Goal: Task Accomplishment & Management: Use online tool/utility

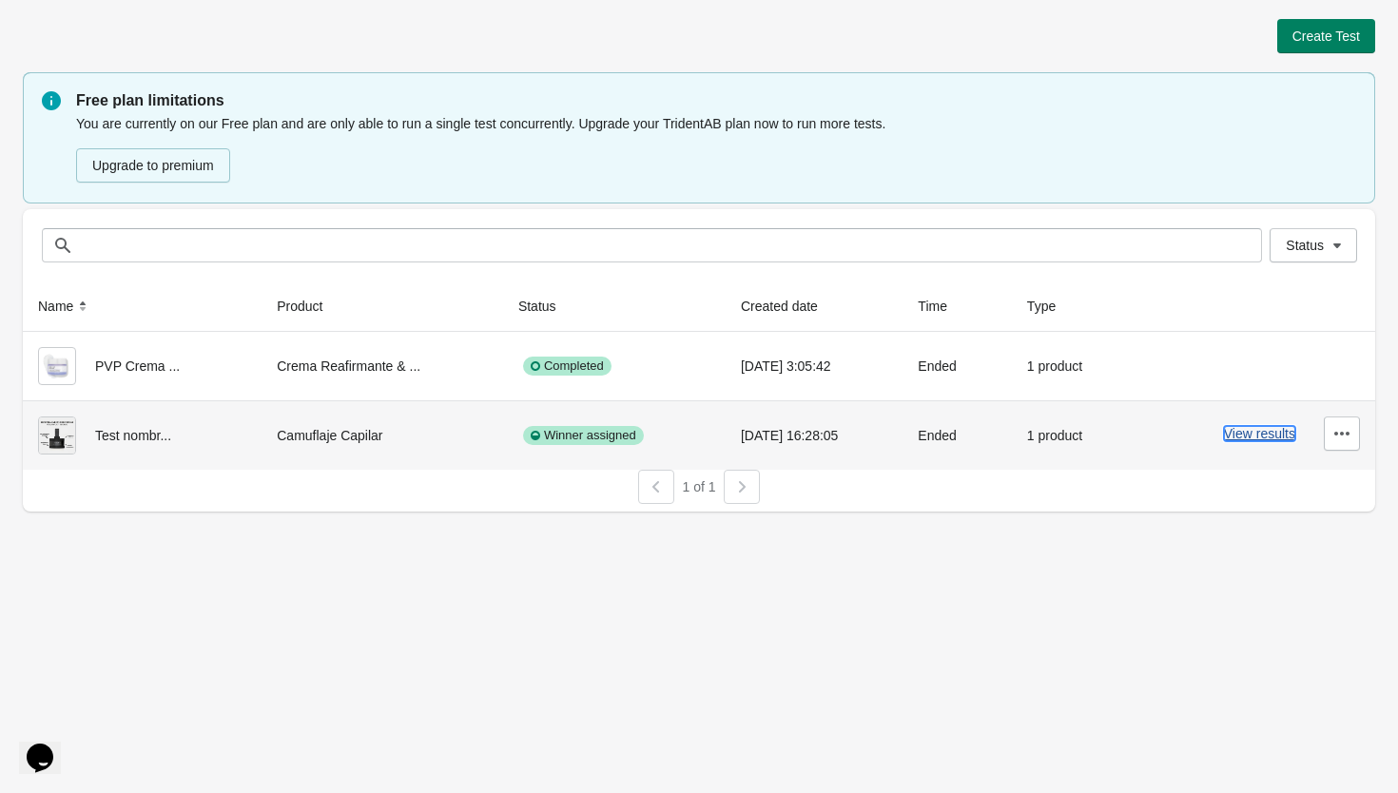
click at [1235, 437] on button "View results" at bounding box center [1259, 433] width 71 height 15
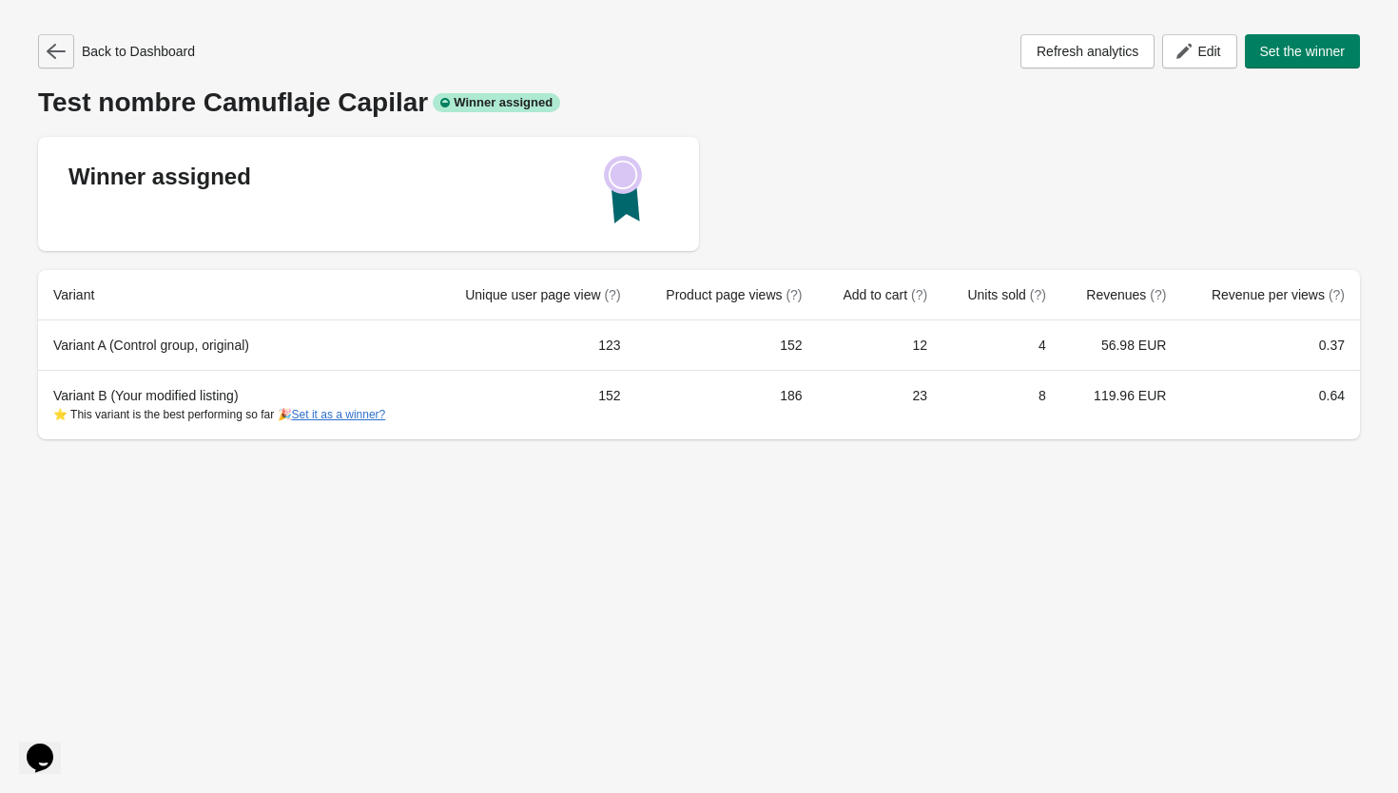
click at [41, 53] on button "button" at bounding box center [56, 51] width 36 height 34
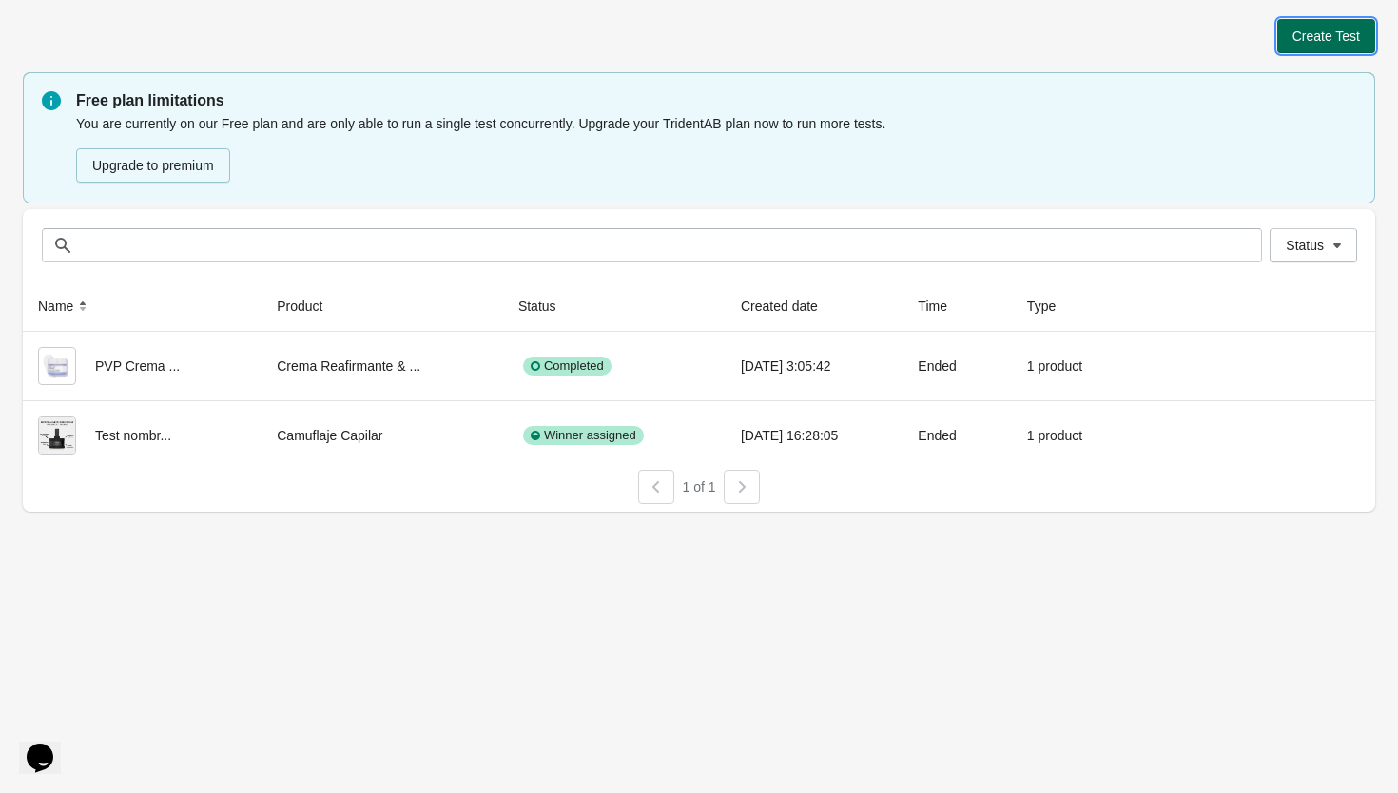
click at [1297, 42] on span "Create Test" at bounding box center [1326, 36] width 68 height 15
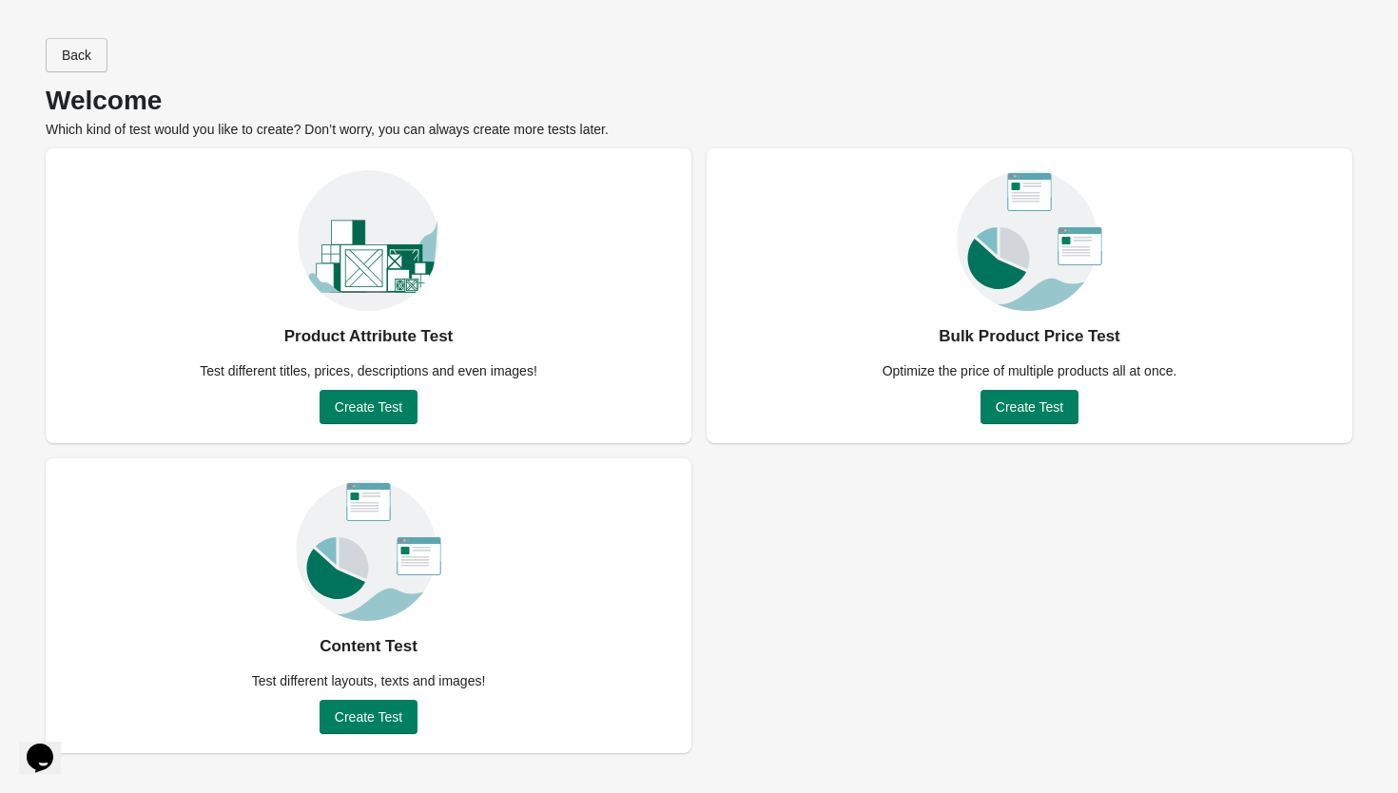
click at [88, 58] on span "Back" at bounding box center [76, 55] width 29 height 15
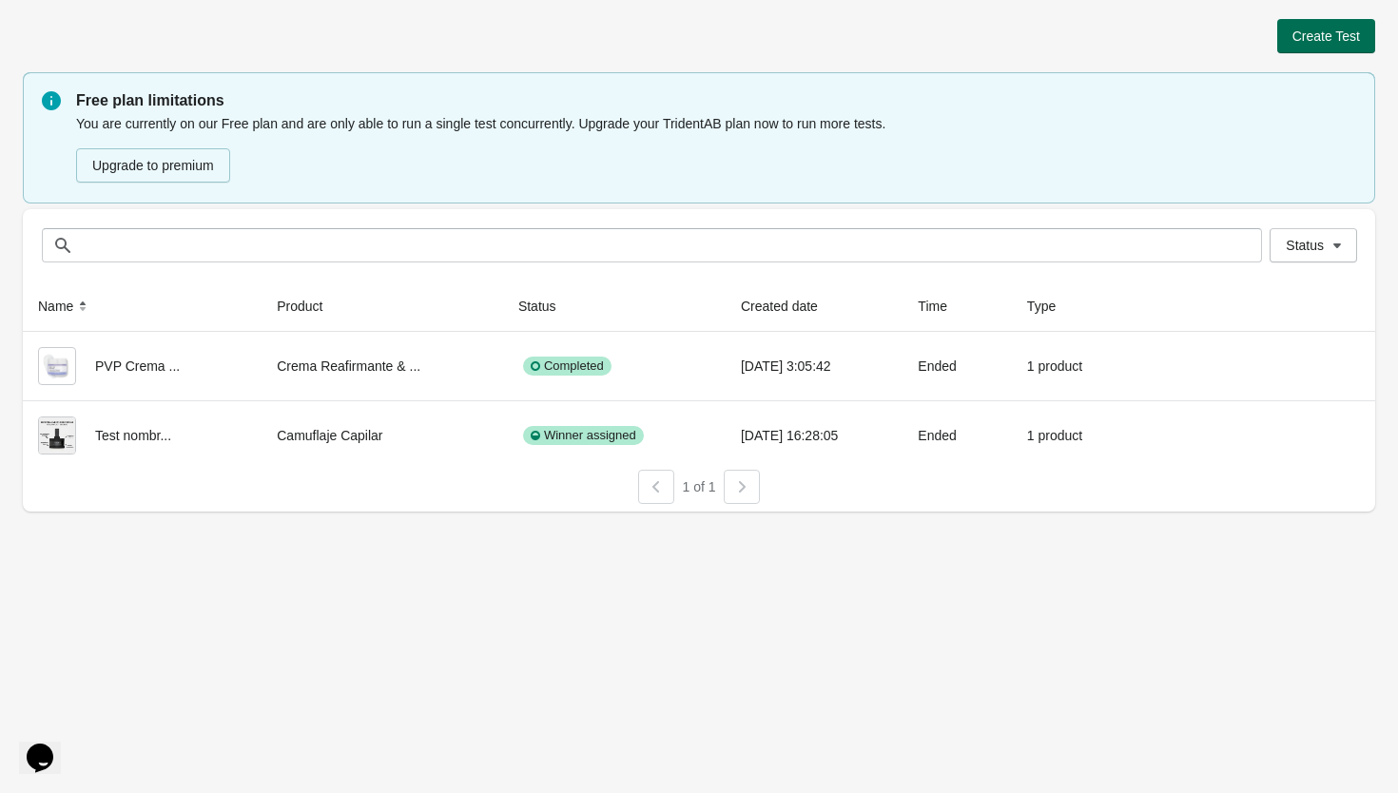
click at [1311, 49] on button "Create Test" at bounding box center [1326, 36] width 98 height 34
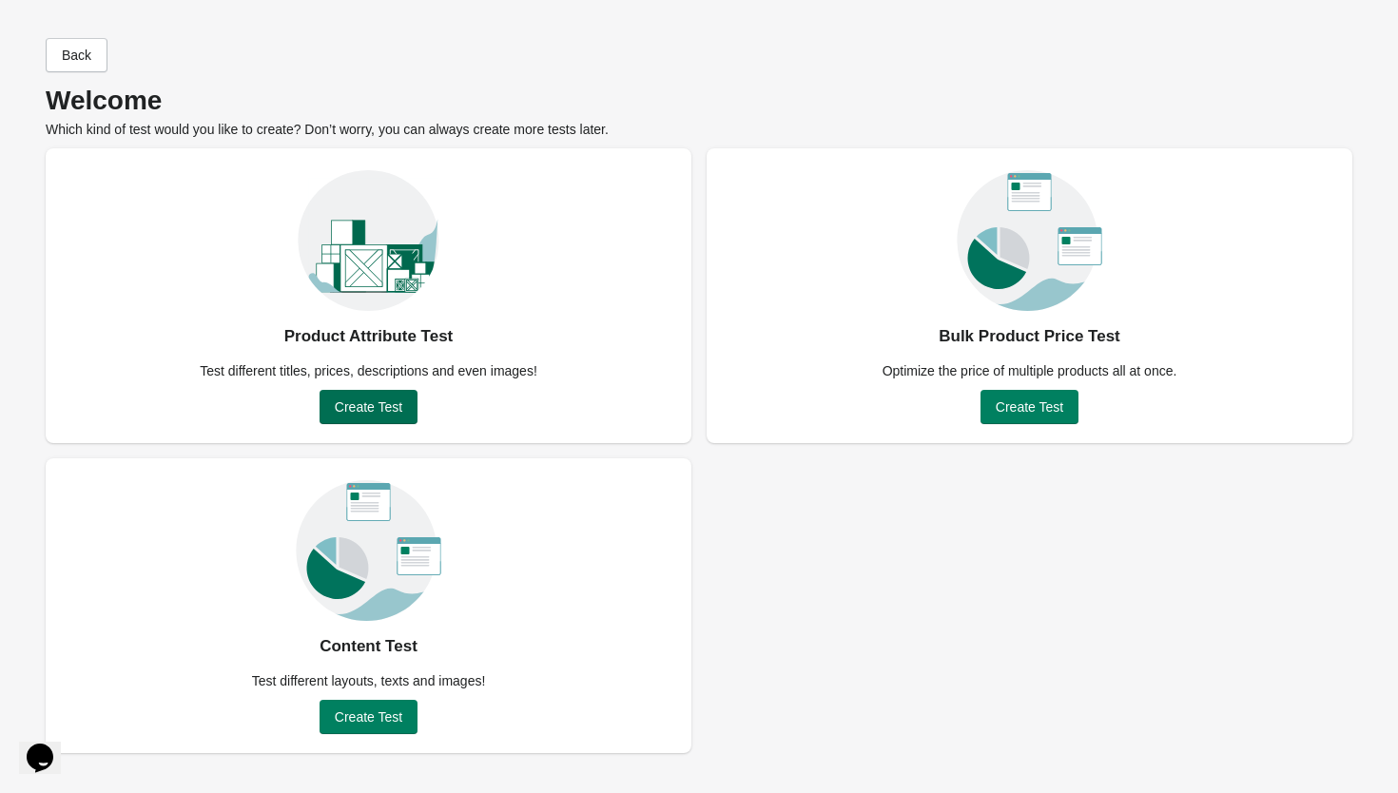
click at [372, 411] on span "Create Test" at bounding box center [369, 406] width 68 height 15
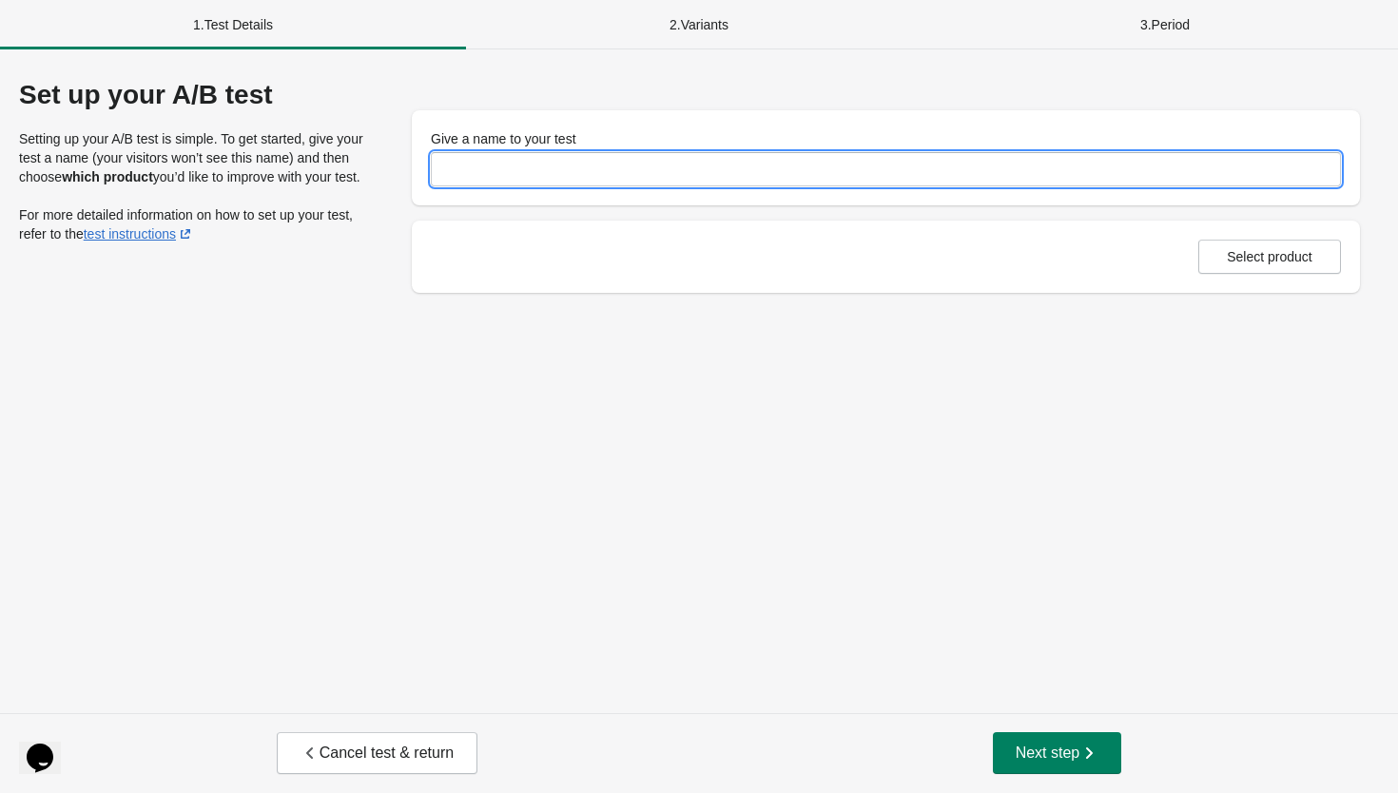
click at [533, 166] on input "Give a name to your test" at bounding box center [886, 169] width 910 height 34
type input "**********"
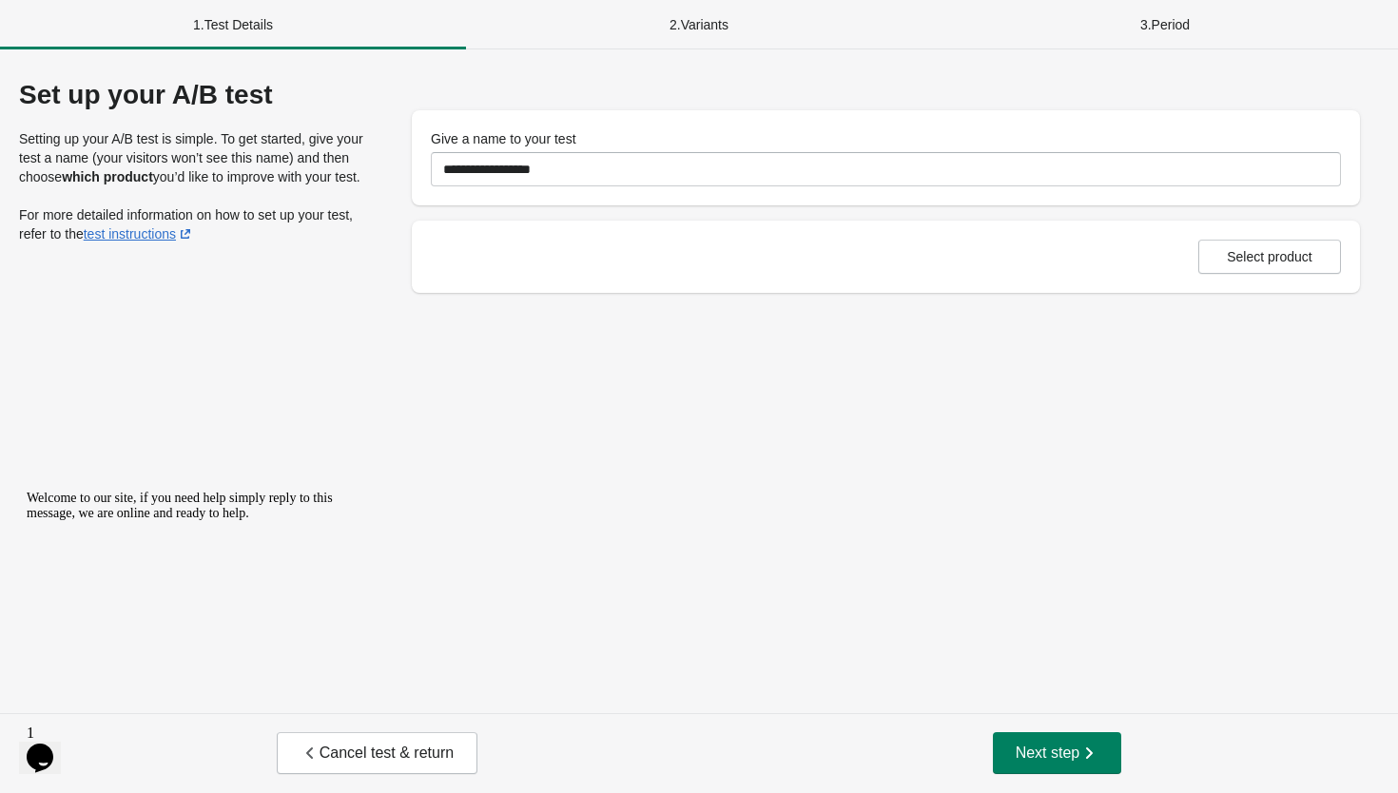
drag, startPoint x: 1229, startPoint y: 309, endPoint x: 1240, endPoint y: 295, distance: 17.7
click at [1229, 309] on div "**********" at bounding box center [699, 381] width 1398 height 664
click at [1255, 263] on span "Select product" at bounding box center [1270, 256] width 86 height 15
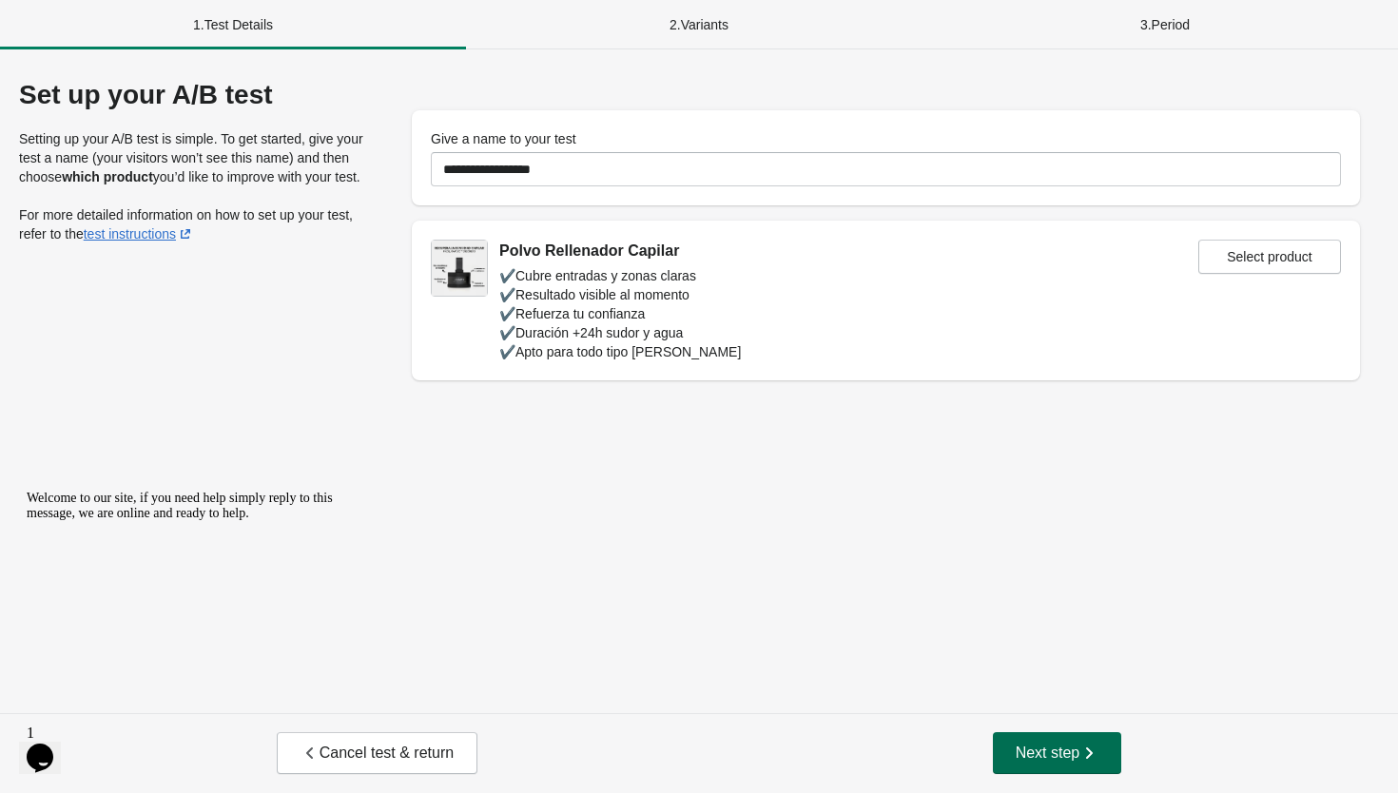
click at [1054, 755] on span "Next step" at bounding box center [1057, 753] width 84 height 19
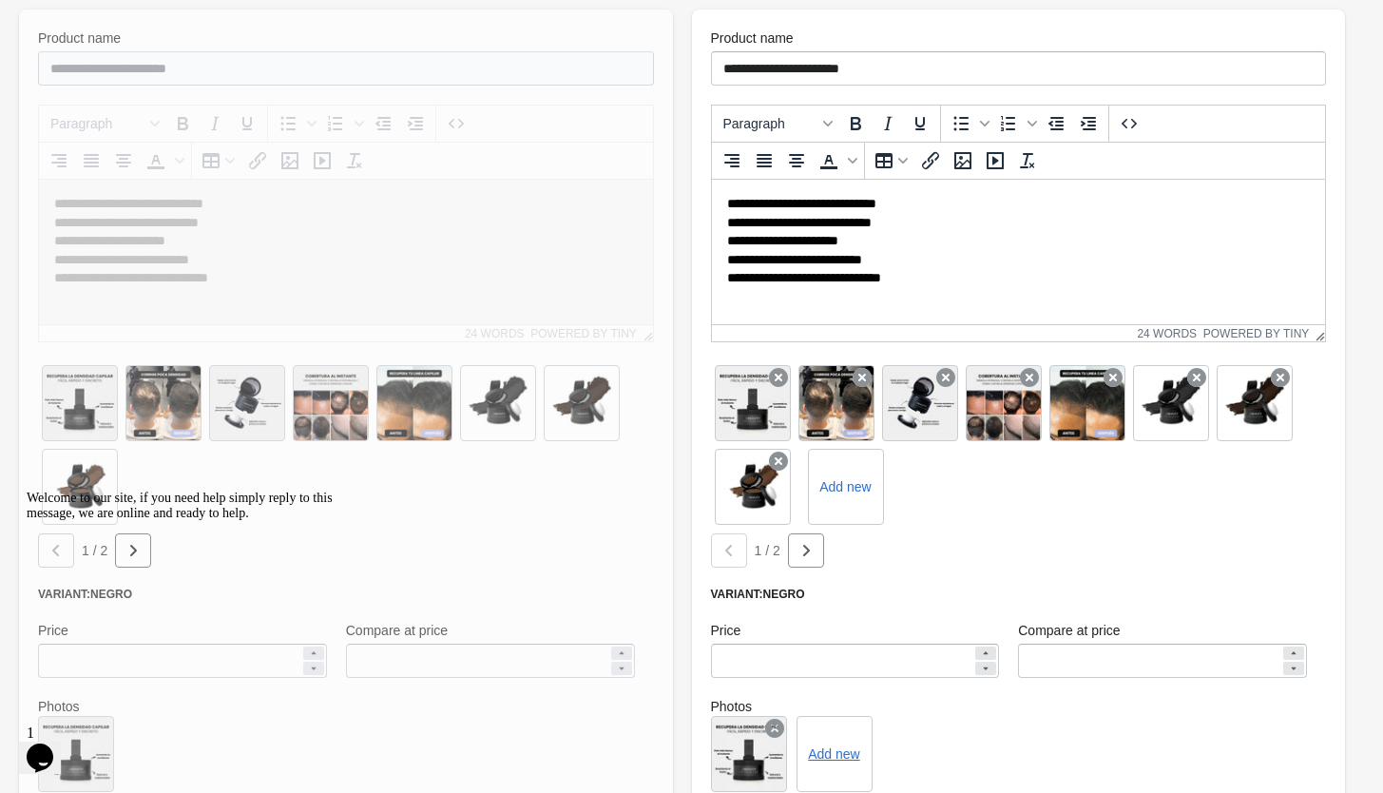
scroll to position [644, 0]
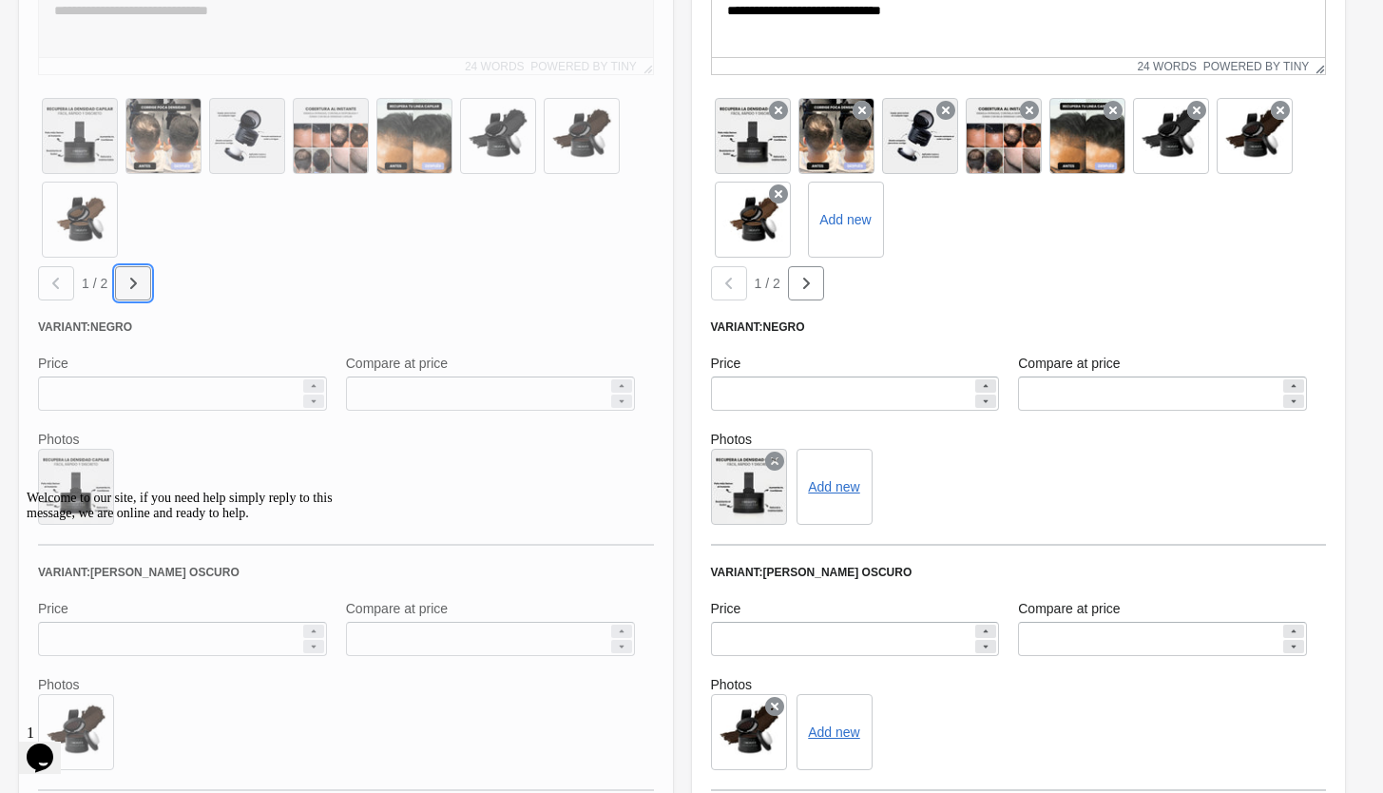
drag, startPoint x: 147, startPoint y: 285, endPoint x: 86, endPoint y: 291, distance: 62.1
click at [146, 285] on button "button" at bounding box center [133, 283] width 36 height 34
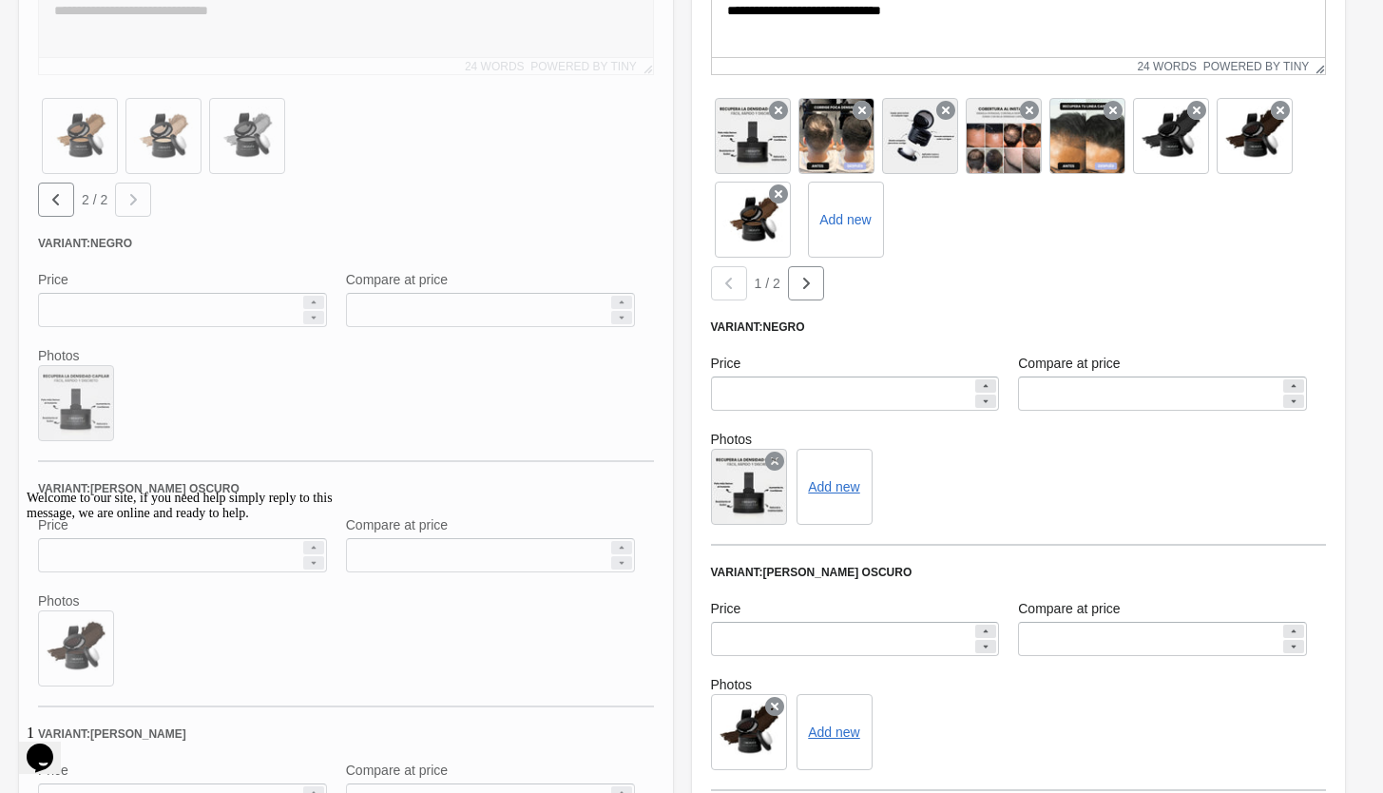
click at [66, 197] on button "button" at bounding box center [56, 200] width 36 height 34
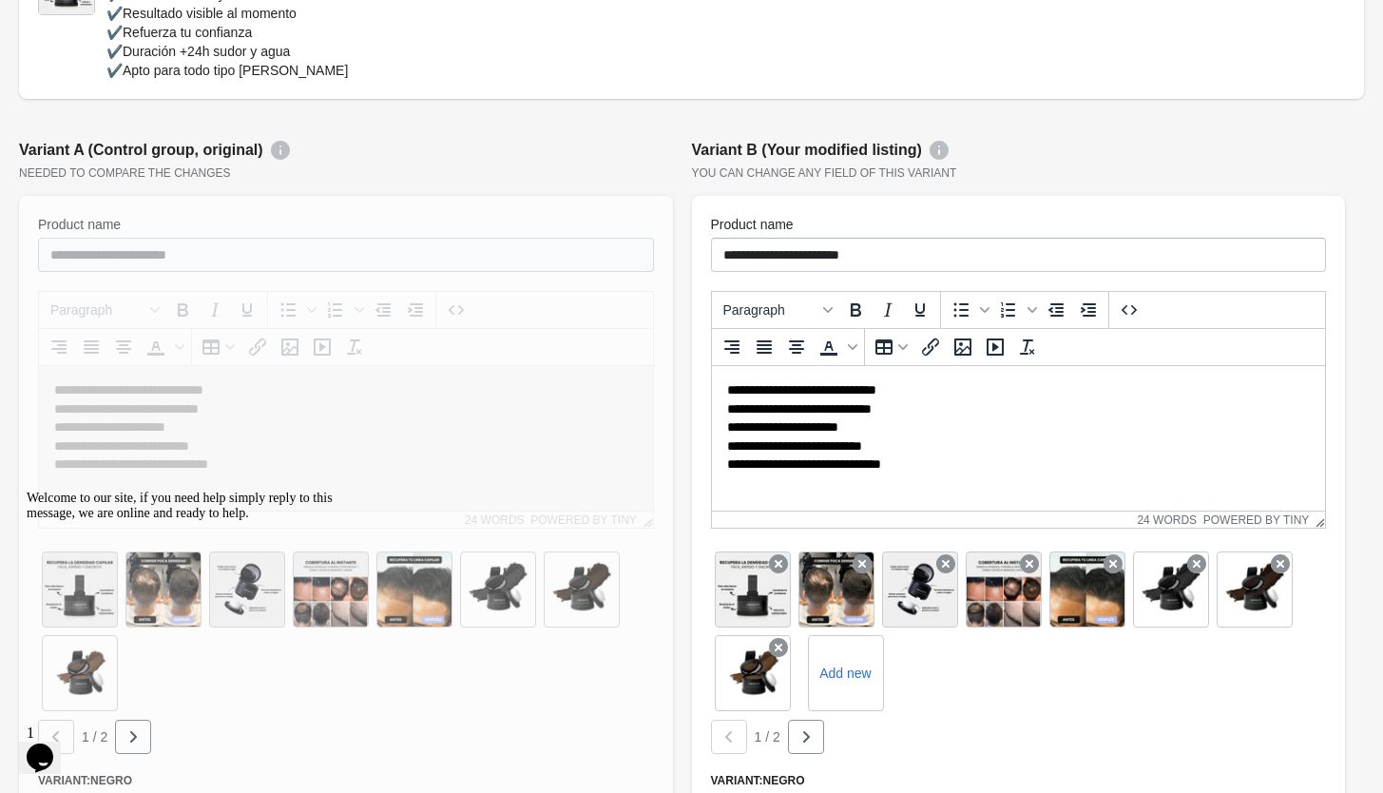
scroll to position [202, 0]
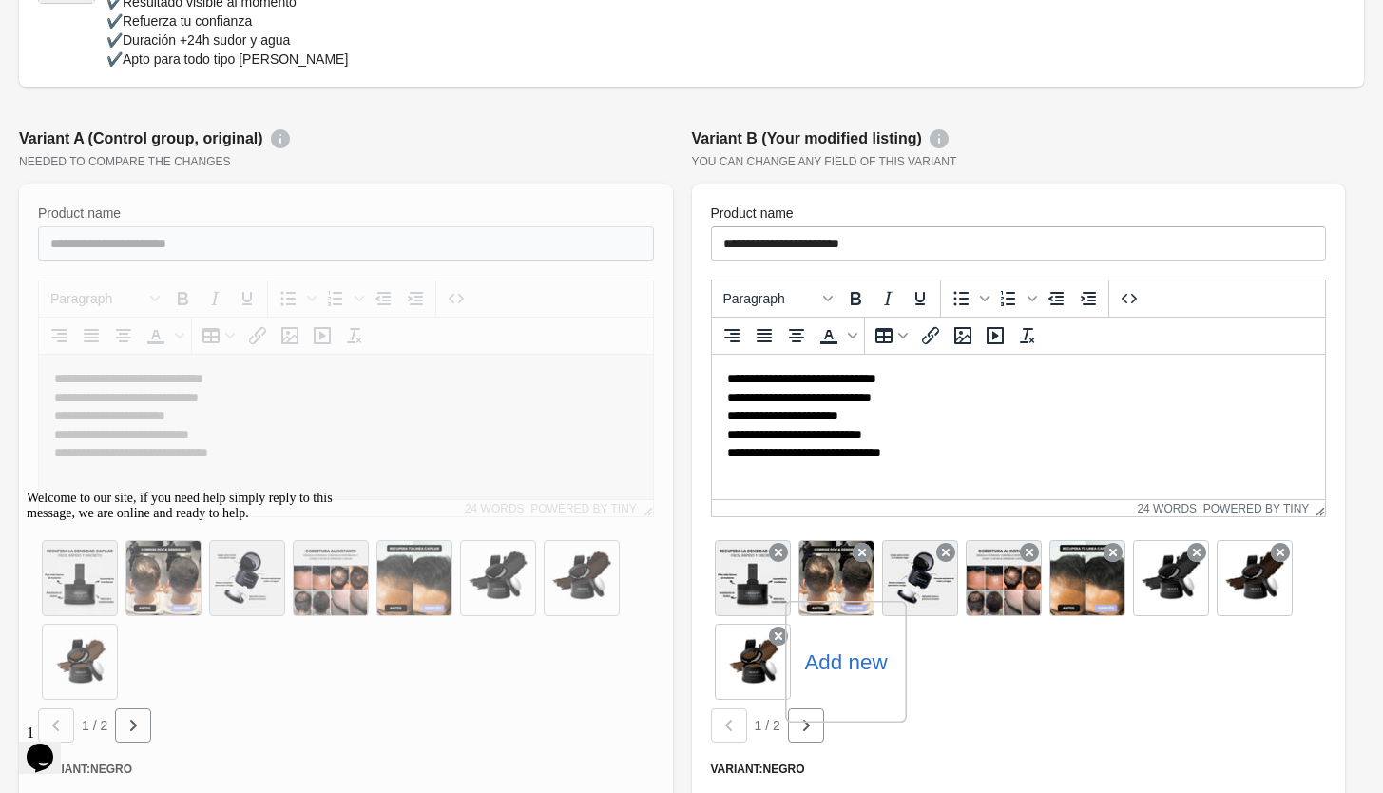
click at [856, 665] on label "Add new" at bounding box center [845, 662] width 83 height 30
click at [0, 0] on input "Add new" at bounding box center [0, 0] width 0 height 0
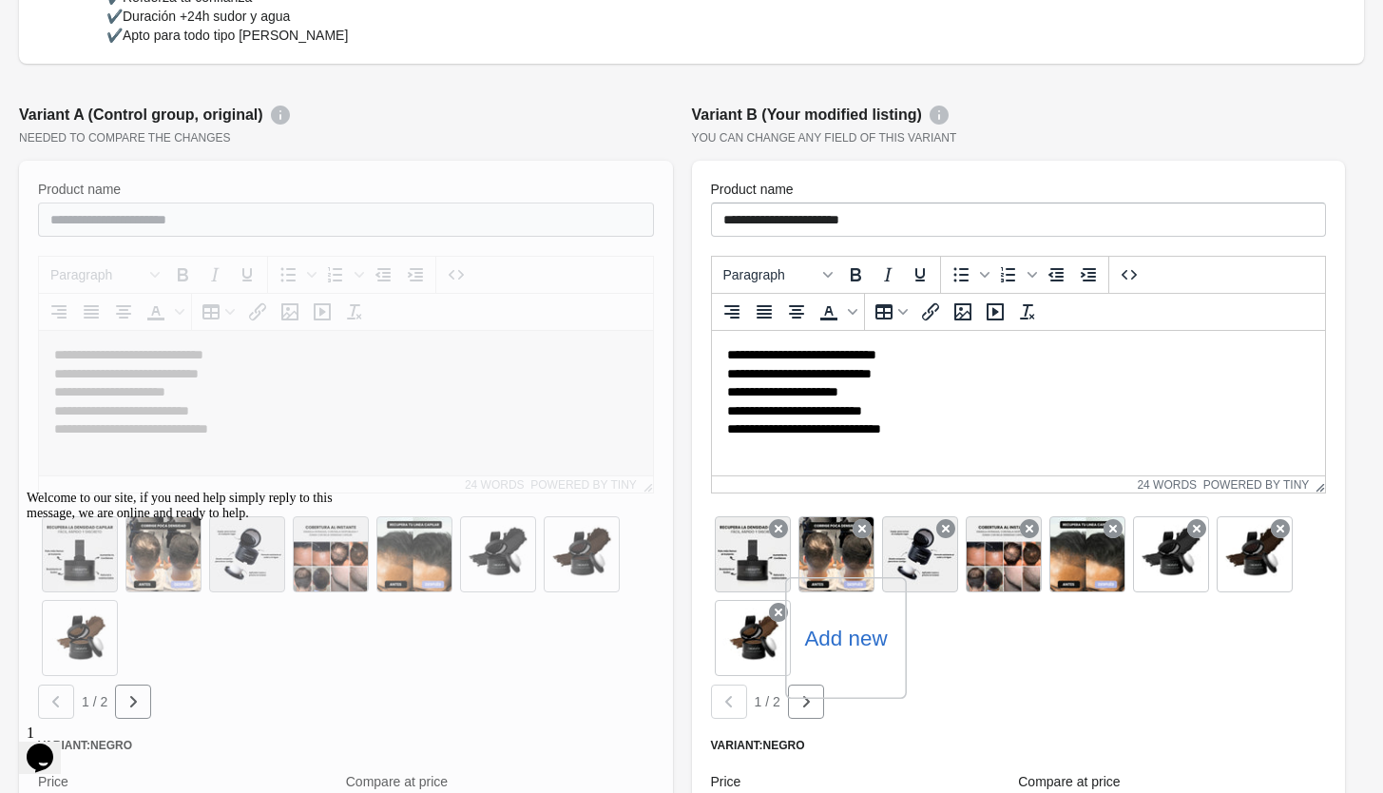
scroll to position [341, 0]
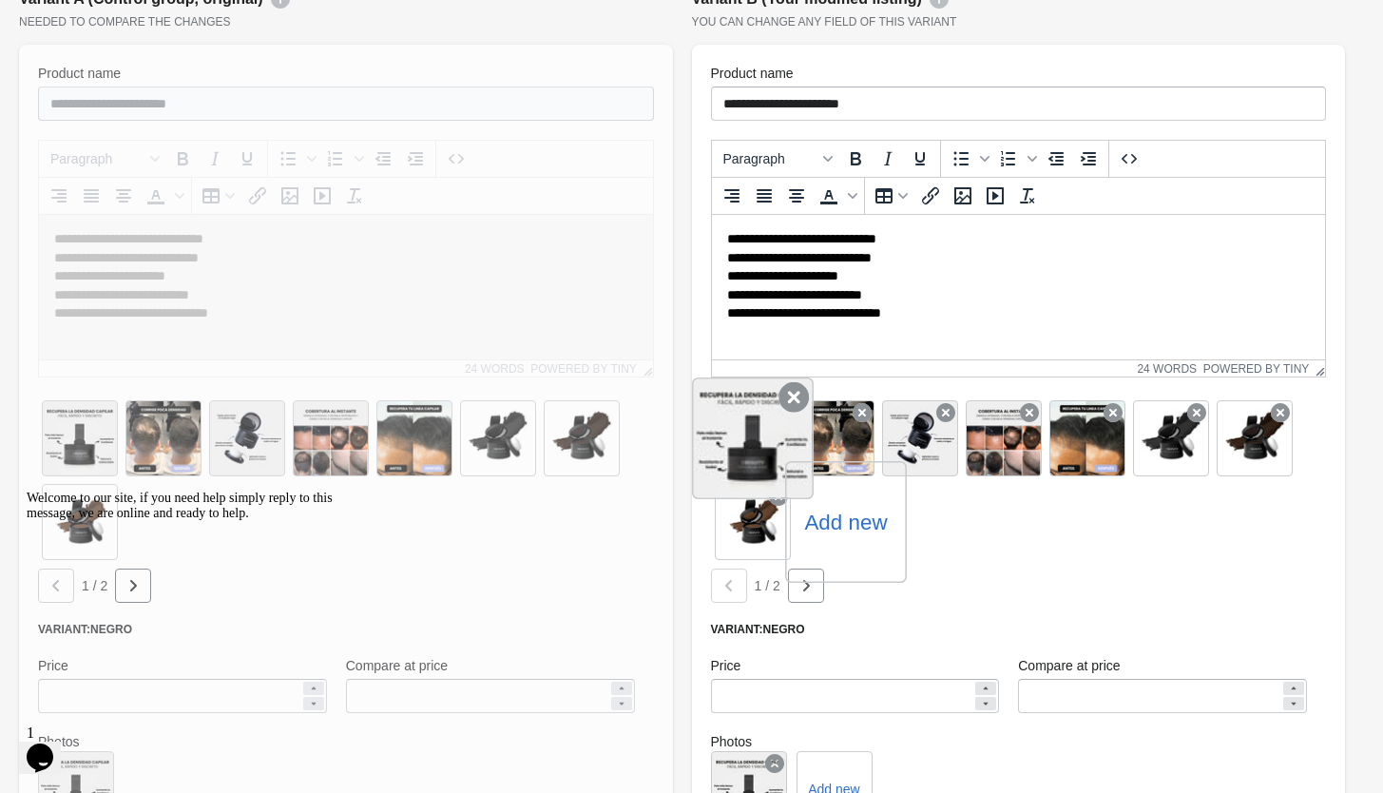
drag, startPoint x: 782, startPoint y: 438, endPoint x: 794, endPoint y: 418, distance: 23.5
click at [792, 444] on div at bounding box center [753, 438] width 122 height 122
drag, startPoint x: 750, startPoint y: 435, endPoint x: 784, endPoint y: 480, distance: 57.0
click at [786, 481] on div at bounding box center [753, 438] width 122 height 122
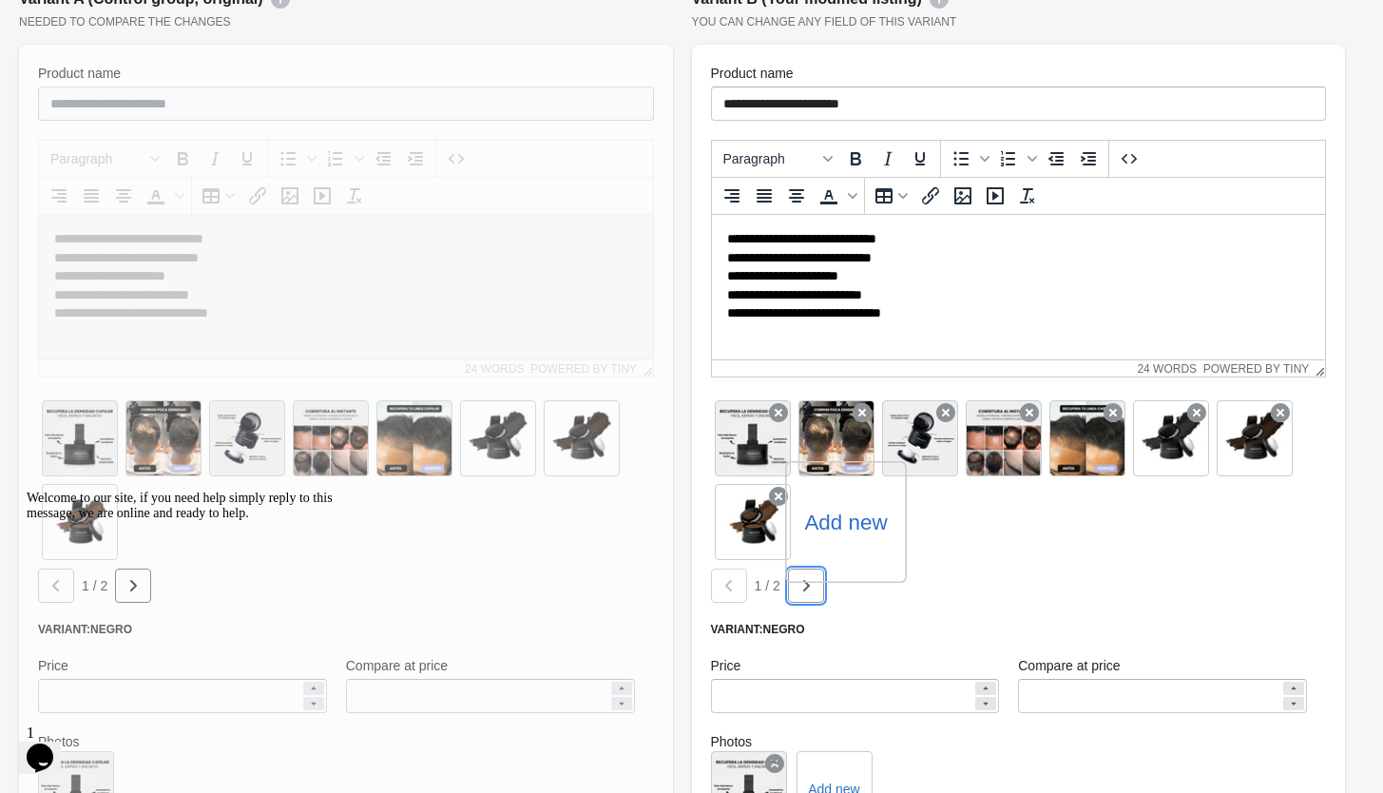
drag, startPoint x: 806, startPoint y: 592, endPoint x: 789, endPoint y: 587, distance: 18.0
click at [806, 593] on icon "button" at bounding box center [806, 585] width 19 height 19
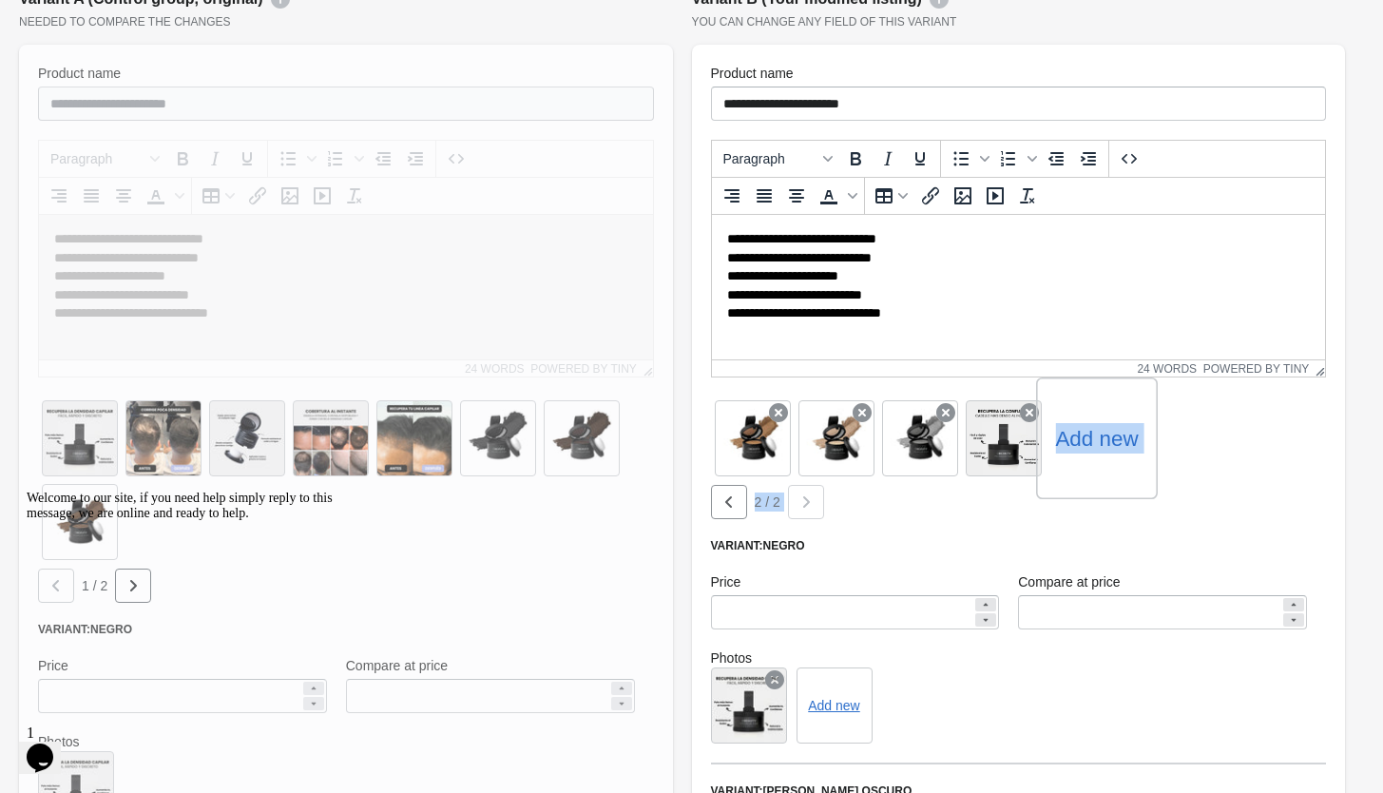
drag, startPoint x: 931, startPoint y: 476, endPoint x: 918, endPoint y: 473, distance: 12.9
click at [867, 488] on div "Add new 2 / 2" at bounding box center [1019, 457] width 616 height 123
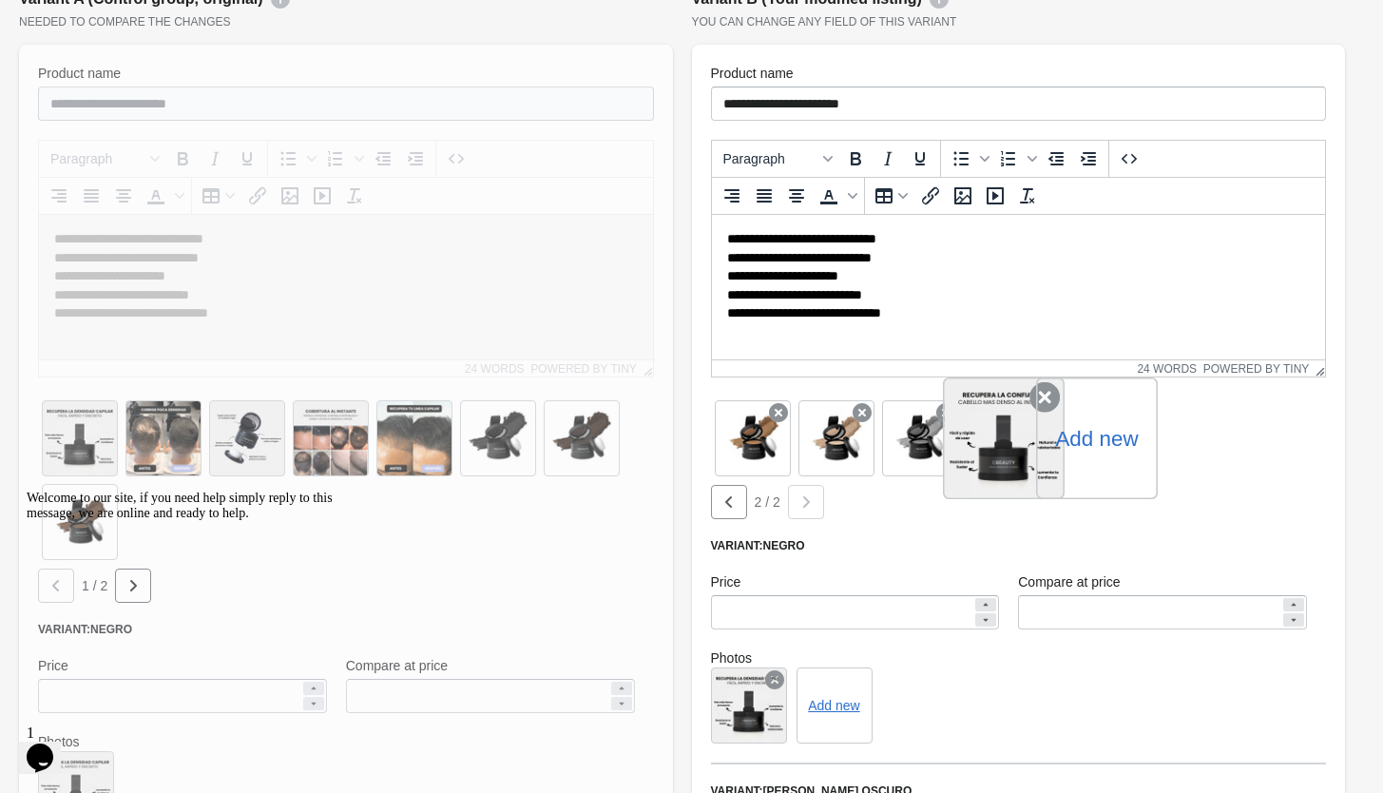
click at [989, 437] on div at bounding box center [1004, 438] width 122 height 122
drag, startPoint x: 1027, startPoint y: 453, endPoint x: 1019, endPoint y: 440, distance: 14.5
click at [1019, 442] on div at bounding box center [1004, 438] width 122 height 122
click at [1018, 440] on div at bounding box center [1004, 438] width 122 height 122
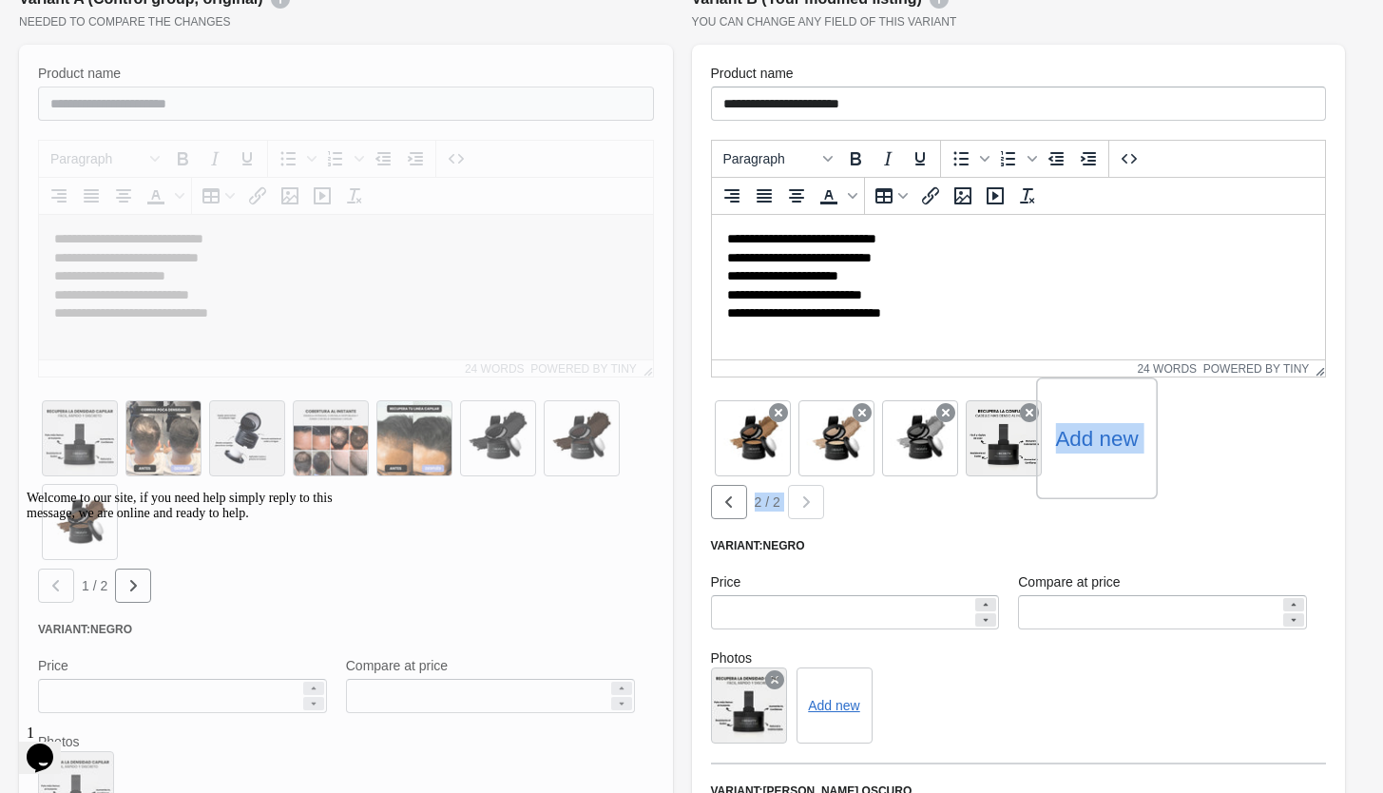
drag, startPoint x: 1018, startPoint y: 440, endPoint x: 947, endPoint y: 484, distance: 83.7
click at [935, 497] on div "Add new 2 / 2" at bounding box center [1019, 457] width 616 height 123
click at [728, 515] on button "button" at bounding box center [729, 502] width 36 height 34
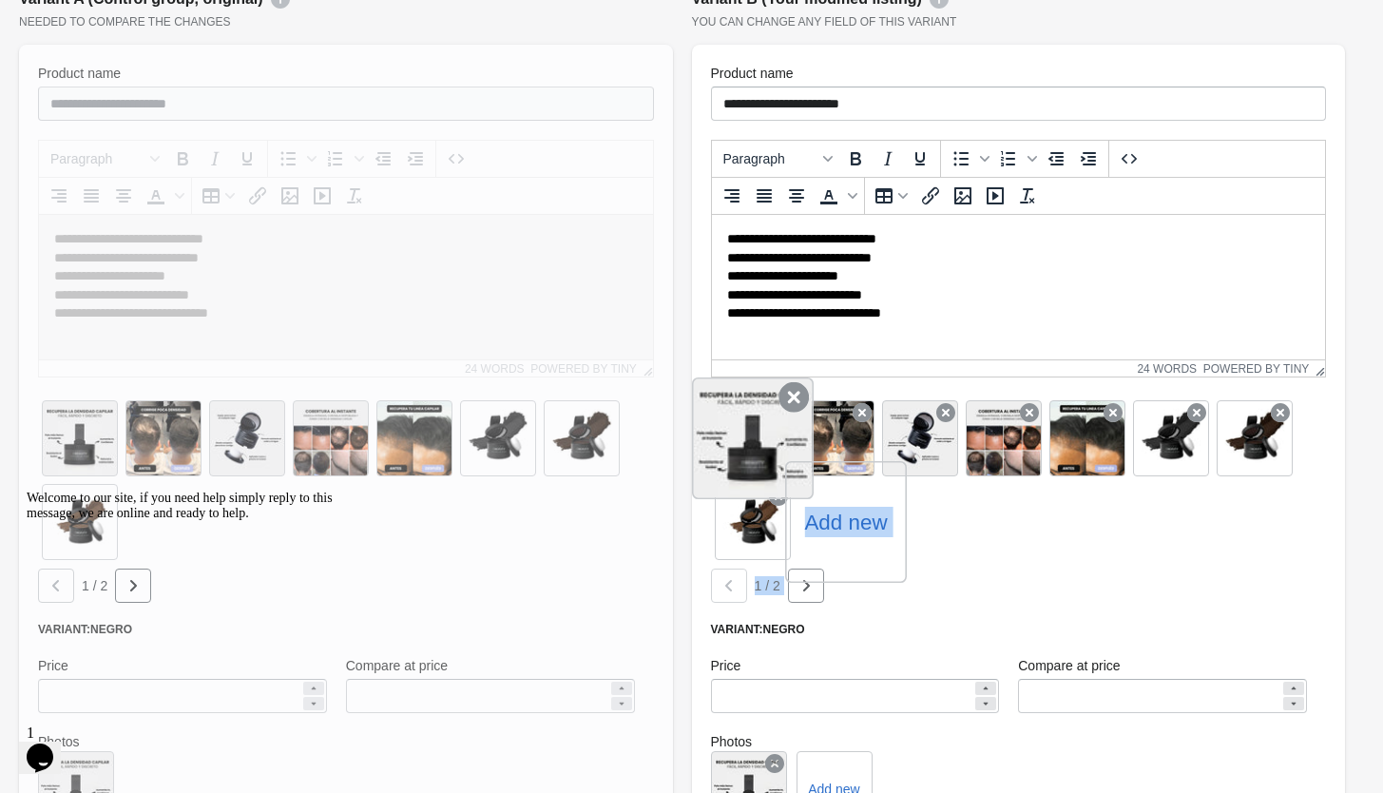
click at [791, 397] on icon at bounding box center [794, 397] width 30 height 30
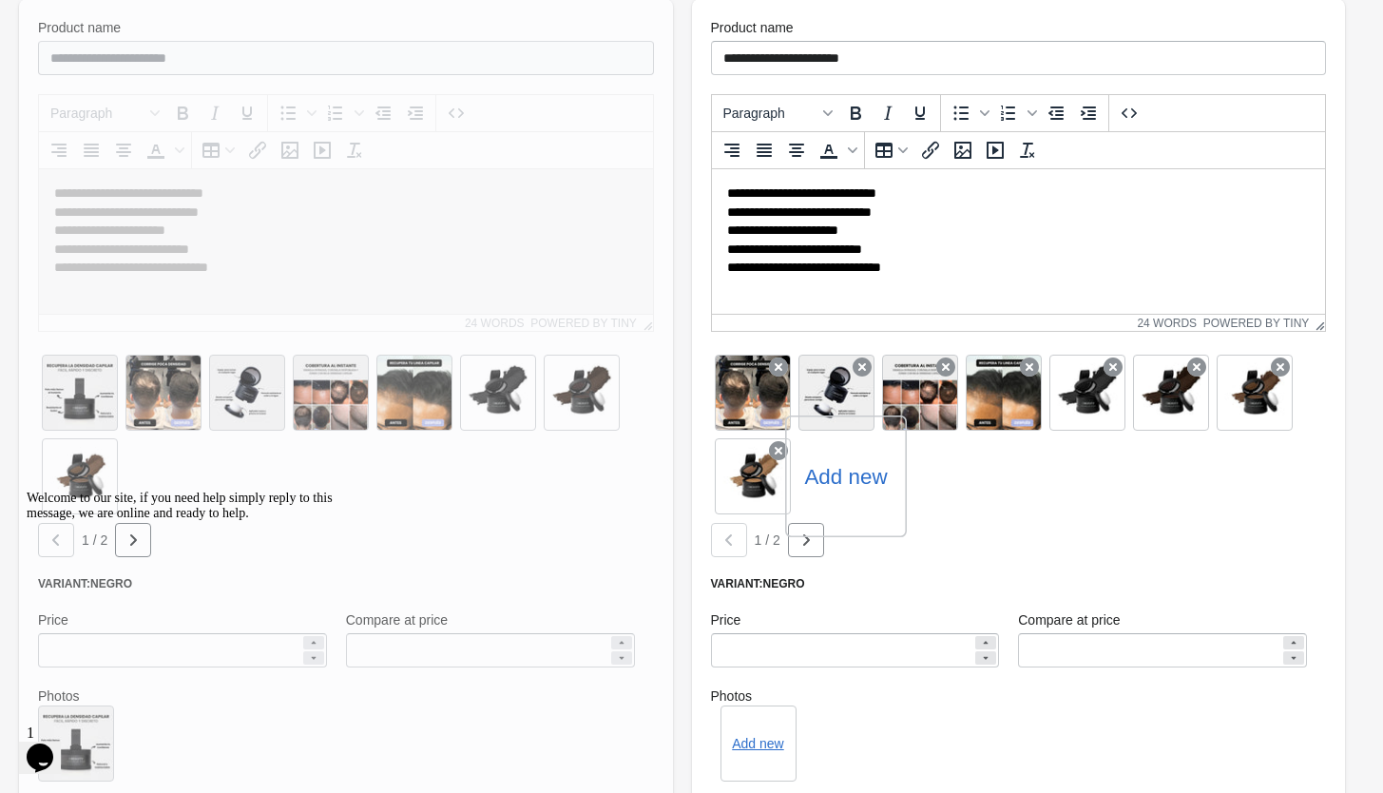
scroll to position [496, 0]
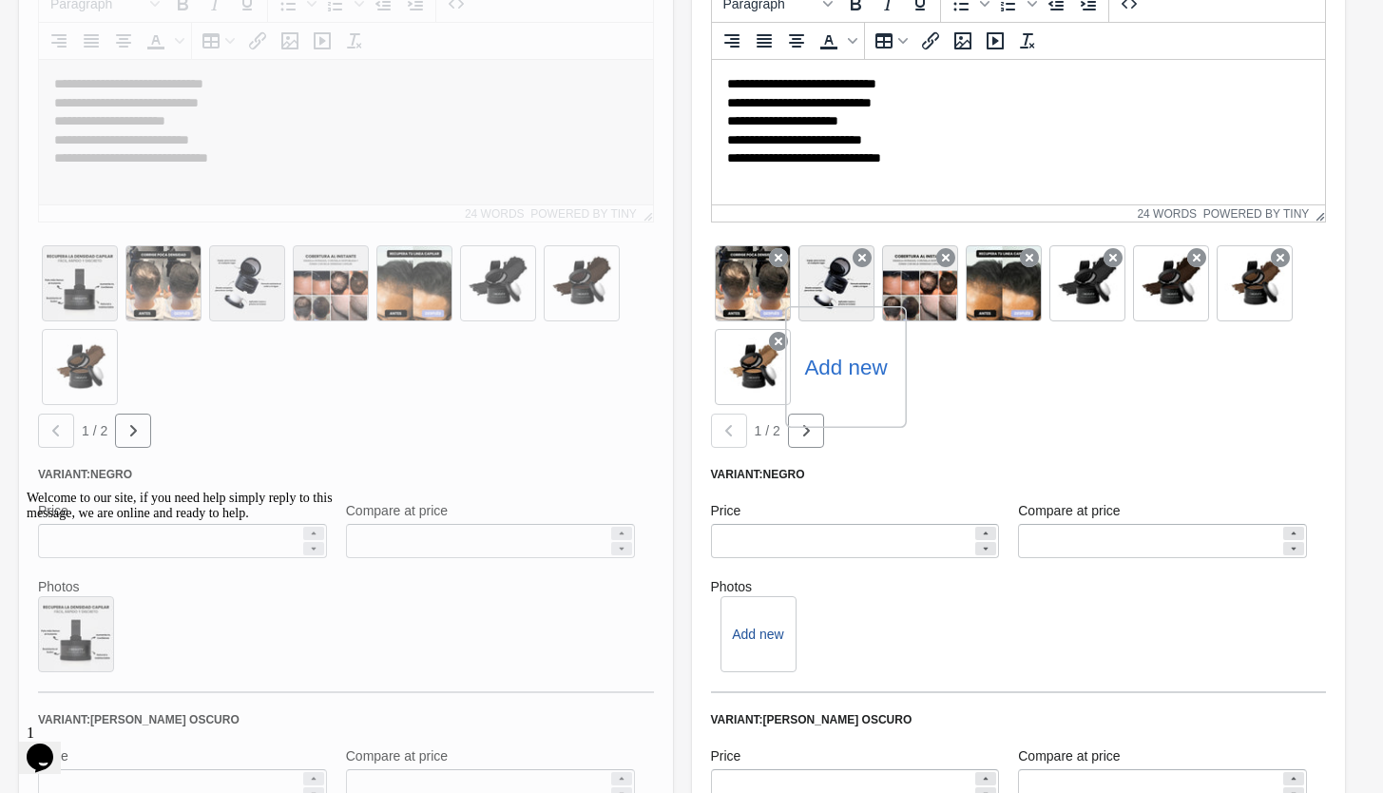
drag, startPoint x: 783, startPoint y: 621, endPoint x: 771, endPoint y: 638, distance: 20.6
click at [782, 621] on div "Add new" at bounding box center [759, 634] width 76 height 76
click at [772, 638] on button "Add new" at bounding box center [757, 634] width 51 height 15
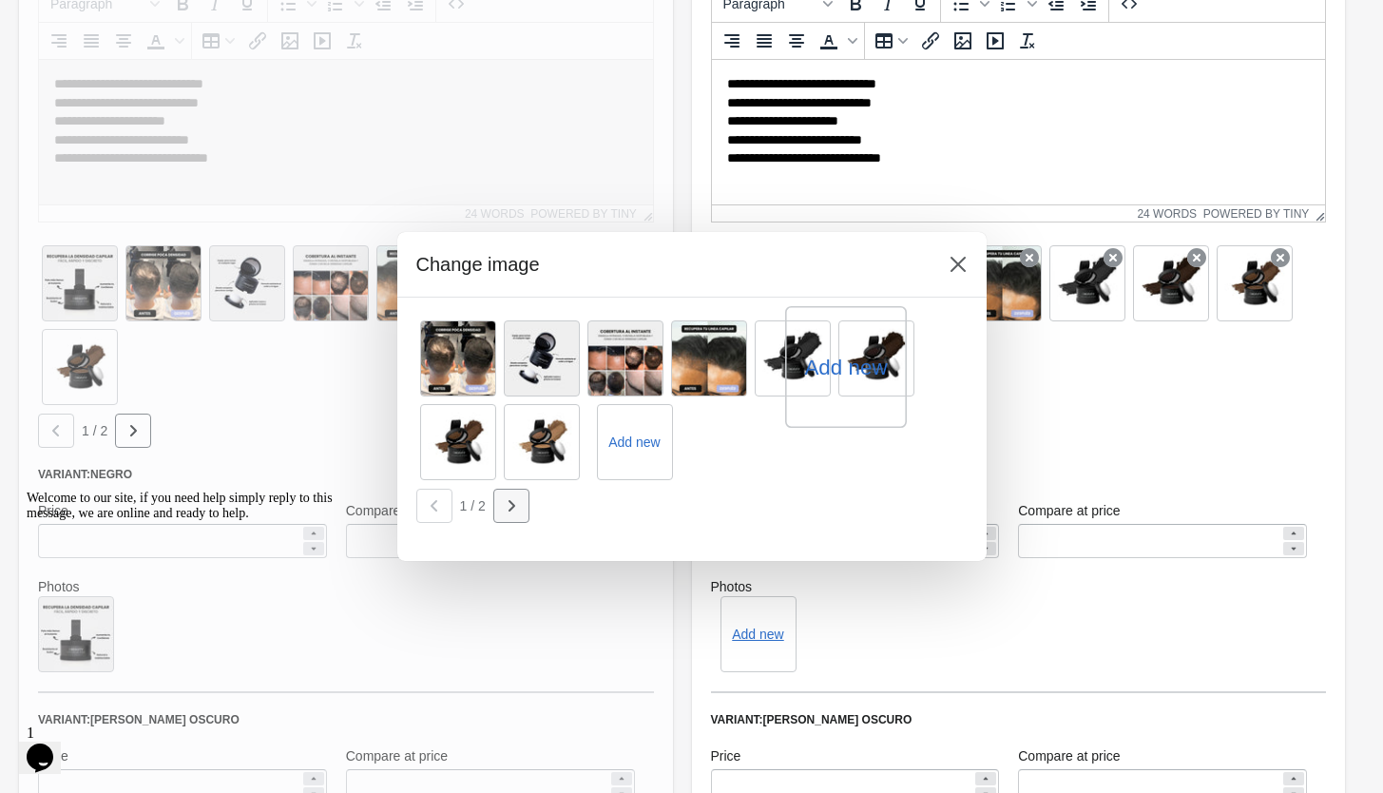
click at [507, 498] on icon "button" at bounding box center [511, 505] width 19 height 19
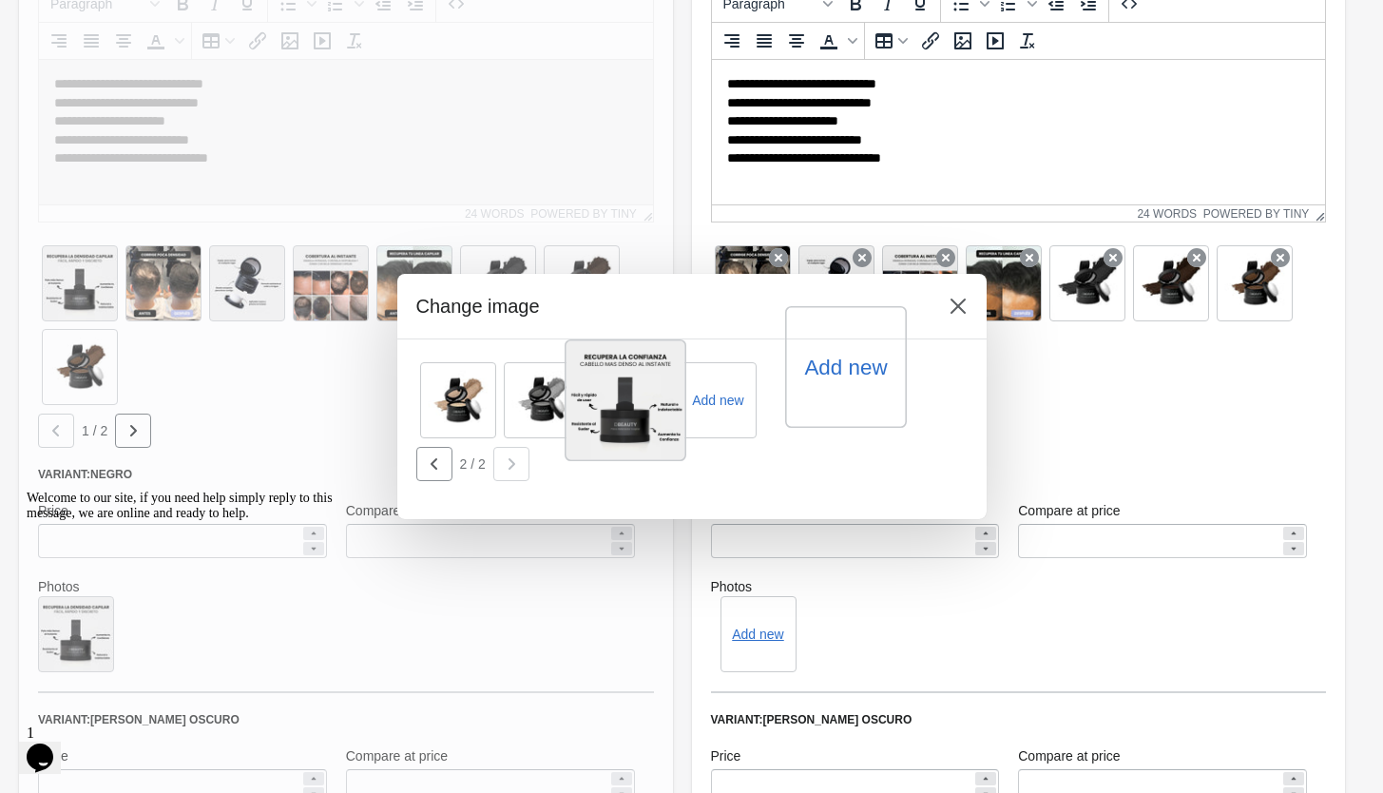
click at [634, 393] on div at bounding box center [626, 400] width 122 height 122
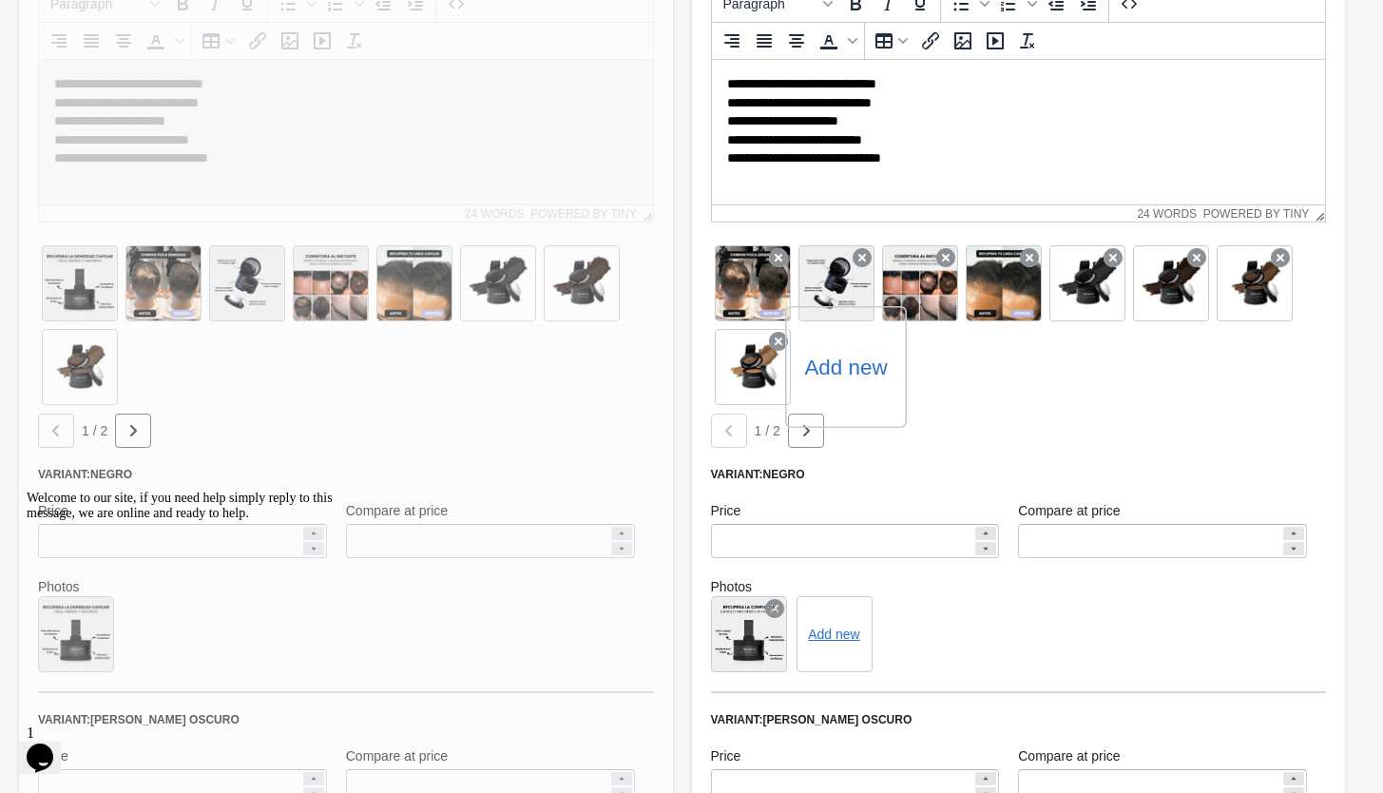
click at [971, 457] on div "**********" at bounding box center [1019, 573] width 654 height 1366
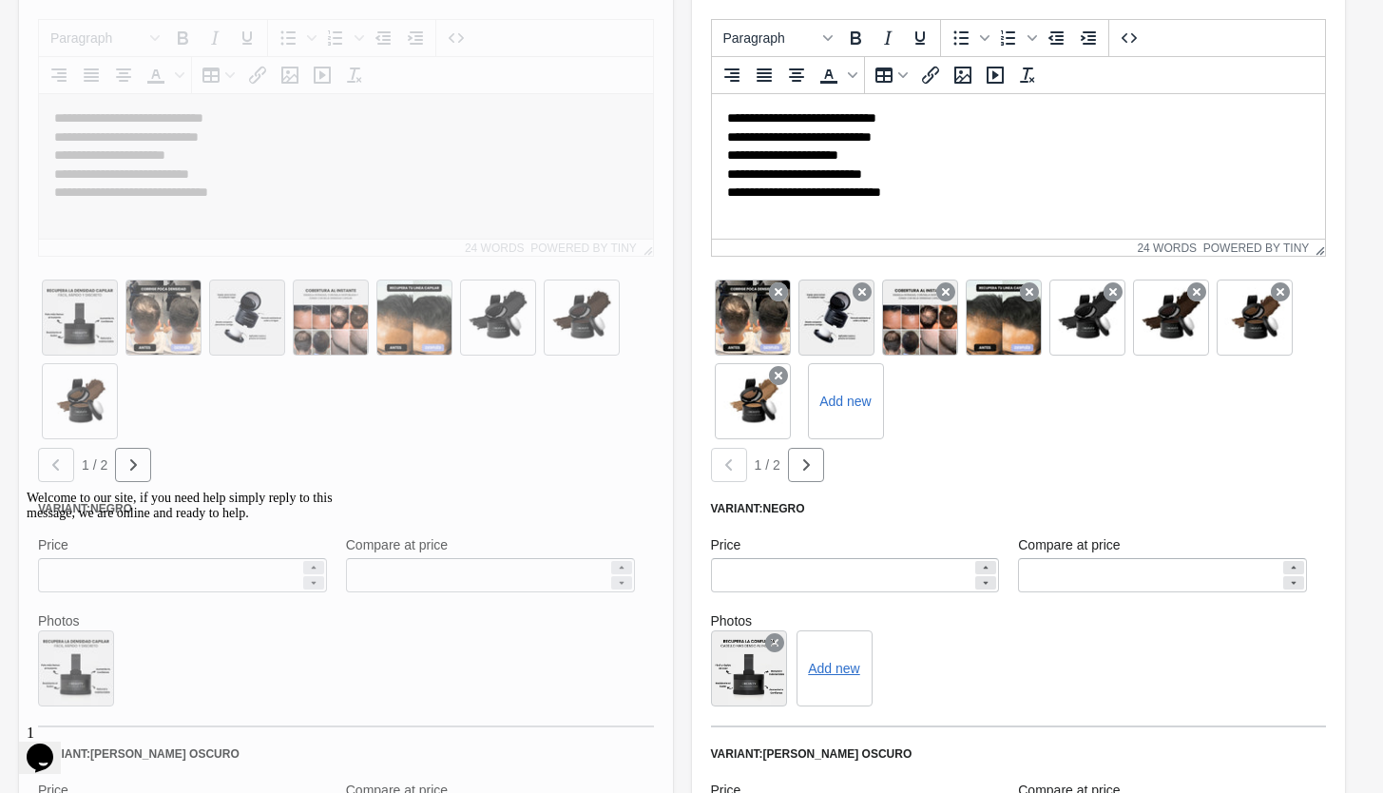
drag, startPoint x: 752, startPoint y: 667, endPoint x: 751, endPoint y: 637, distance: 29.5
click at [751, 650] on div at bounding box center [749, 668] width 76 height 76
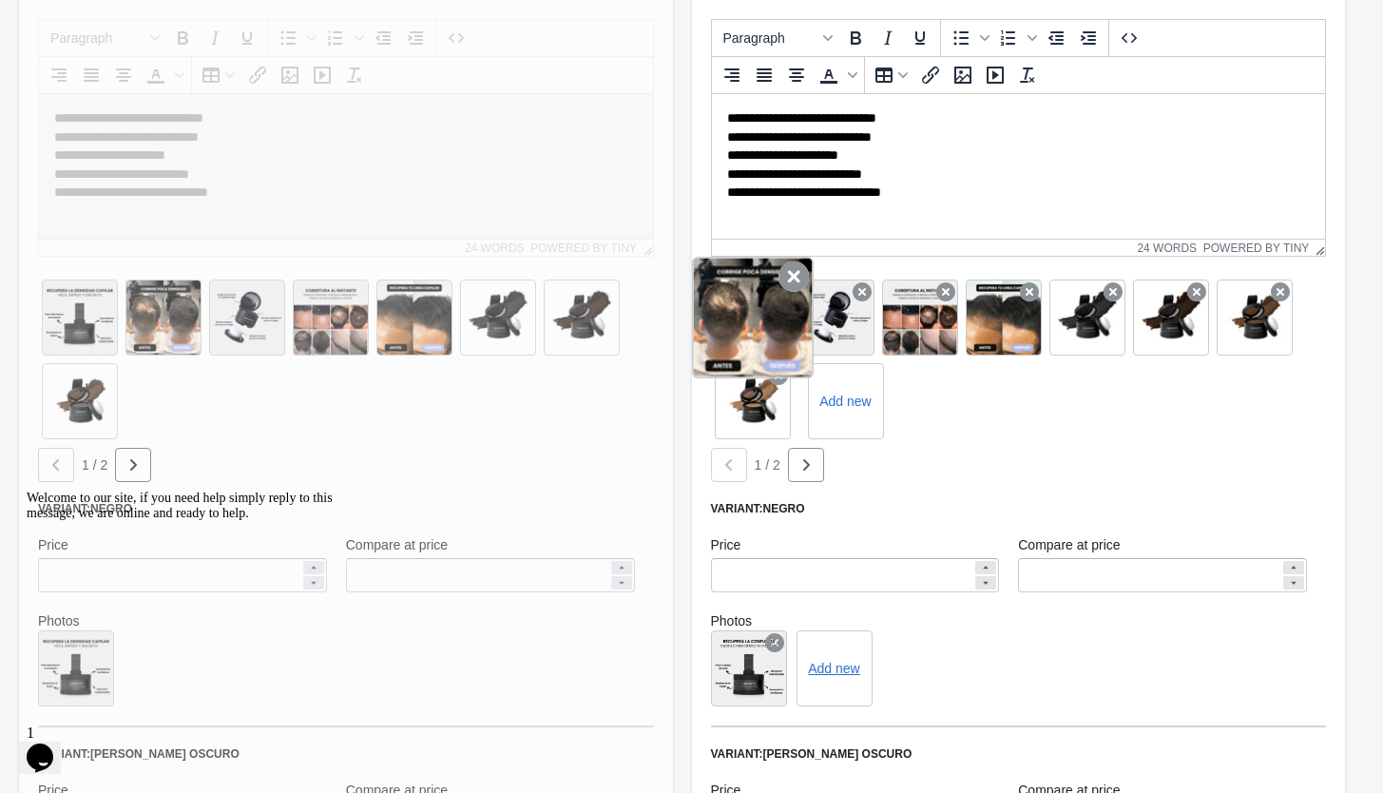
drag, startPoint x: 776, startPoint y: 368, endPoint x: 761, endPoint y: 316, distance: 54.5
click at [766, 315] on div "Add new" at bounding box center [1019, 359] width 616 height 167
click at [791, 276] on icon at bounding box center [794, 276] width 30 height 30
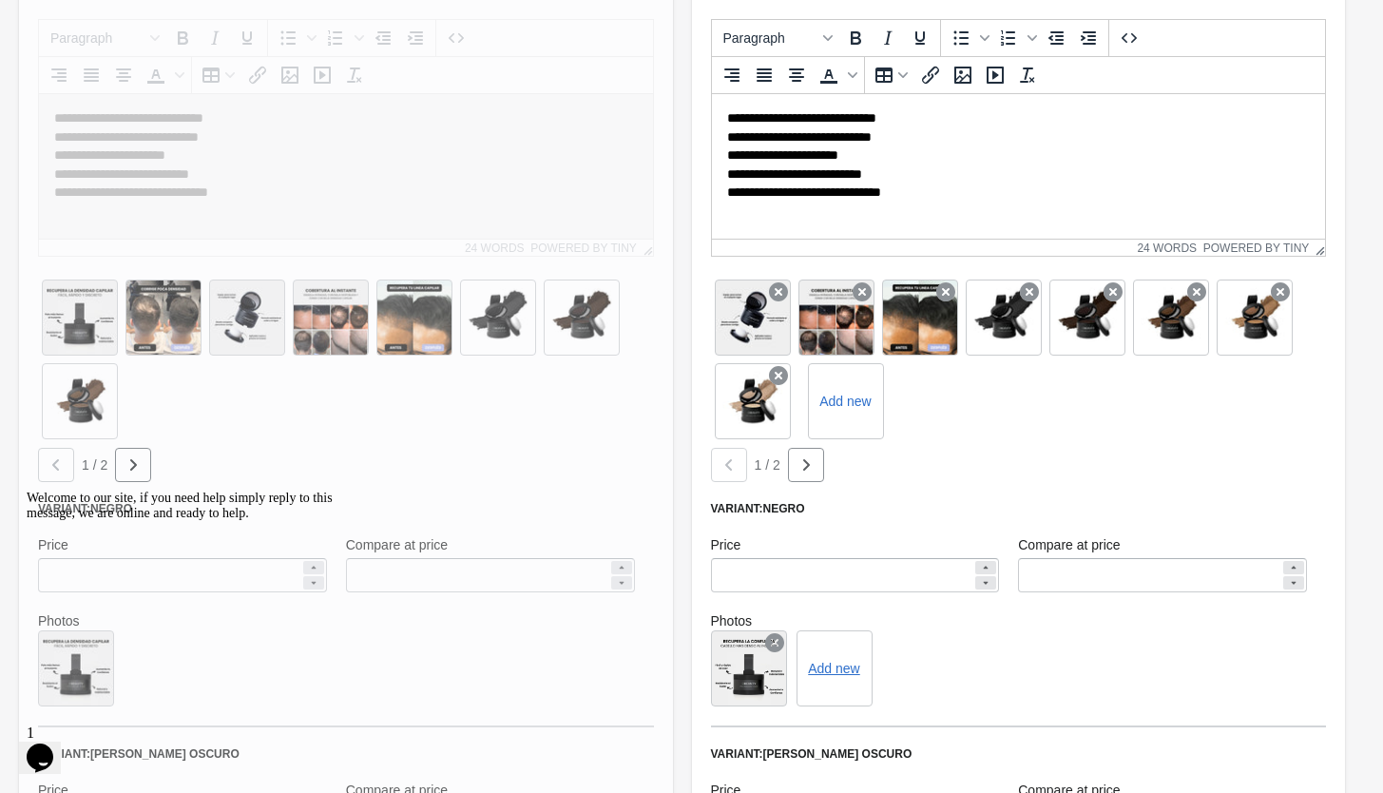
click at [791, 276] on div "Add new" at bounding box center [1019, 359] width 616 height 167
click at [786, 282] on icon at bounding box center [794, 276] width 30 height 30
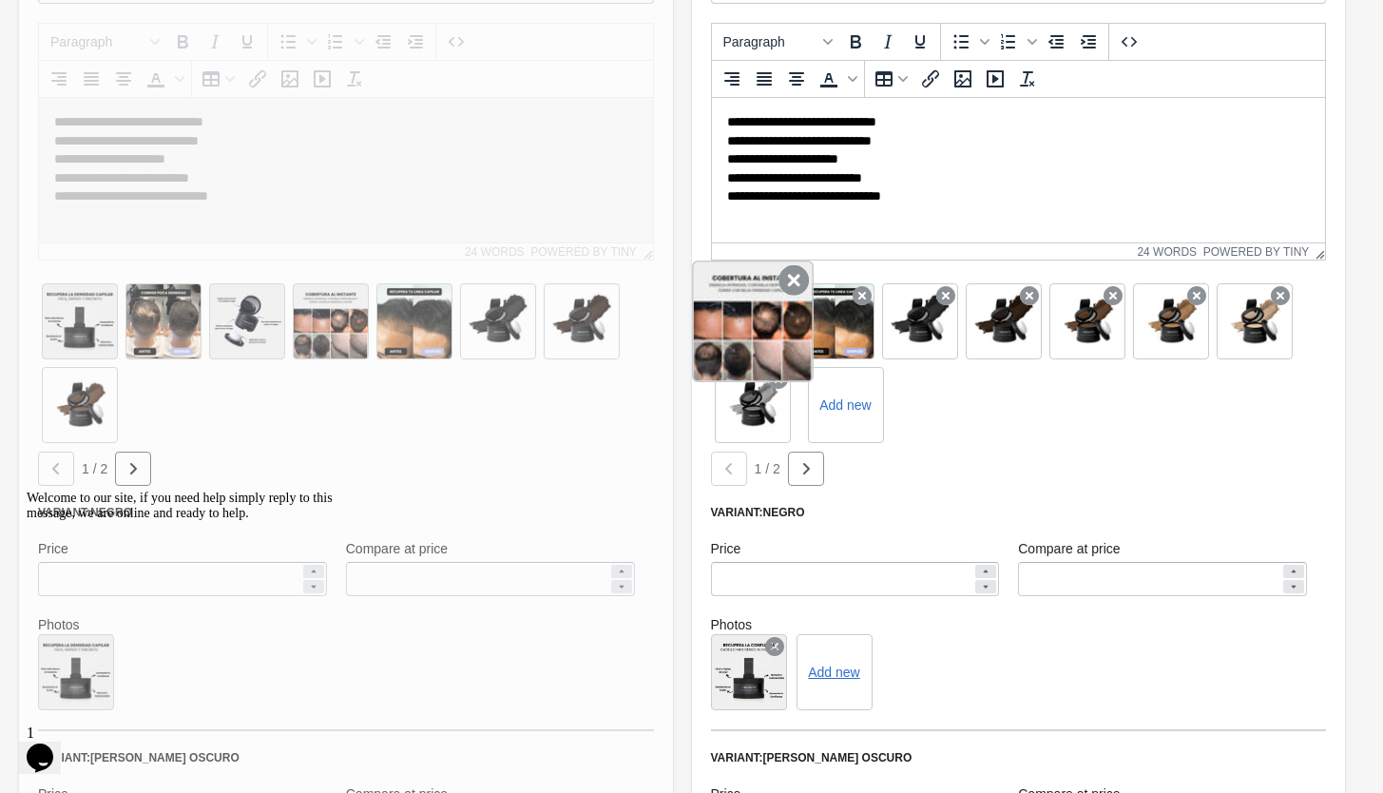
scroll to position [458, 0]
click at [794, 274] on icon at bounding box center [794, 280] width 30 height 30
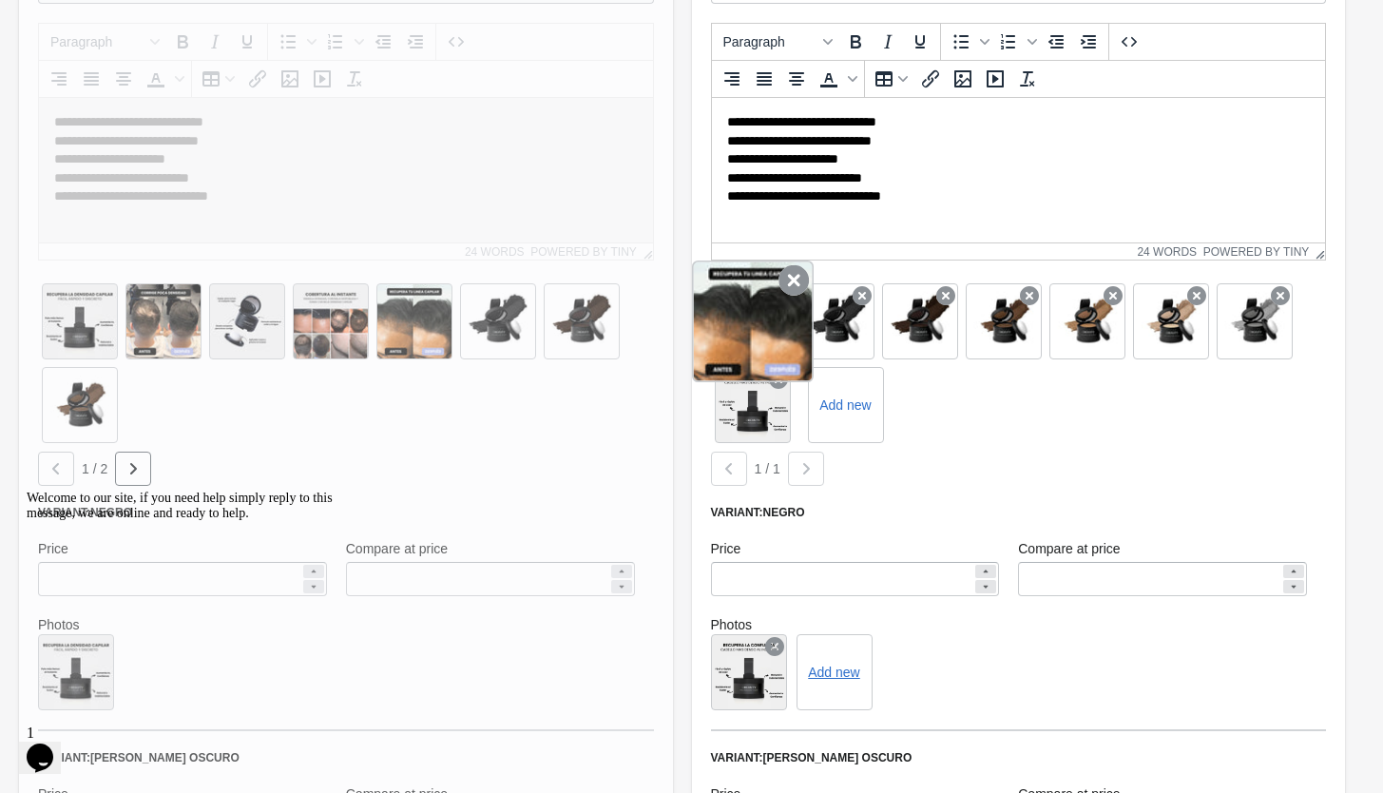
click at [791, 283] on icon at bounding box center [794, 280] width 30 height 30
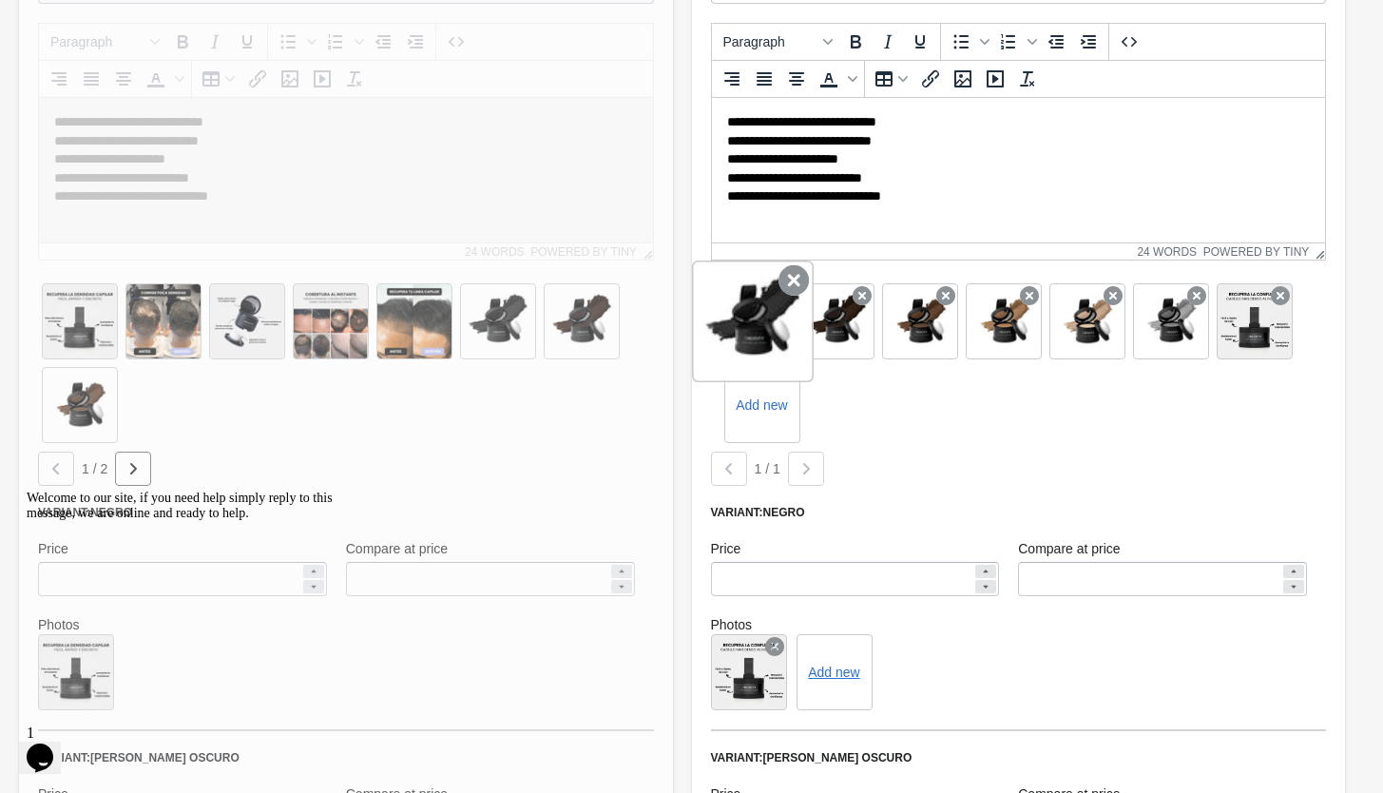
click at [792, 285] on icon at bounding box center [794, 280] width 30 height 30
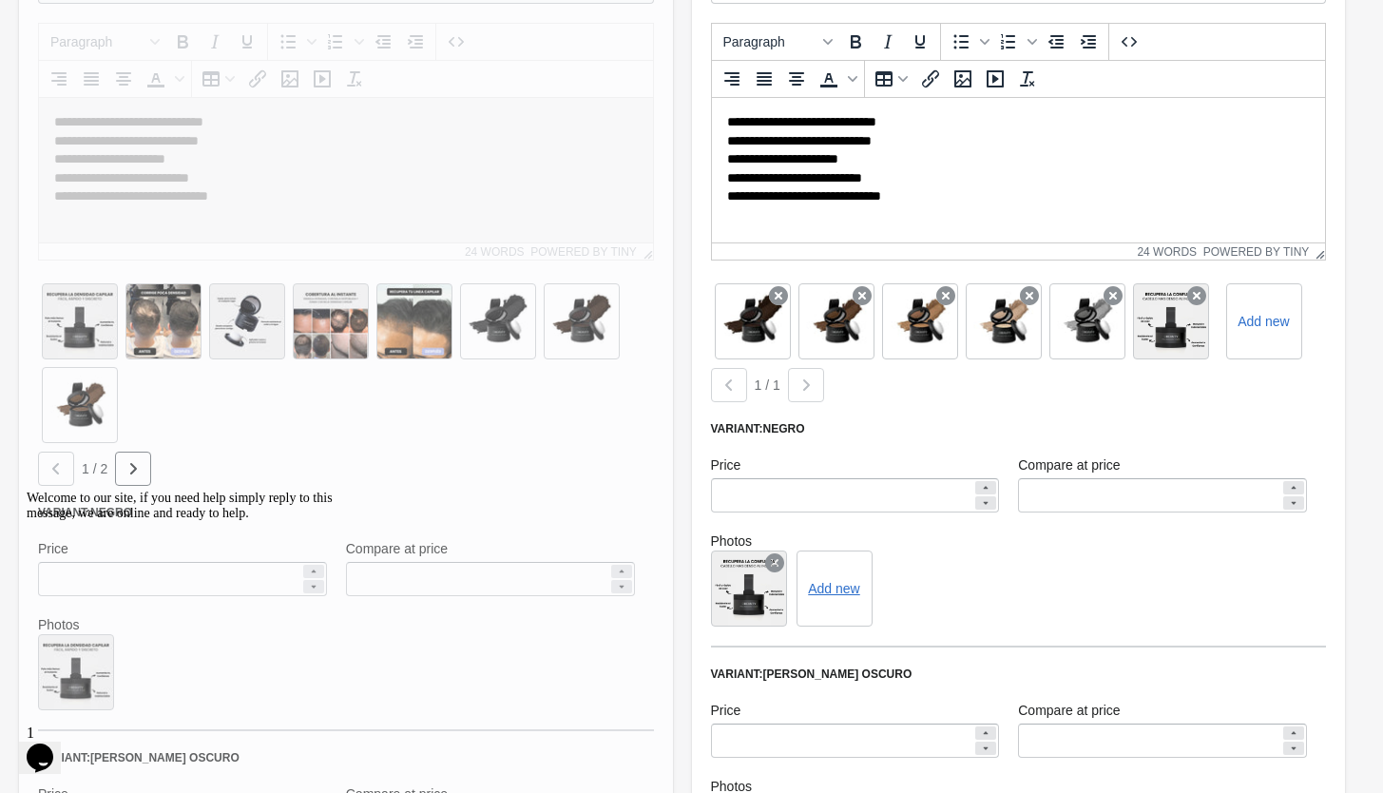
click at [792, 285] on div "Add new" at bounding box center [1019, 322] width 616 height 84
click at [785, 292] on icon at bounding box center [794, 280] width 30 height 30
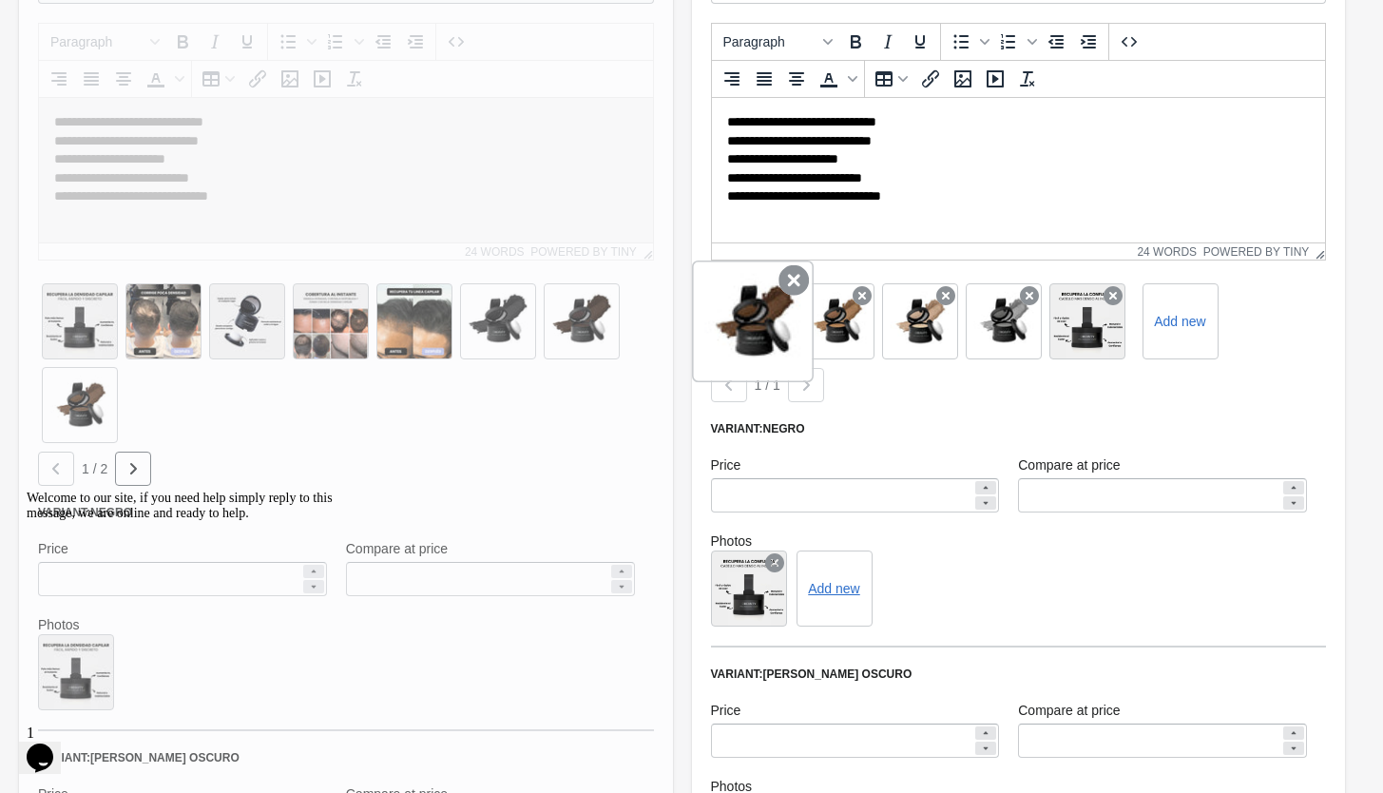
click at [785, 291] on icon at bounding box center [794, 280] width 30 height 30
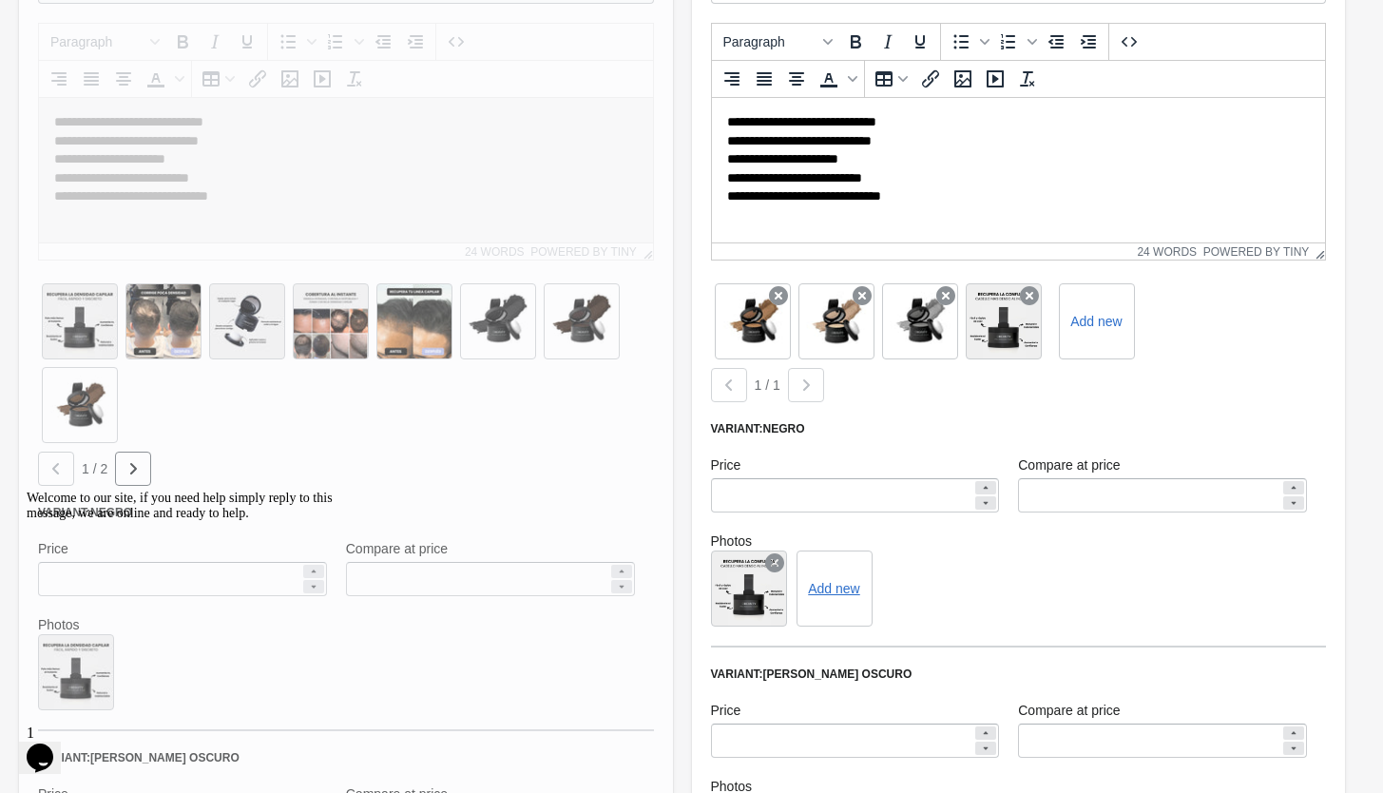
click at [785, 291] on icon at bounding box center [778, 295] width 19 height 19
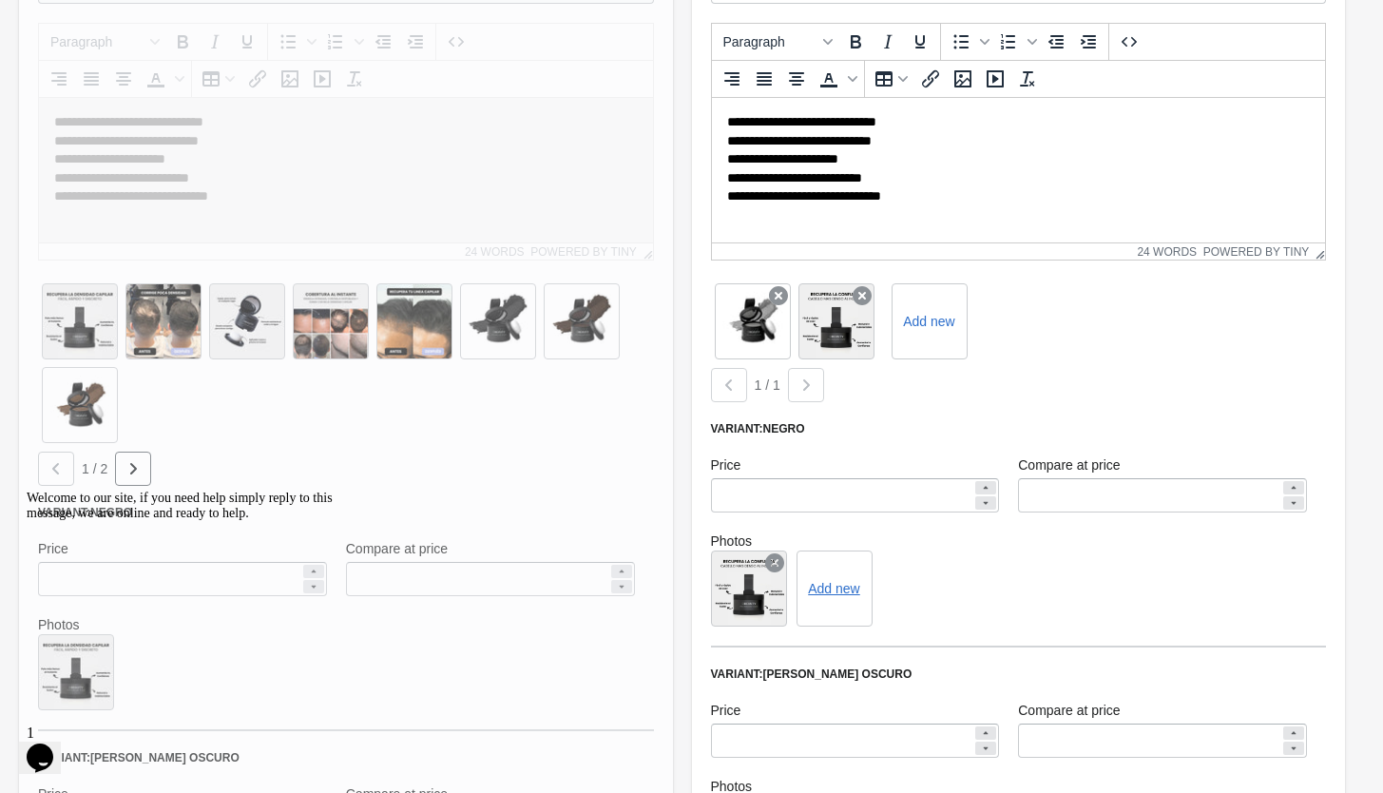
click at [785, 291] on icon at bounding box center [778, 295] width 19 height 19
click at [853, 315] on label "Add new" at bounding box center [845, 321] width 83 height 30
click at [836, 316] on label "Add new" at bounding box center [845, 321] width 83 height 30
click at [0, 0] on input "Add new" at bounding box center [0, 0] width 0 height 0
click at [942, 315] on label "Add new" at bounding box center [929, 321] width 83 height 30
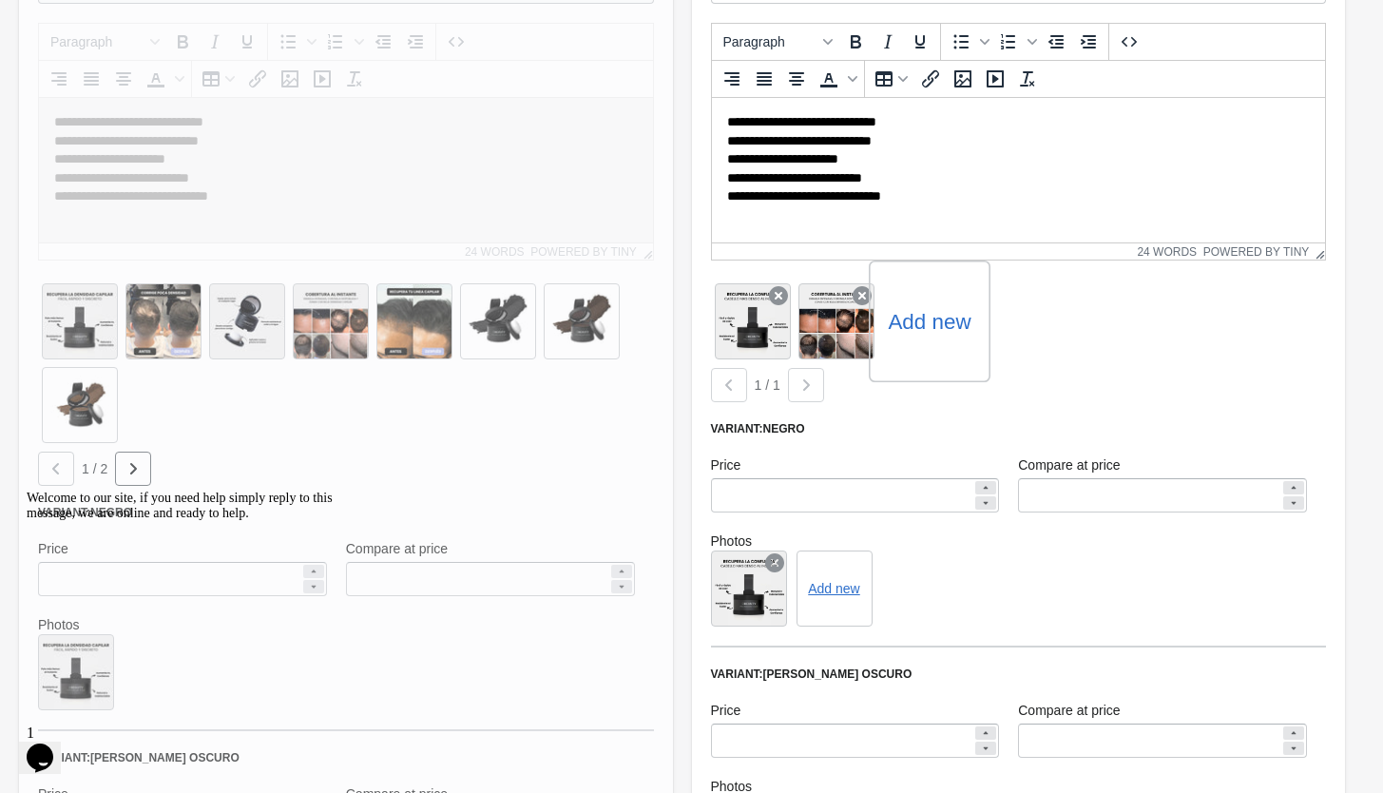
click at [0, 0] on input "Add new" at bounding box center [0, 0] width 0 height 0
click at [1020, 322] on label "Add new" at bounding box center [1013, 321] width 83 height 30
click at [0, 0] on input "Add new" at bounding box center [0, 0] width 0 height 0
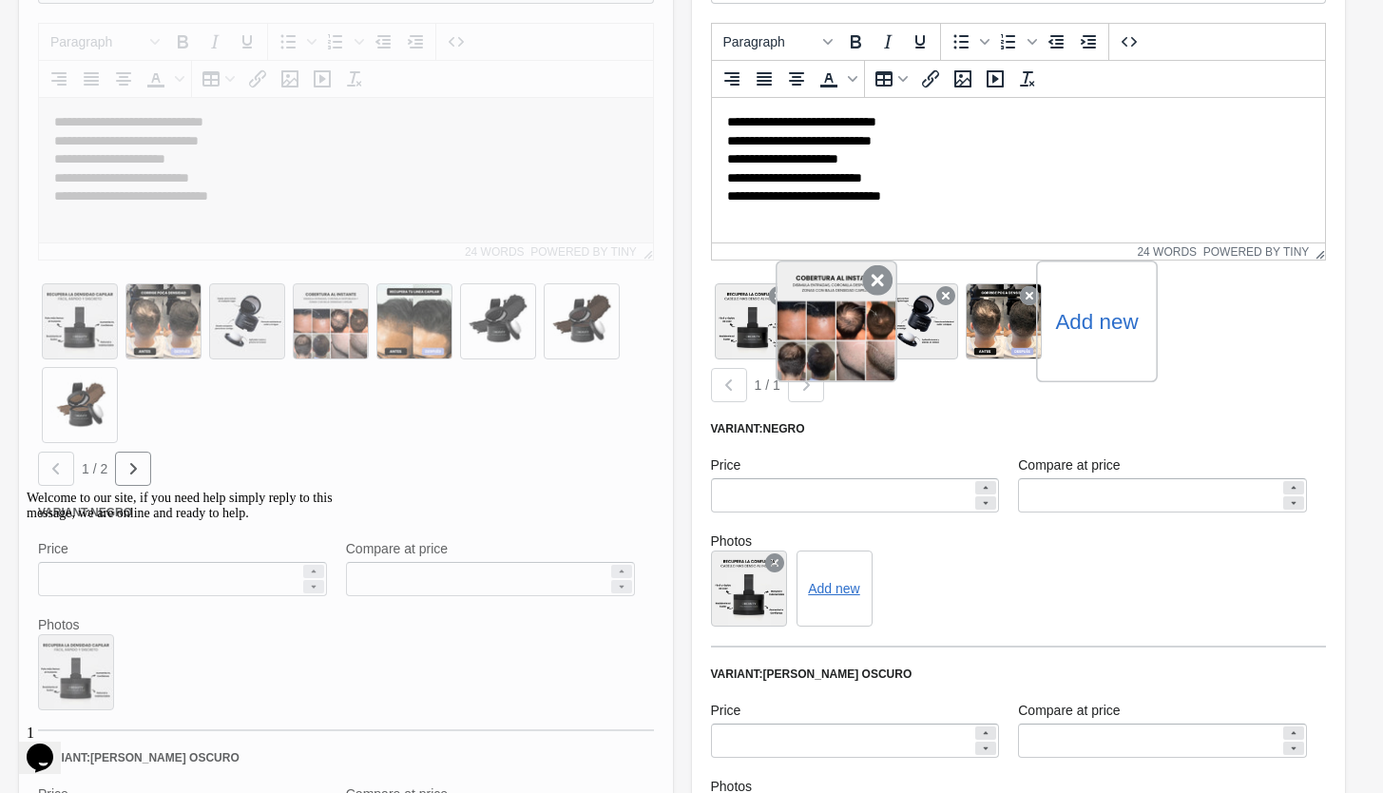
drag, startPoint x: 834, startPoint y: 337, endPoint x: 831, endPoint y: 352, distance: 15.5
click at [831, 352] on div at bounding box center [837, 322] width 122 height 122
click at [878, 280] on icon at bounding box center [877, 280] width 30 height 30
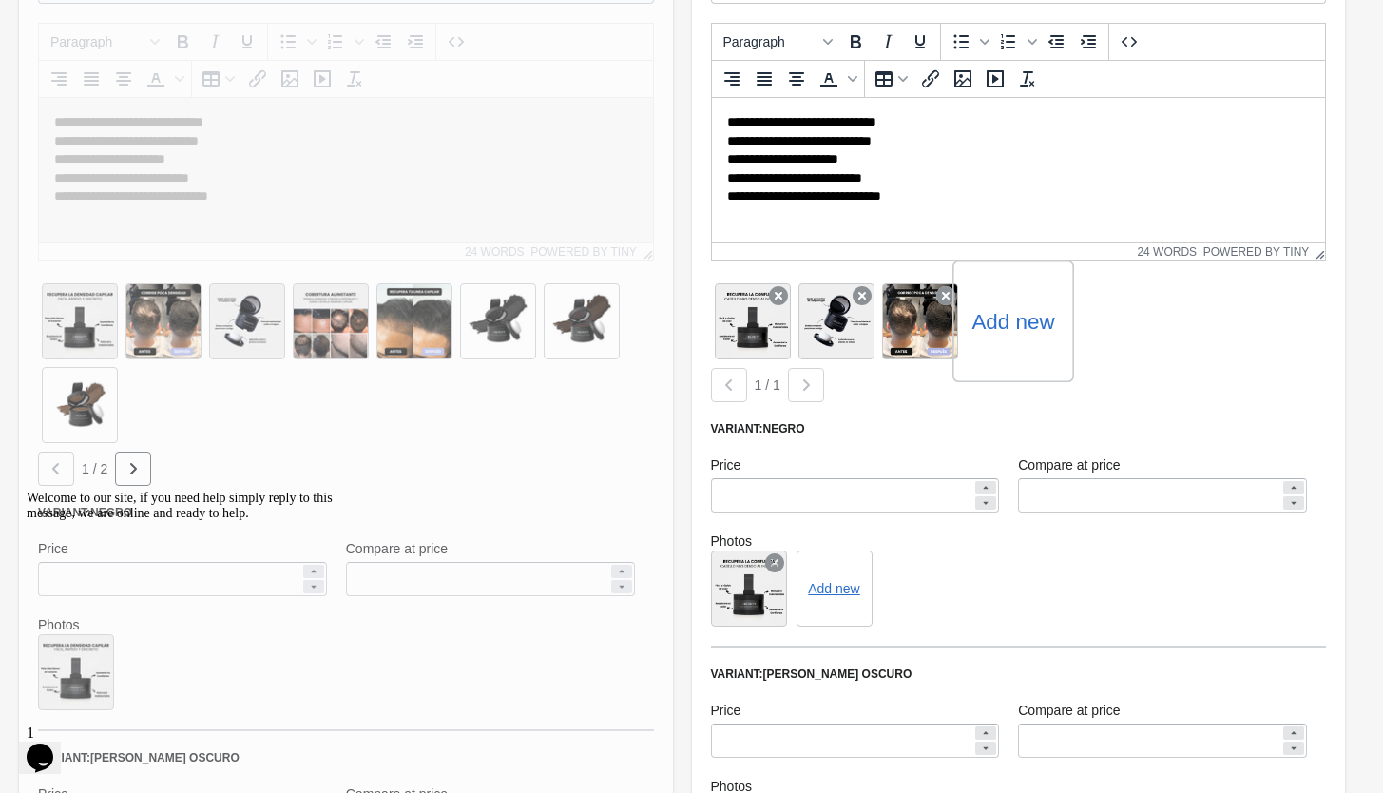
click at [872, 286] on icon at bounding box center [862, 295] width 19 height 19
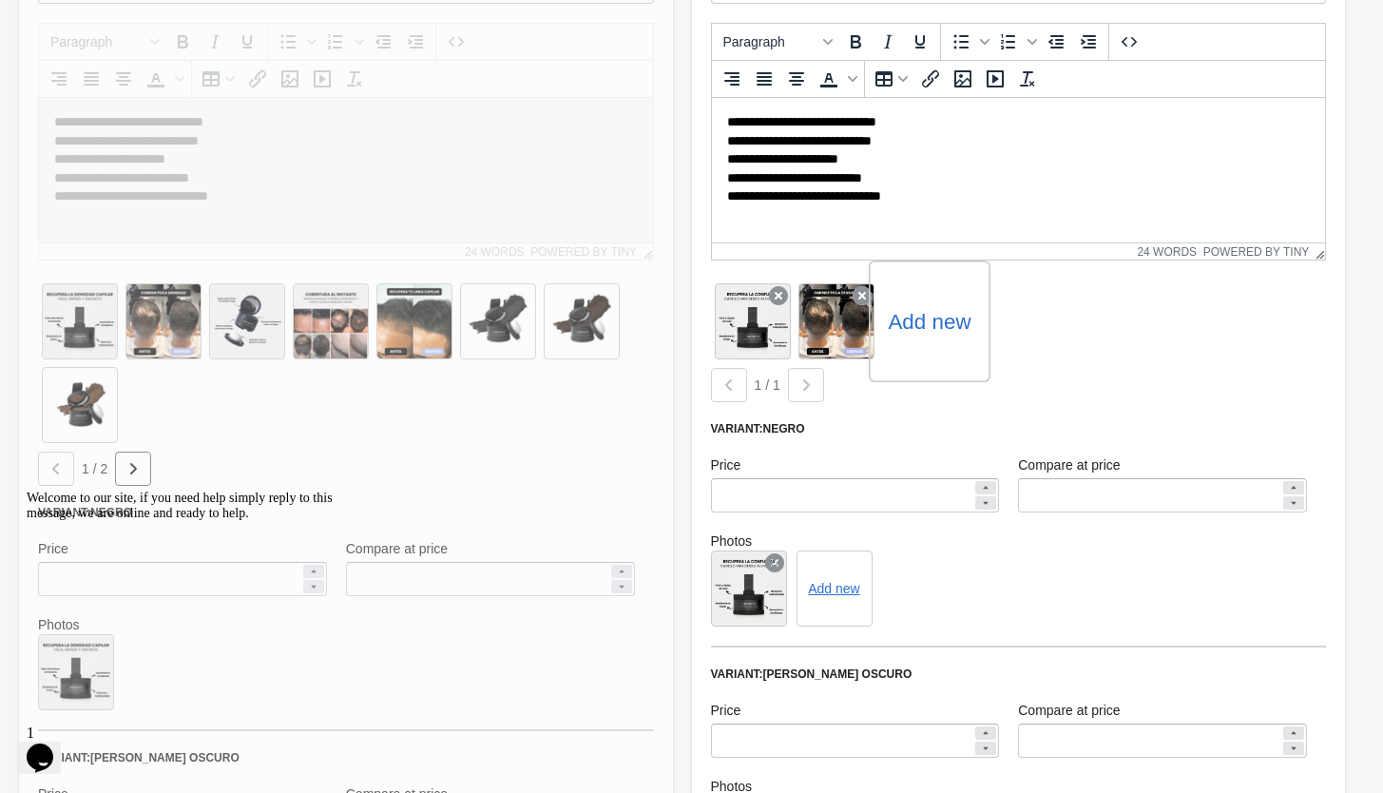
click at [918, 323] on label "Add new" at bounding box center [929, 321] width 83 height 30
click at [0, 0] on input "Add new" at bounding box center [0, 0] width 0 height 0
click at [1015, 320] on label "Add new" at bounding box center [1013, 321] width 83 height 30
click at [0, 0] on input "Add new" at bounding box center [0, 0] width 0 height 0
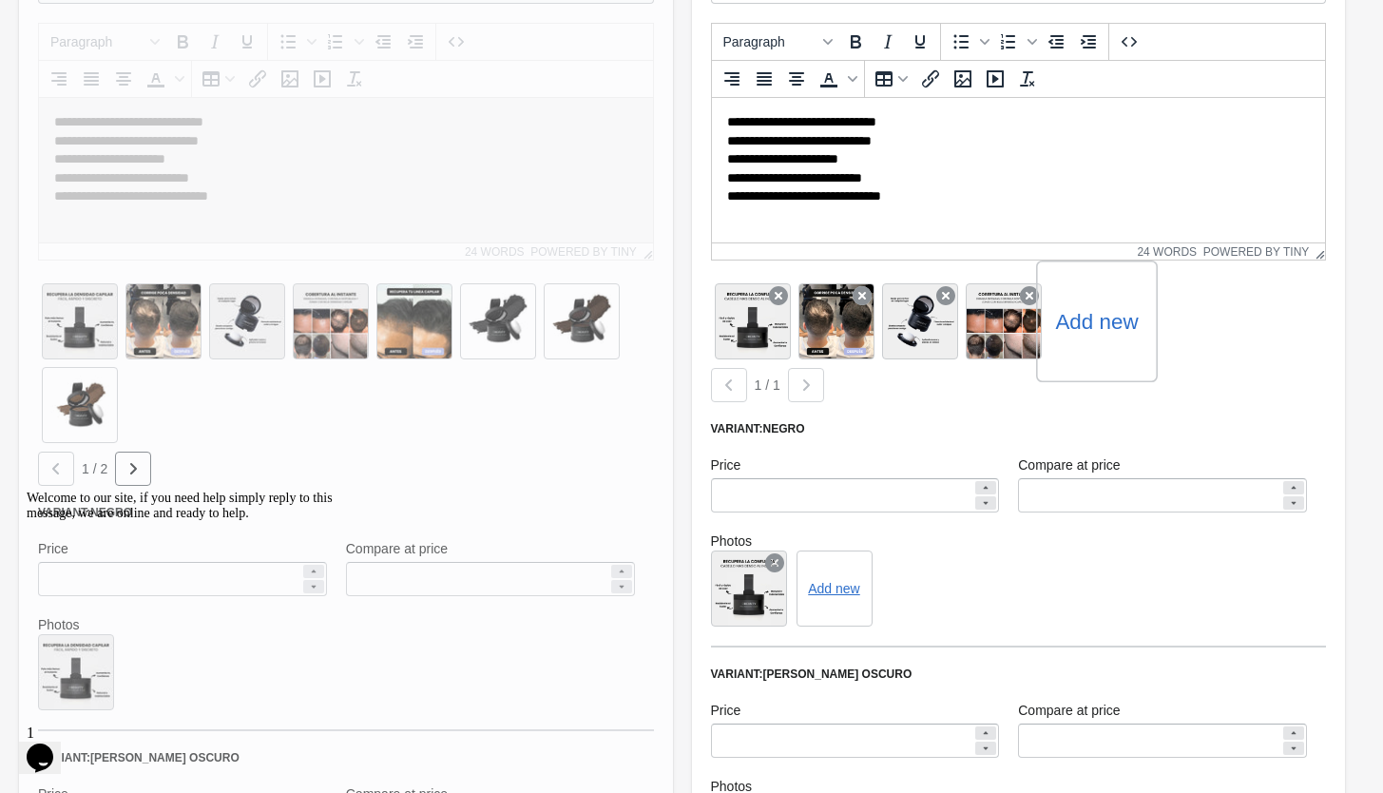
click at [1087, 314] on label "Add new" at bounding box center [1096, 321] width 83 height 30
click at [0, 0] on input "Add new" at bounding box center [0, 0] width 0 height 0
click at [1189, 314] on label "Add new" at bounding box center [1180, 321] width 83 height 30
click at [0, 0] on input "Add new" at bounding box center [0, 0] width 0 height 0
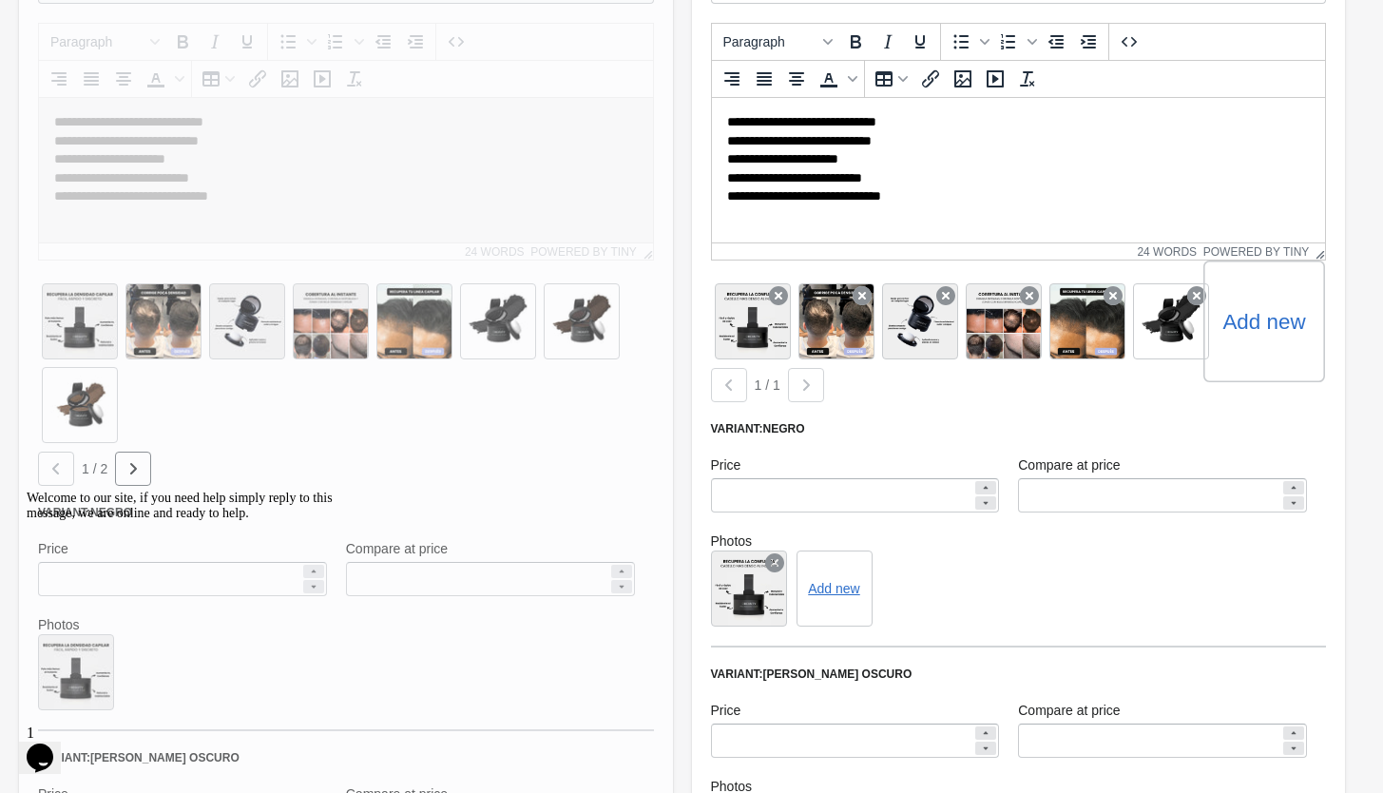
click at [1262, 319] on label "Add new" at bounding box center [1264, 321] width 83 height 30
click at [0, 0] on input "Add new" at bounding box center [0, 0] width 0 height 0
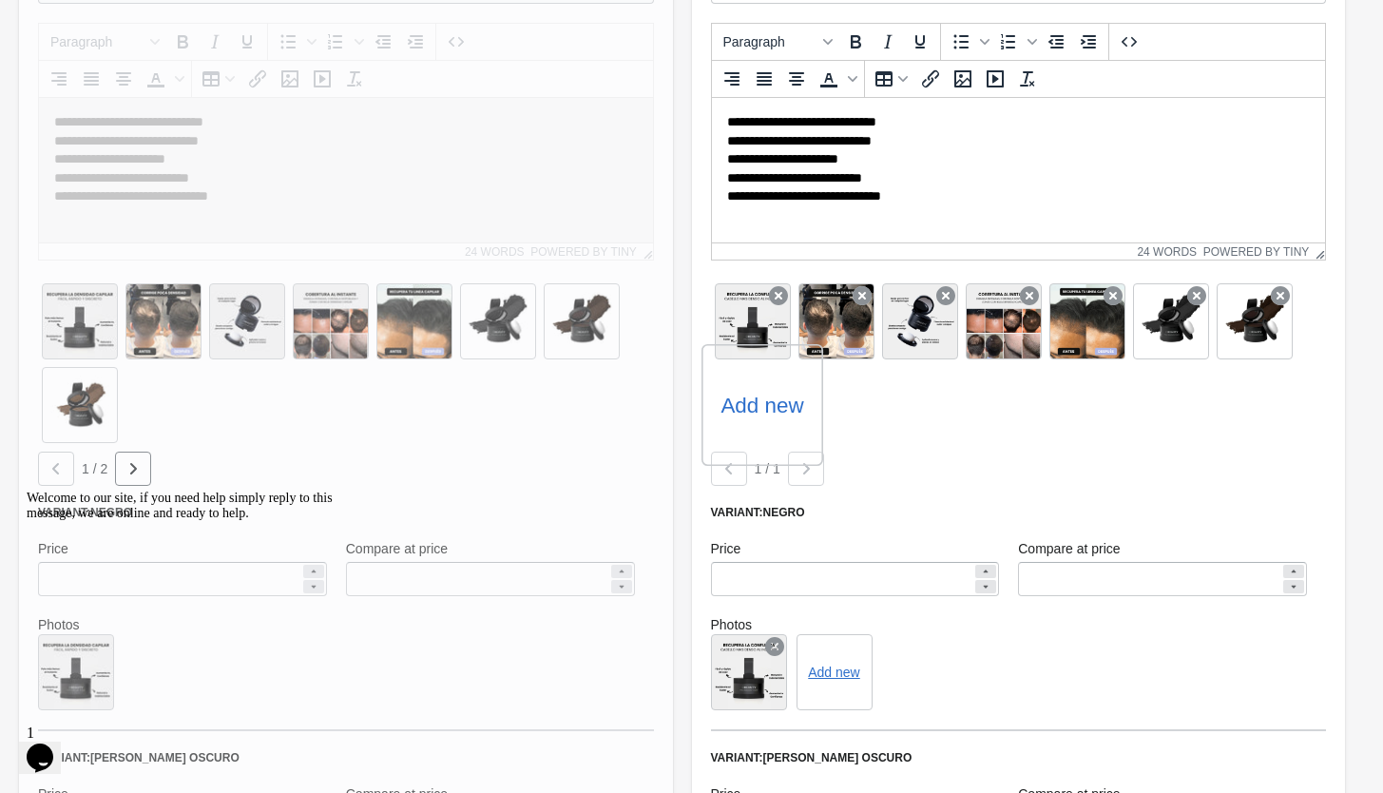
click at [767, 395] on label "Add new" at bounding box center [762, 405] width 83 height 30
click at [0, 0] on input "Add new" at bounding box center [0, 0] width 0 height 0
drag, startPoint x: 786, startPoint y: 367, endPoint x: 775, endPoint y: 373, distance: 12.8
click at [786, 370] on icon at bounding box center [778, 379] width 19 height 19
click at [770, 404] on label "Add new" at bounding box center [762, 405] width 83 height 30
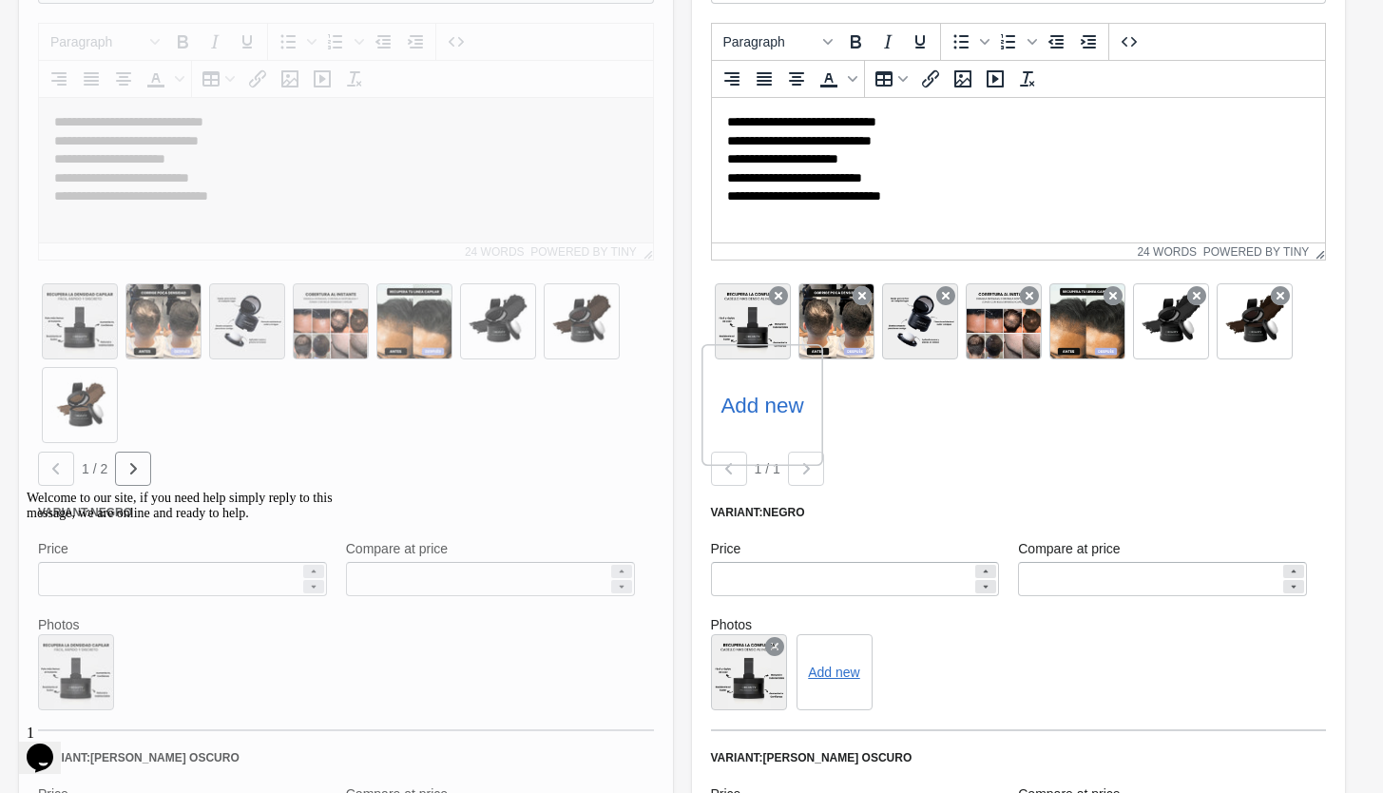
click at [0, 0] on input "Add new" at bounding box center [0, 0] width 0 height 0
click at [844, 398] on label "Add new" at bounding box center [845, 405] width 83 height 30
click at [0, 0] on input "Add new" at bounding box center [0, 0] width 0 height 0
click at [813, 473] on icon "button" at bounding box center [806, 468] width 19 height 19
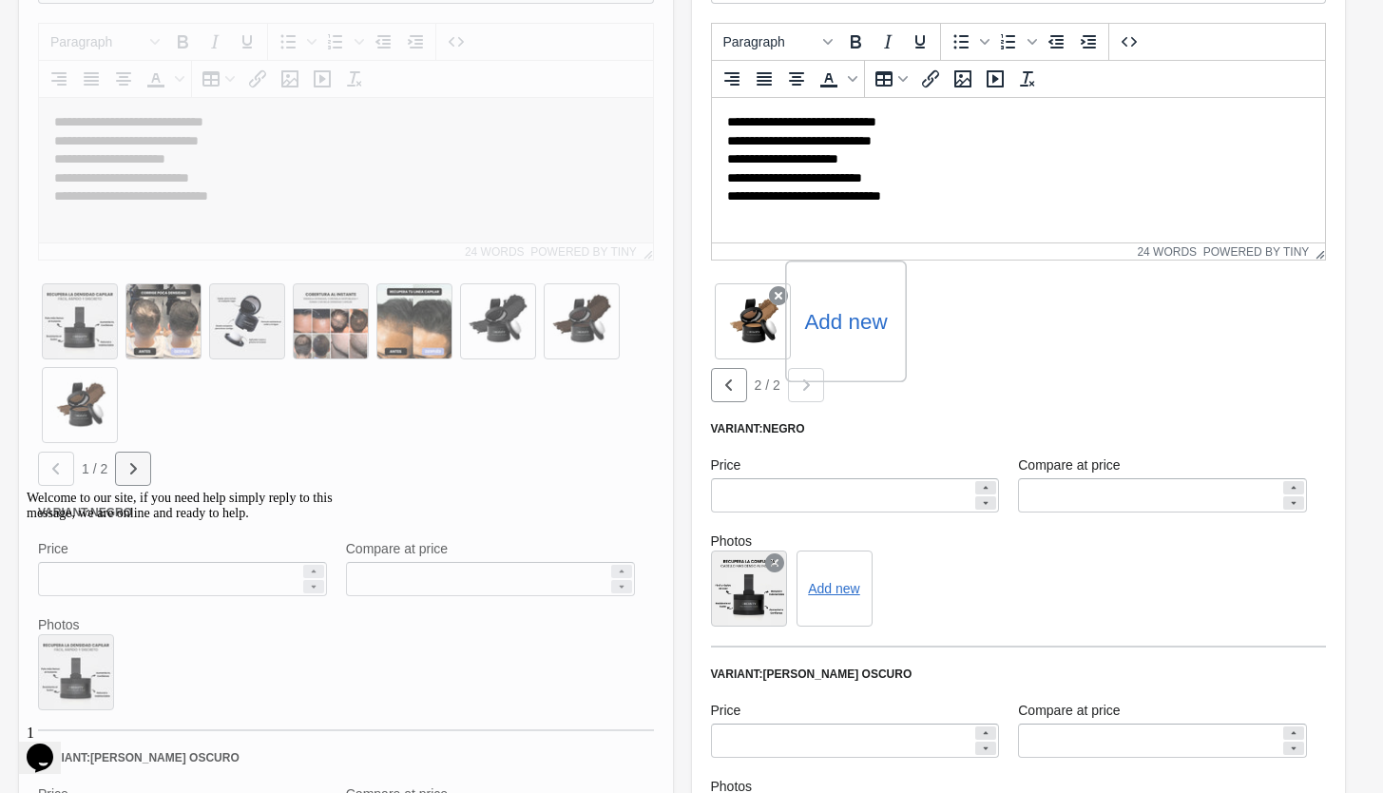
click at [143, 471] on button "button" at bounding box center [133, 469] width 36 height 34
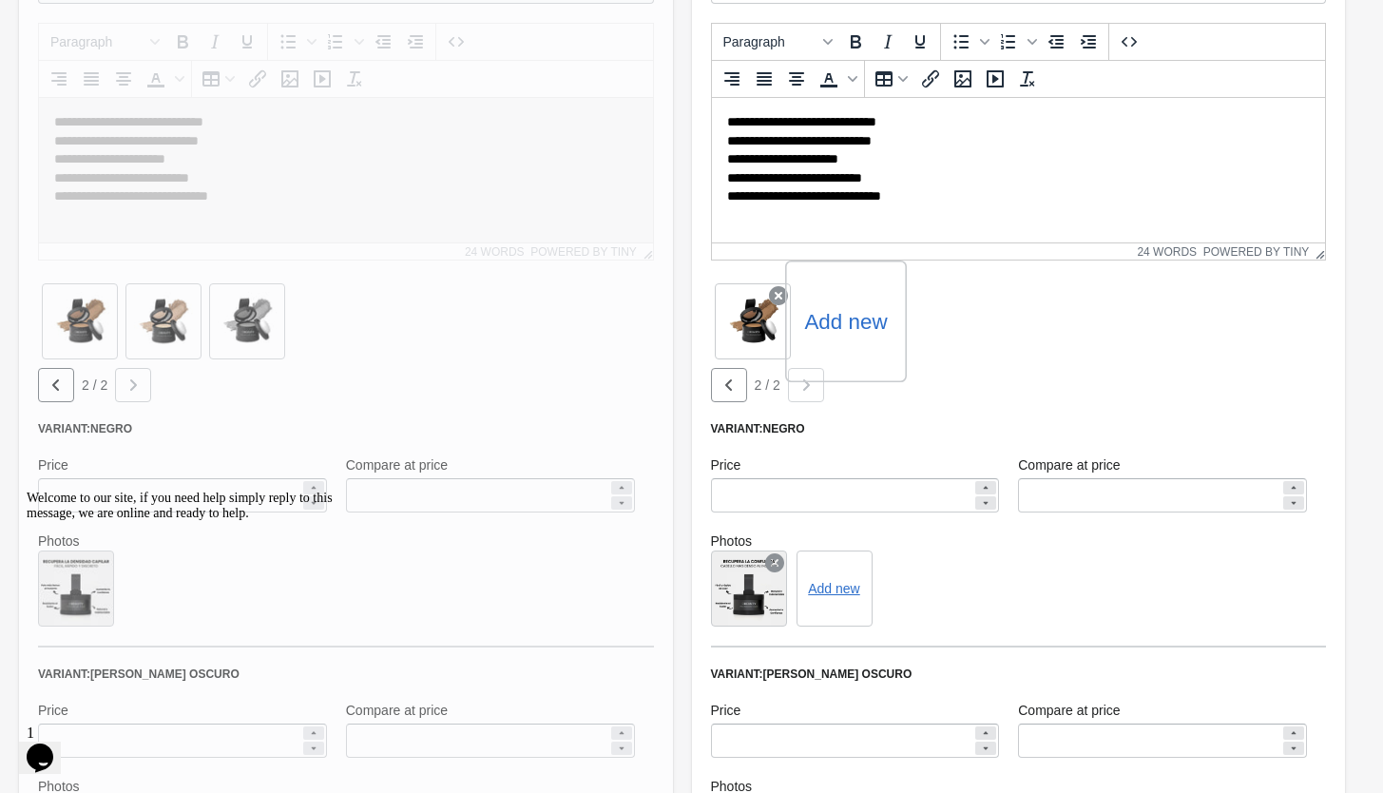
click at [862, 316] on label "Add new" at bounding box center [845, 321] width 83 height 30
click at [0, 0] on input "Add new" at bounding box center [0, 0] width 0 height 0
click at [924, 328] on label "Add new" at bounding box center [929, 321] width 83 height 30
click at [0, 0] on input "Add new" at bounding box center [0, 0] width 0 height 0
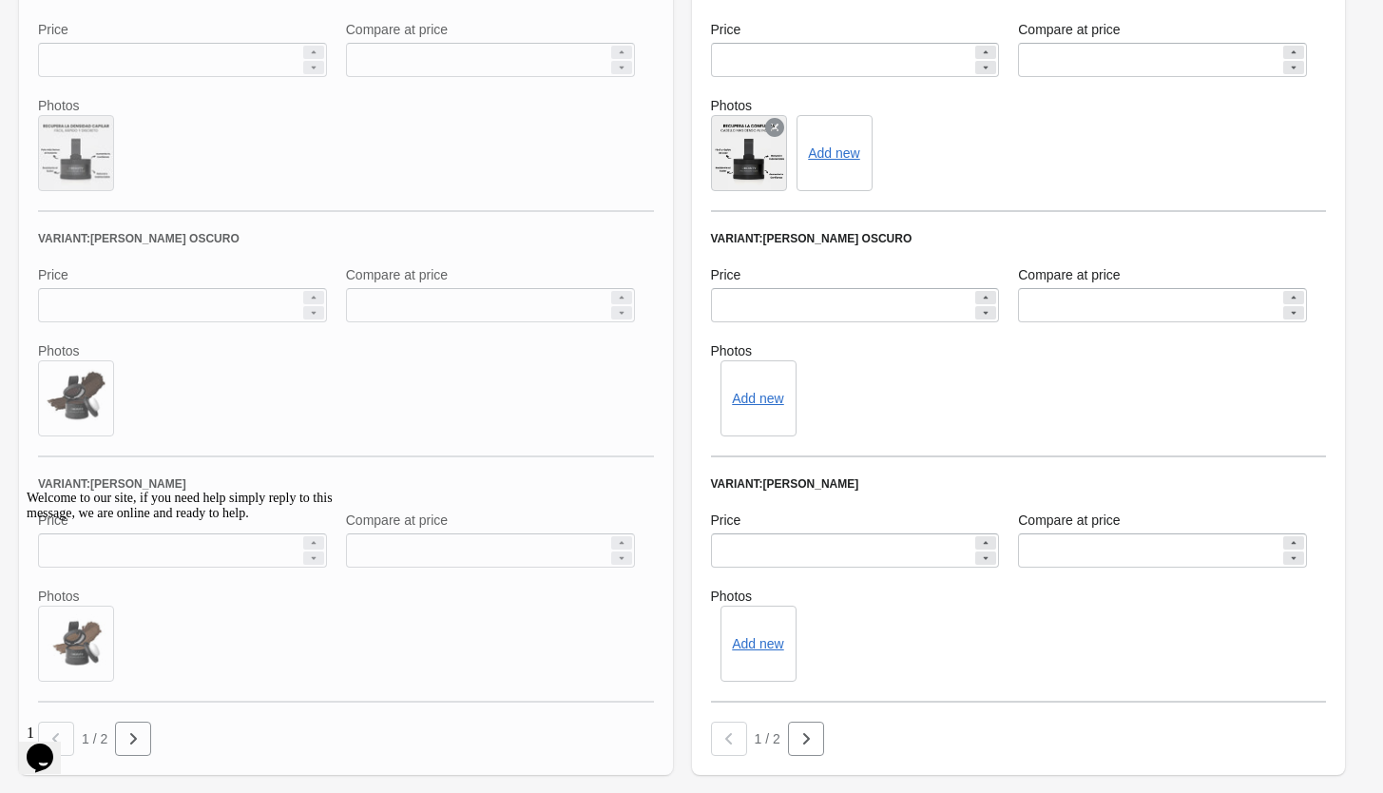
scroll to position [876, 0]
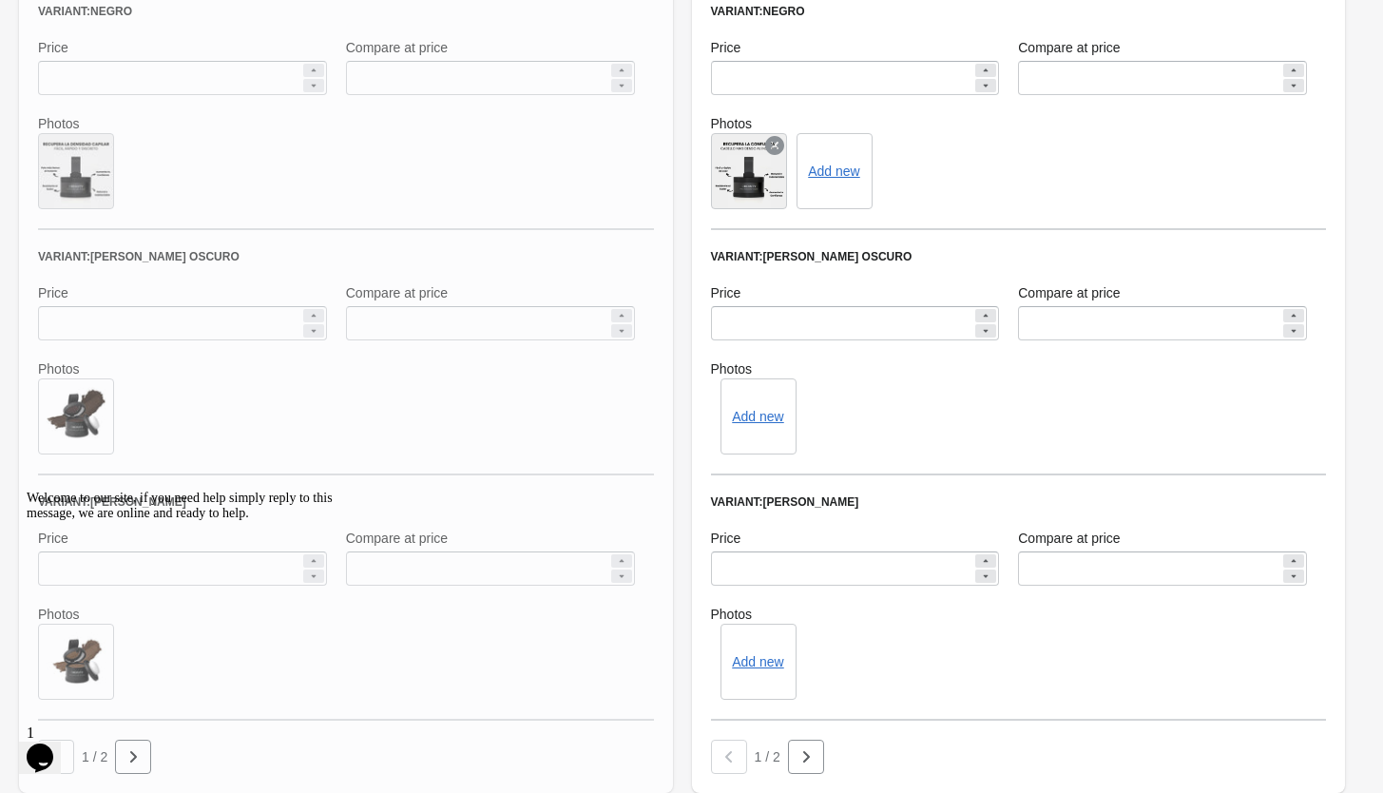
click at [767, 425] on div "Add new" at bounding box center [759, 416] width 76 height 76
click at [749, 404] on div "Add new" at bounding box center [759, 416] width 76 height 76
click at [746, 417] on button "Add new" at bounding box center [757, 416] width 51 height 15
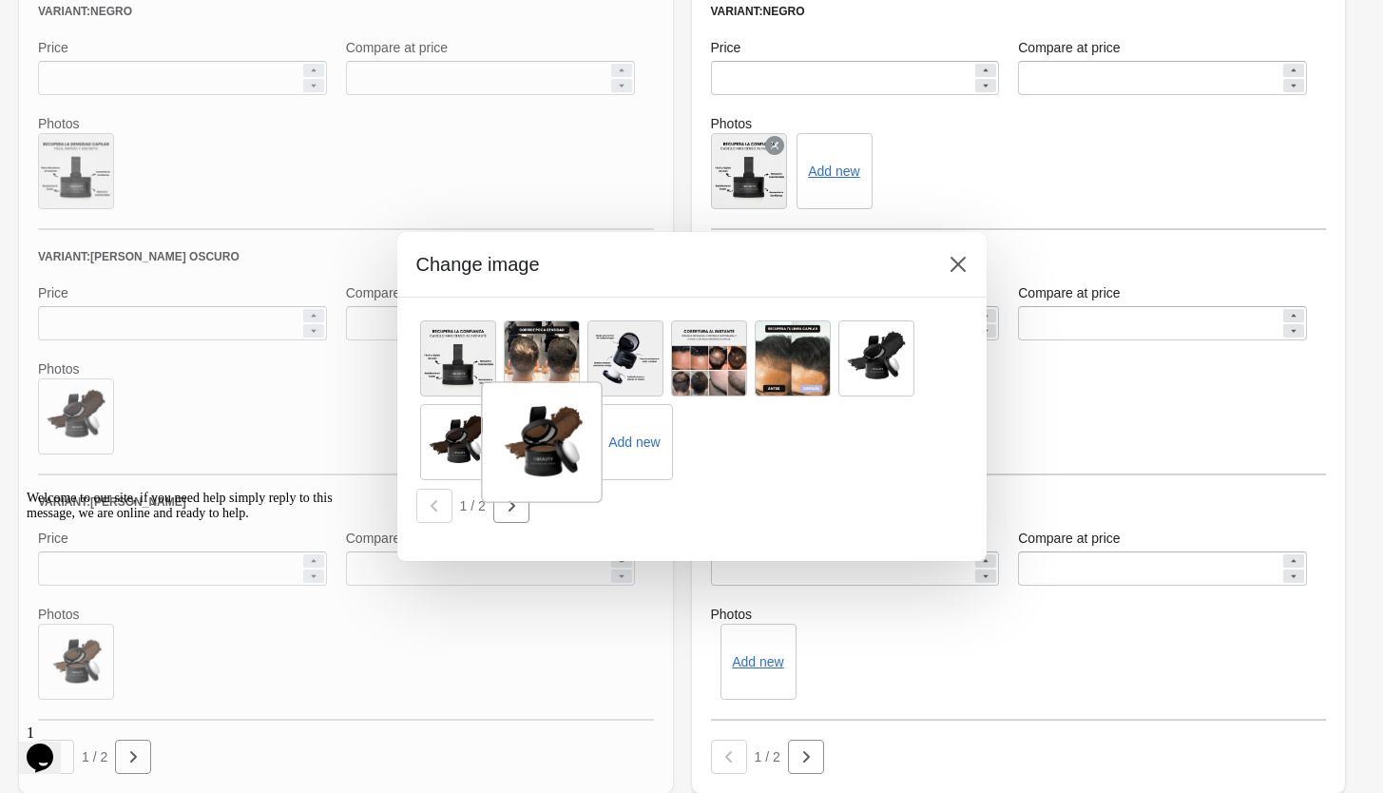
click at [541, 447] on div at bounding box center [542, 442] width 122 height 122
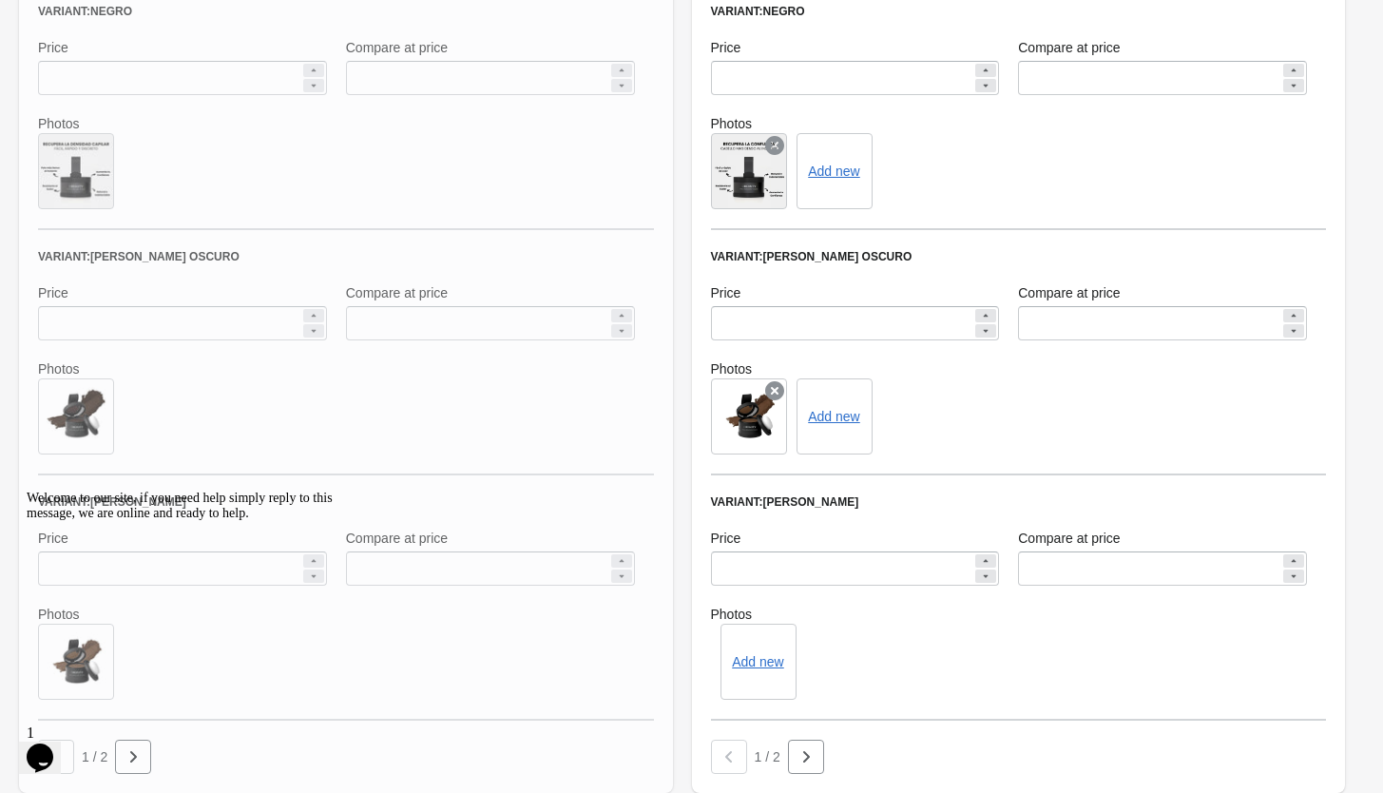
click at [772, 391] on icon at bounding box center [774, 390] width 19 height 19
click at [754, 414] on button "Add new" at bounding box center [757, 416] width 51 height 15
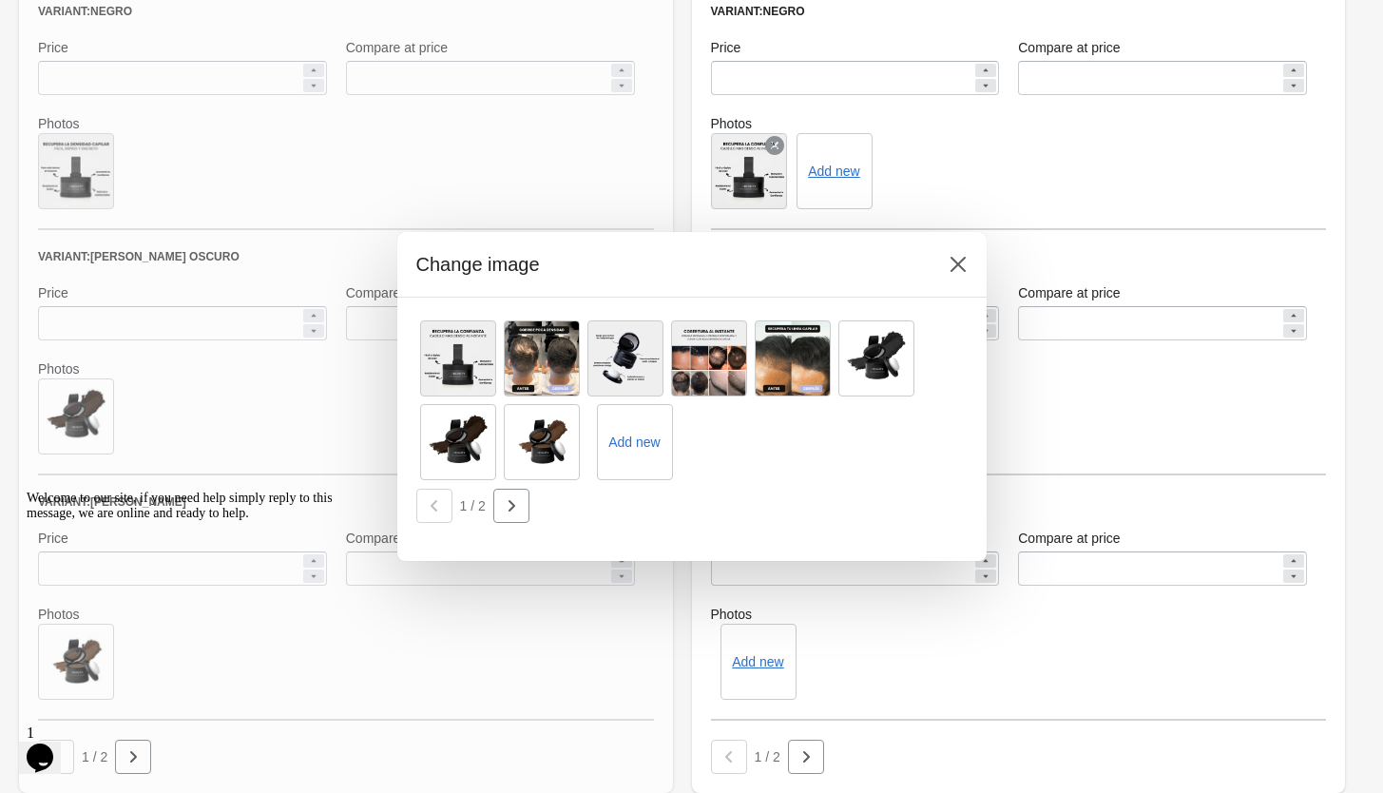
drag, startPoint x: 438, startPoint y: 439, endPoint x: 463, endPoint y: 449, distance: 26.5
click at [438, 438] on div at bounding box center [458, 442] width 76 height 76
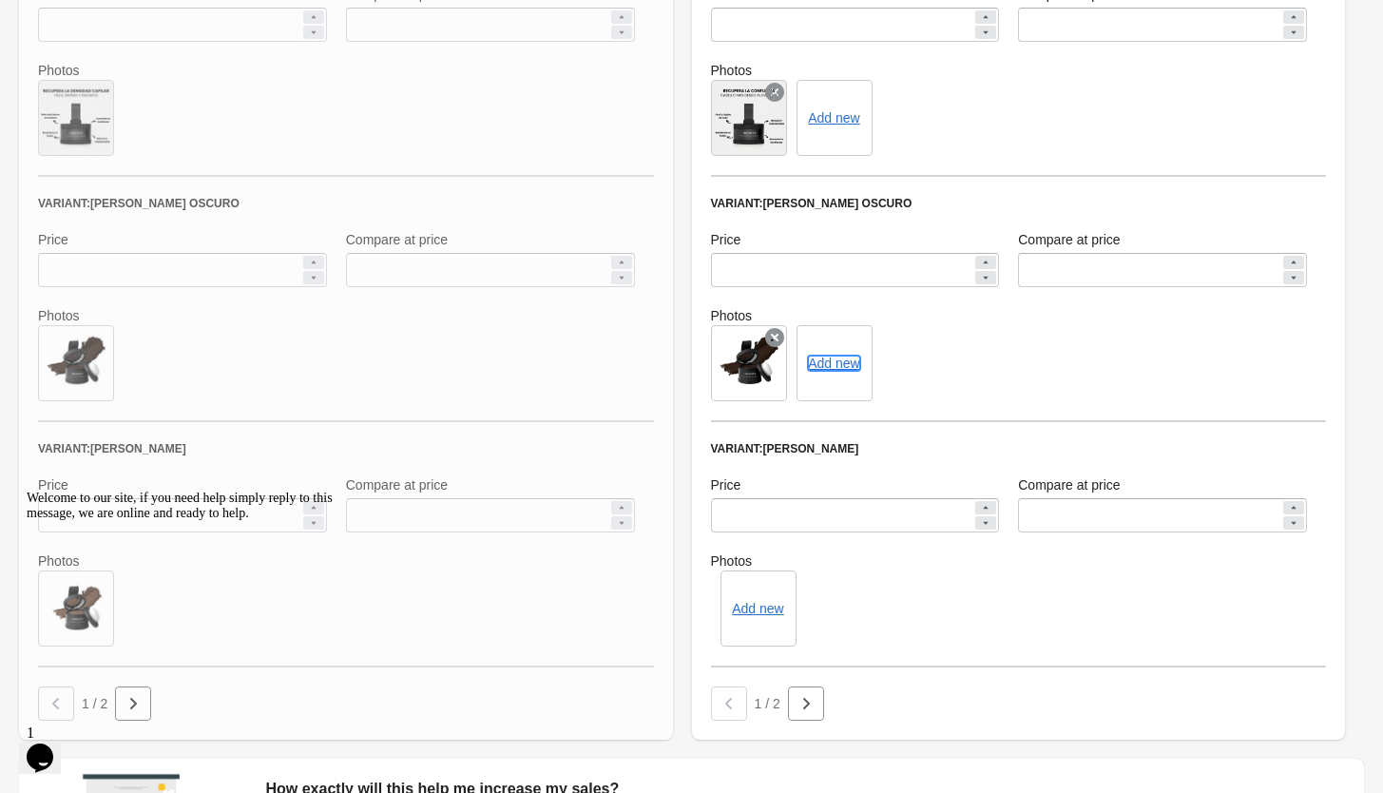
scroll to position [1165, 0]
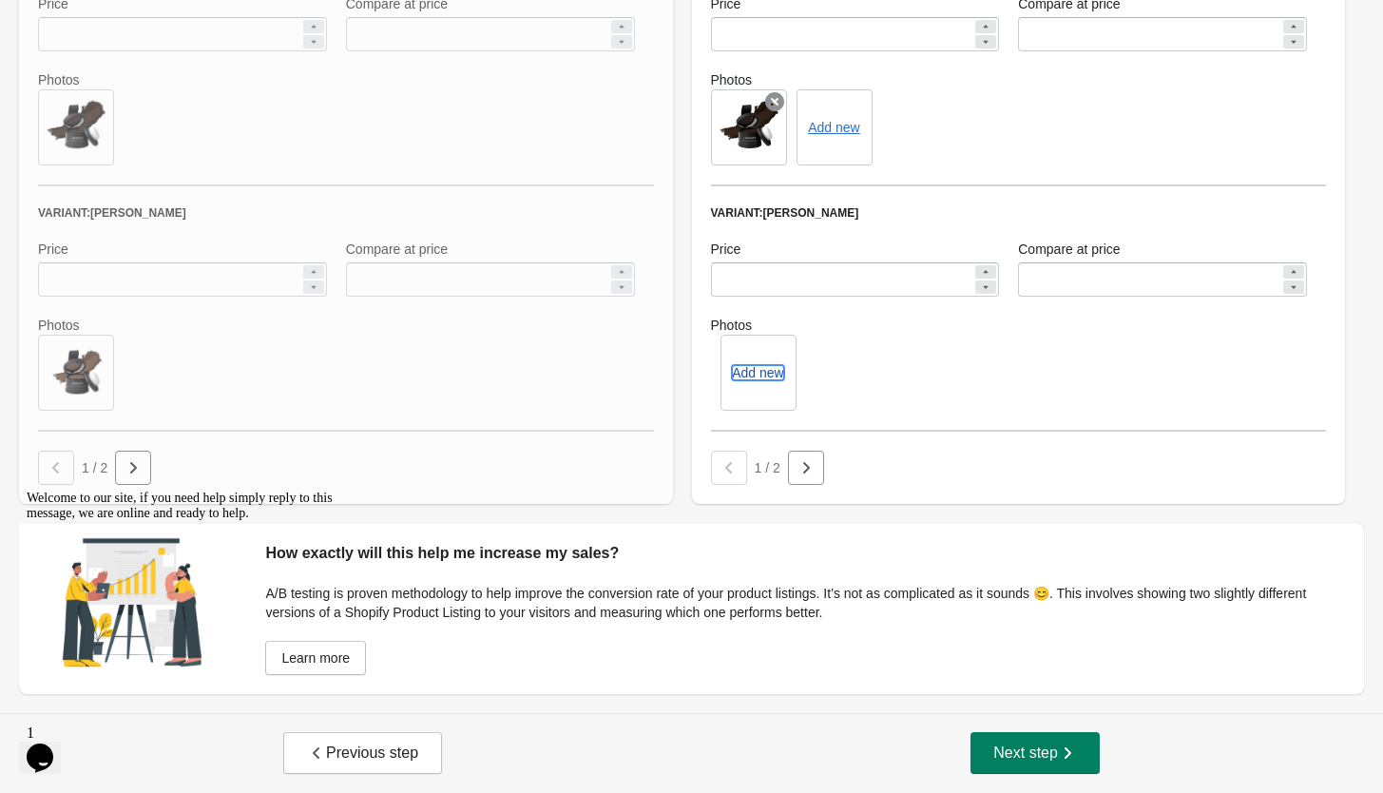
click at [763, 370] on button "Add new" at bounding box center [757, 372] width 51 height 15
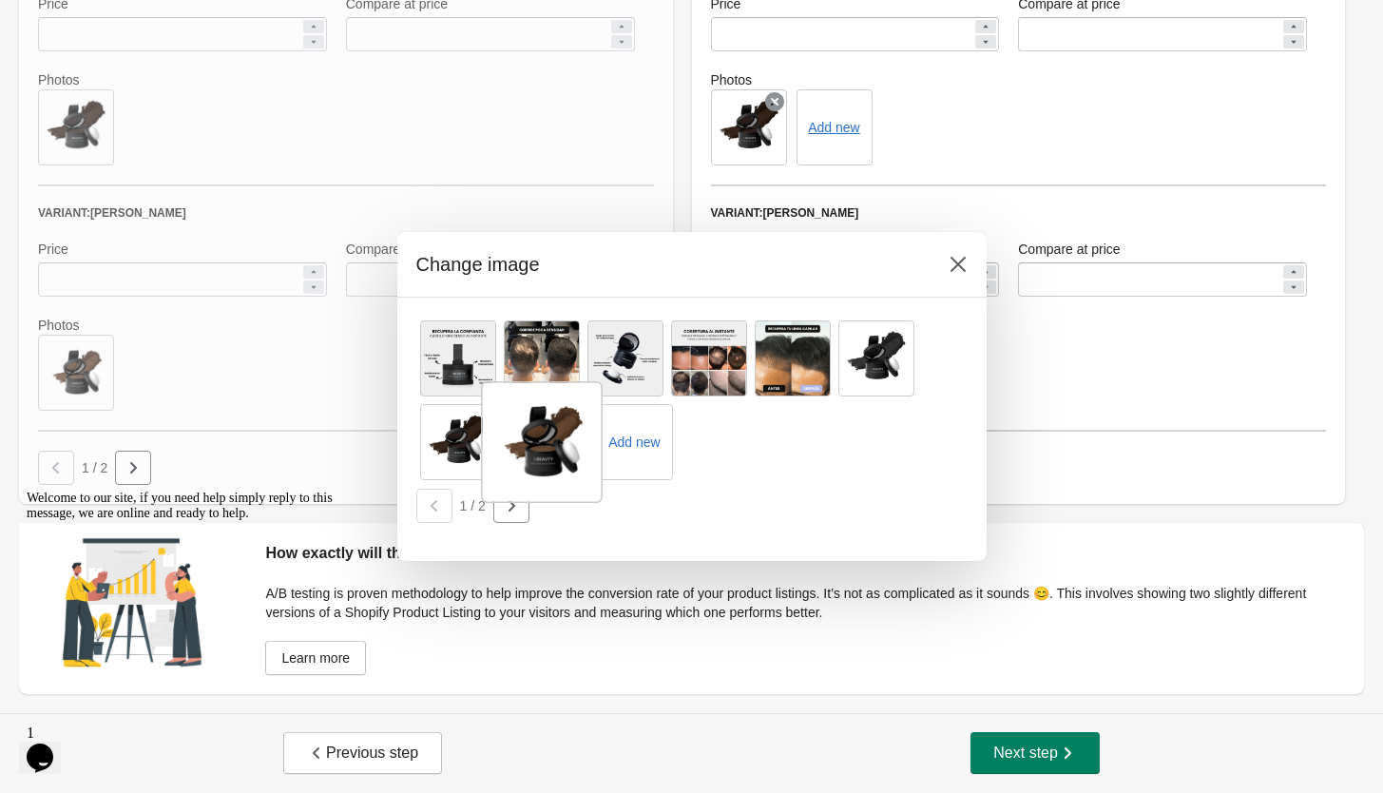
click at [549, 447] on div at bounding box center [542, 442] width 122 height 122
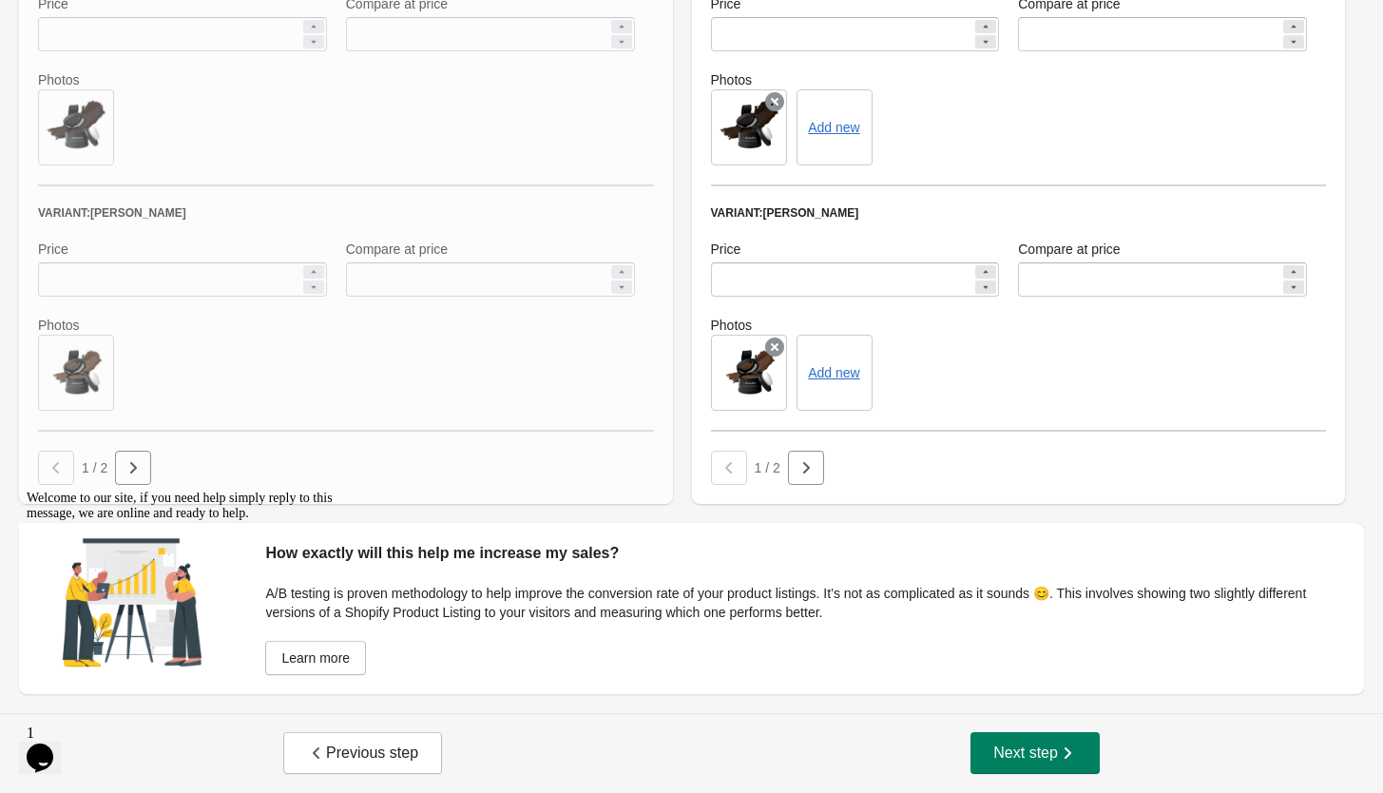
click at [801, 470] on icon "button" at bounding box center [806, 467] width 19 height 19
click at [146, 469] on button "button" at bounding box center [133, 468] width 36 height 34
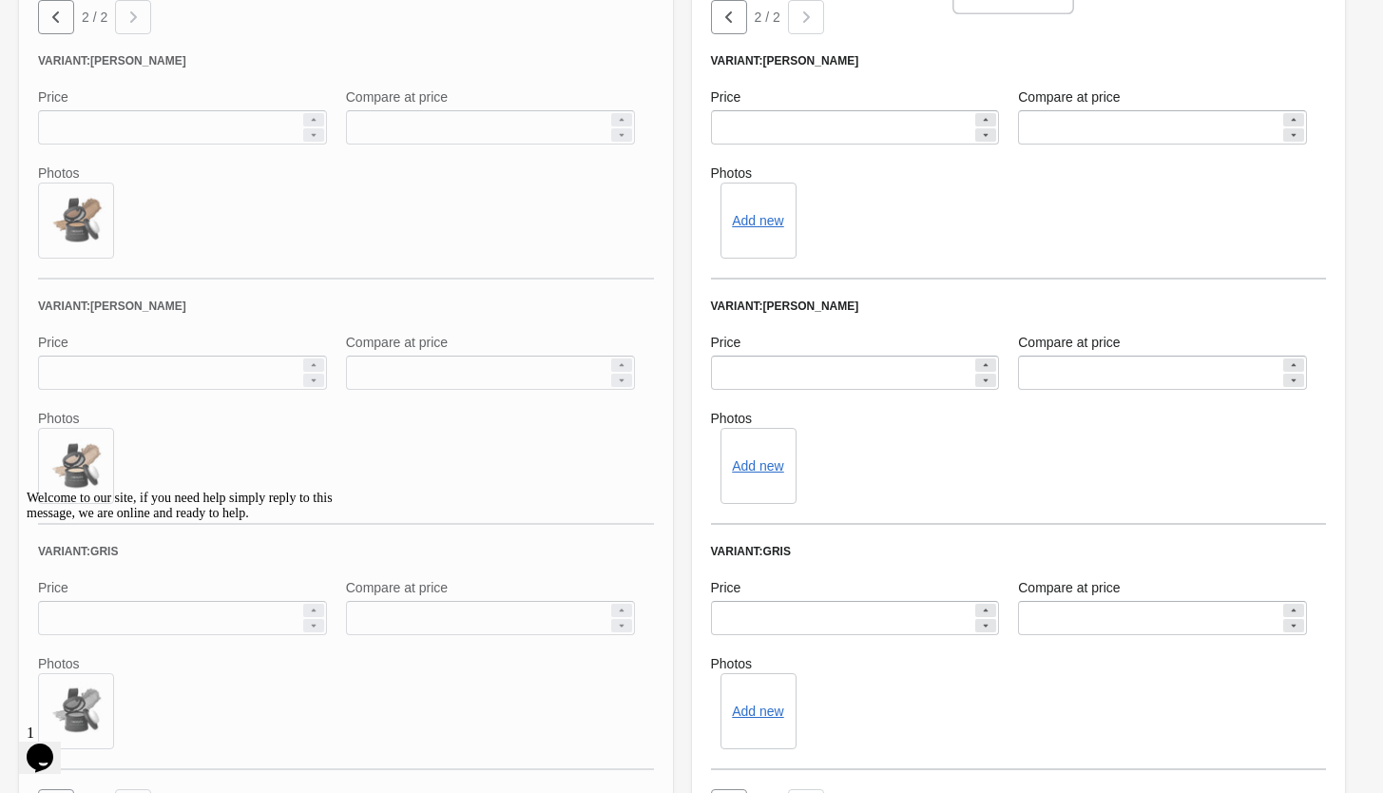
scroll to position [826, 0]
click at [768, 223] on button "Add new" at bounding box center [757, 220] width 51 height 15
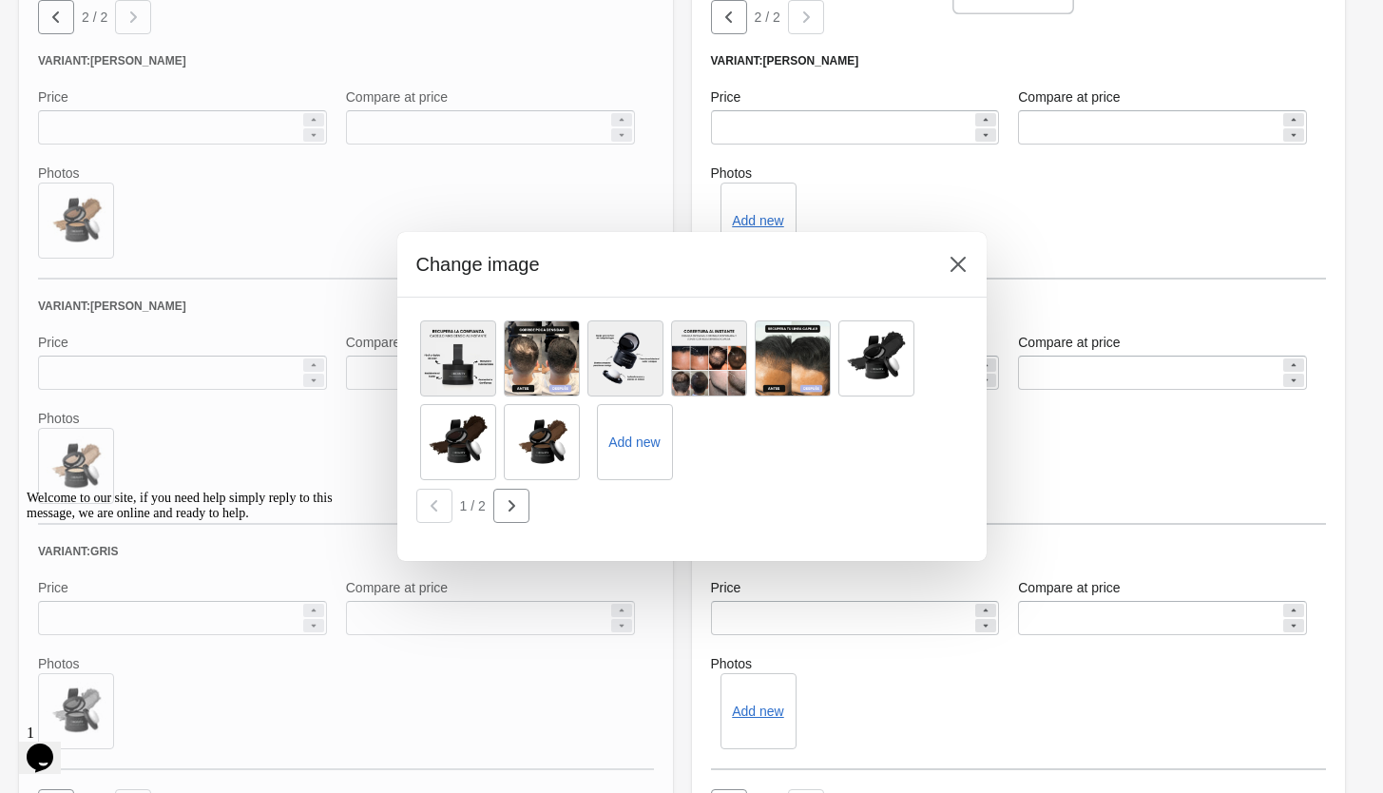
click at [520, 510] on button "button" at bounding box center [511, 506] width 36 height 34
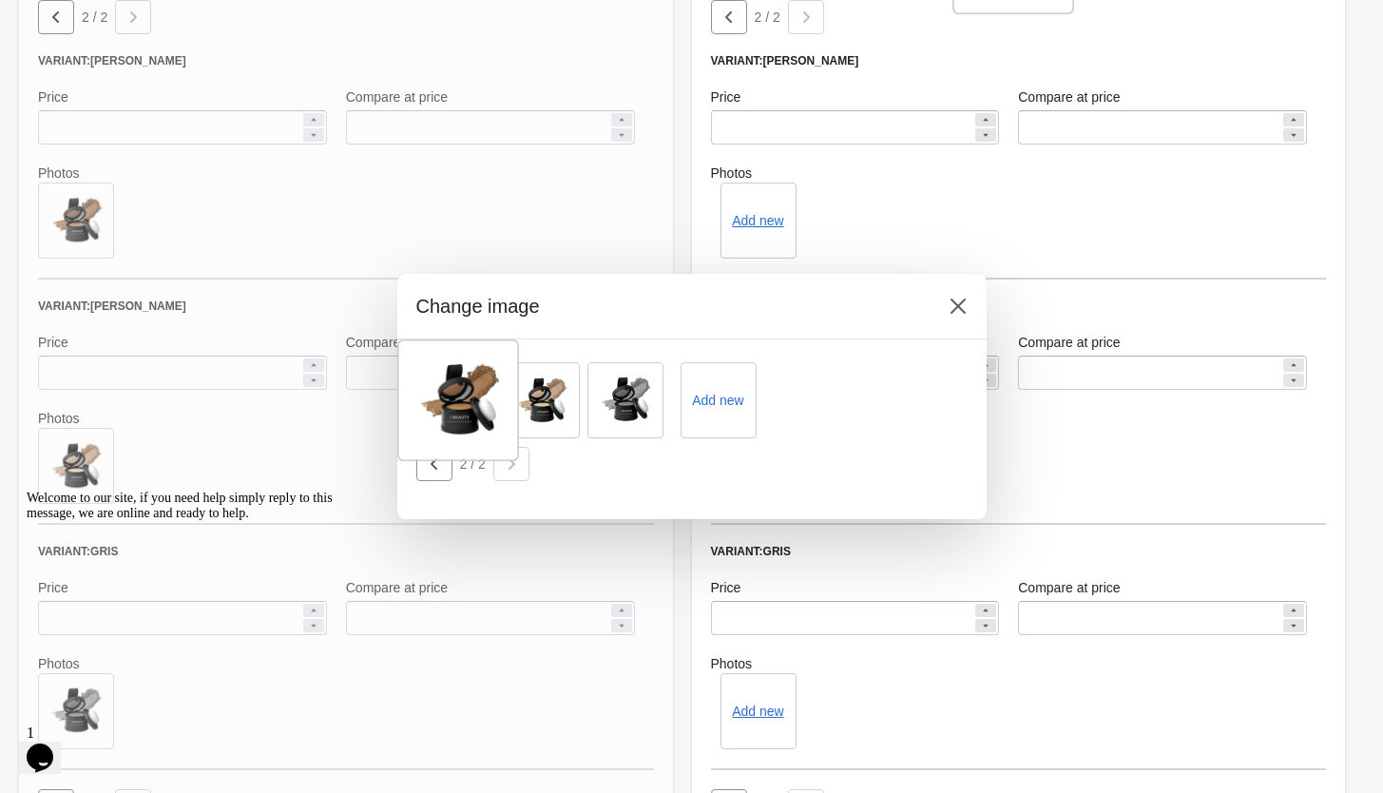
click at [474, 402] on div at bounding box center [458, 400] width 122 height 122
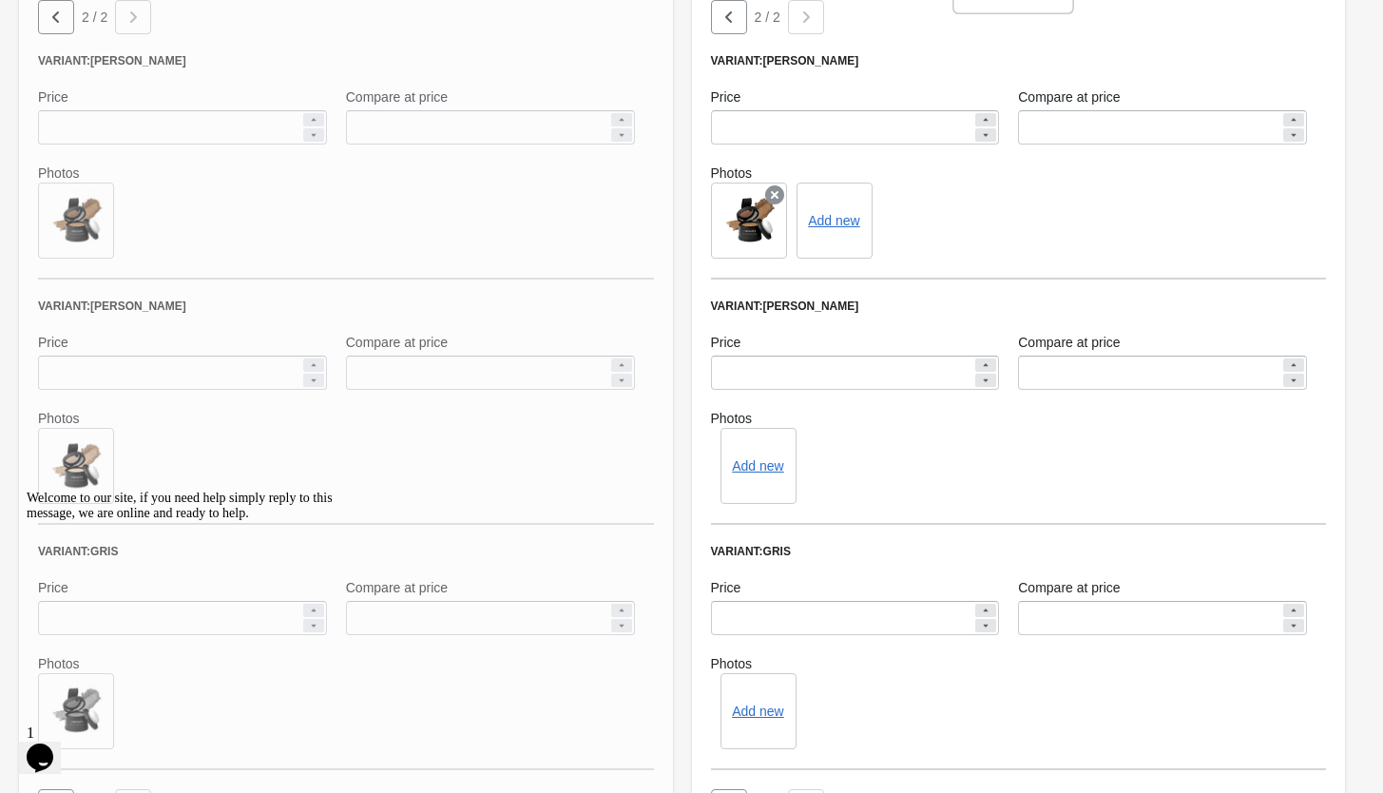
click at [746, 457] on div "Add new" at bounding box center [759, 466] width 76 height 76
click at [757, 465] on button "Add new" at bounding box center [757, 465] width 51 height 15
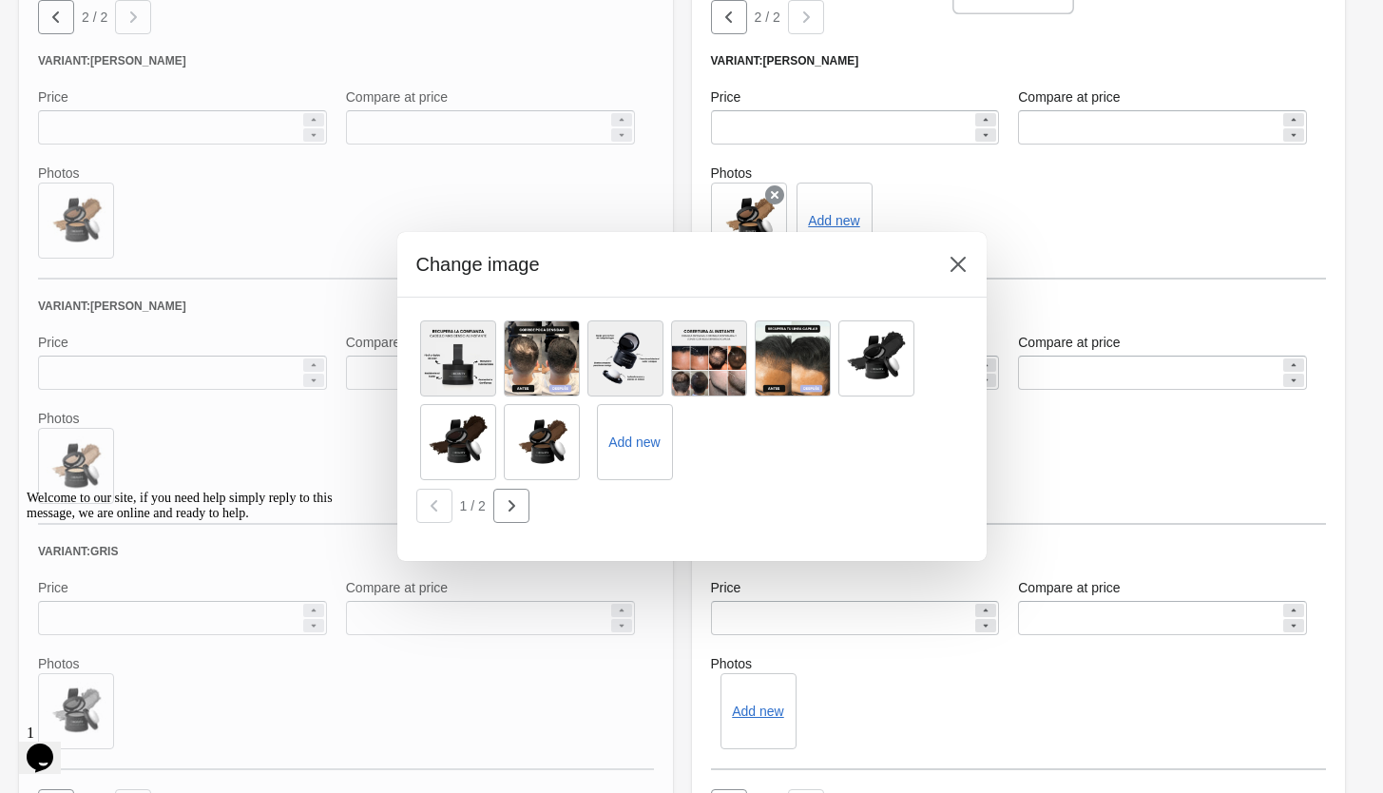
click at [530, 509] on div "1 / 2" at bounding box center [688, 502] width 559 height 42
click at [512, 509] on icon "button" at bounding box center [511, 505] width 19 height 19
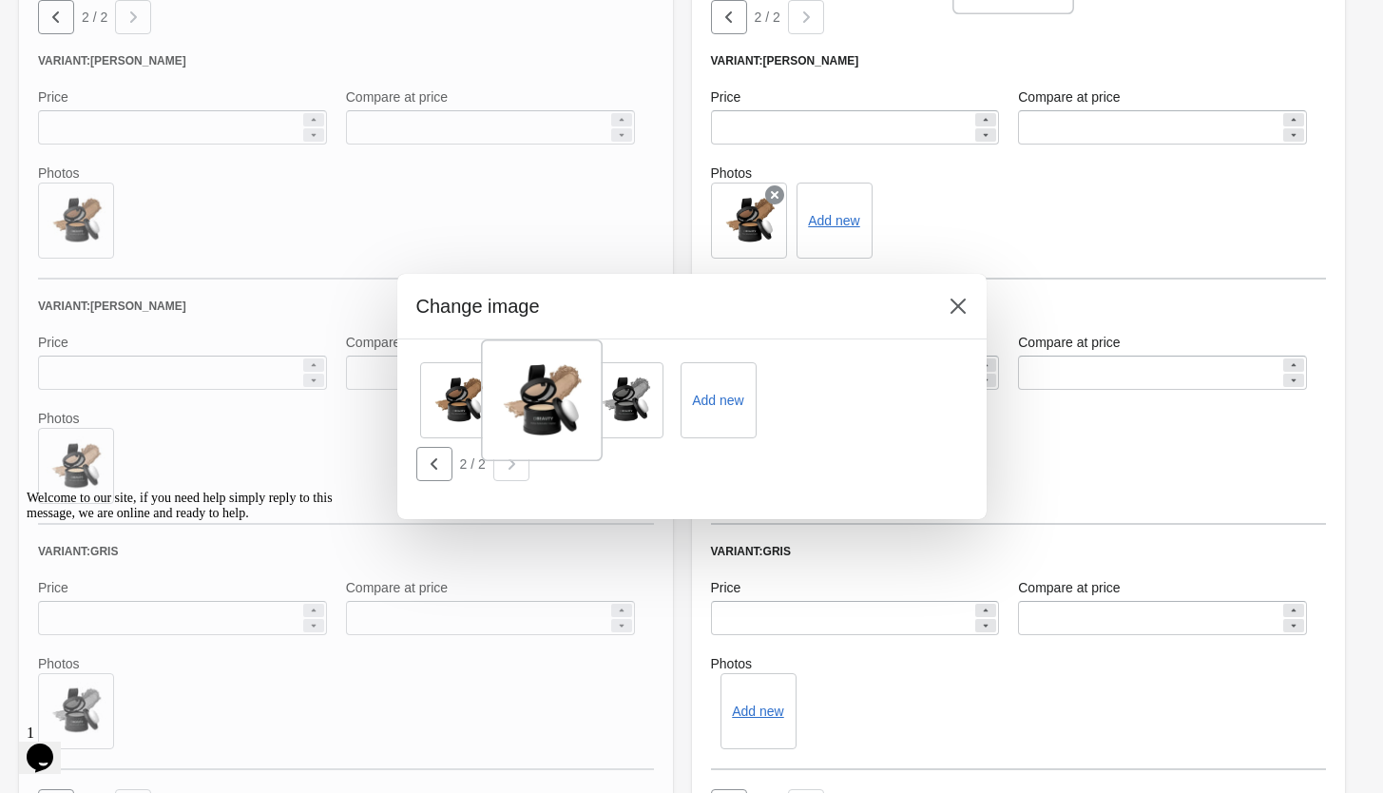
click at [558, 394] on div at bounding box center [542, 400] width 122 height 122
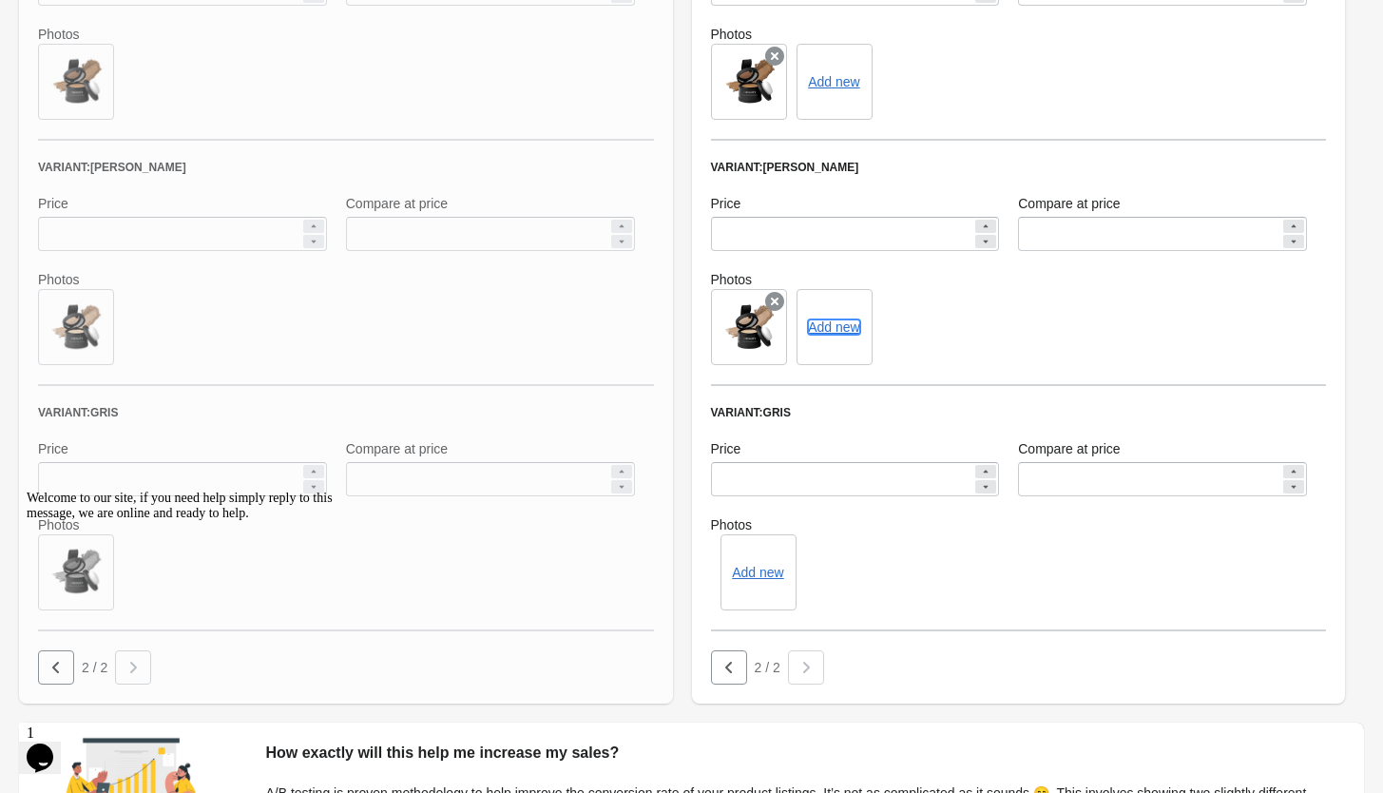
scroll to position [1160, 0]
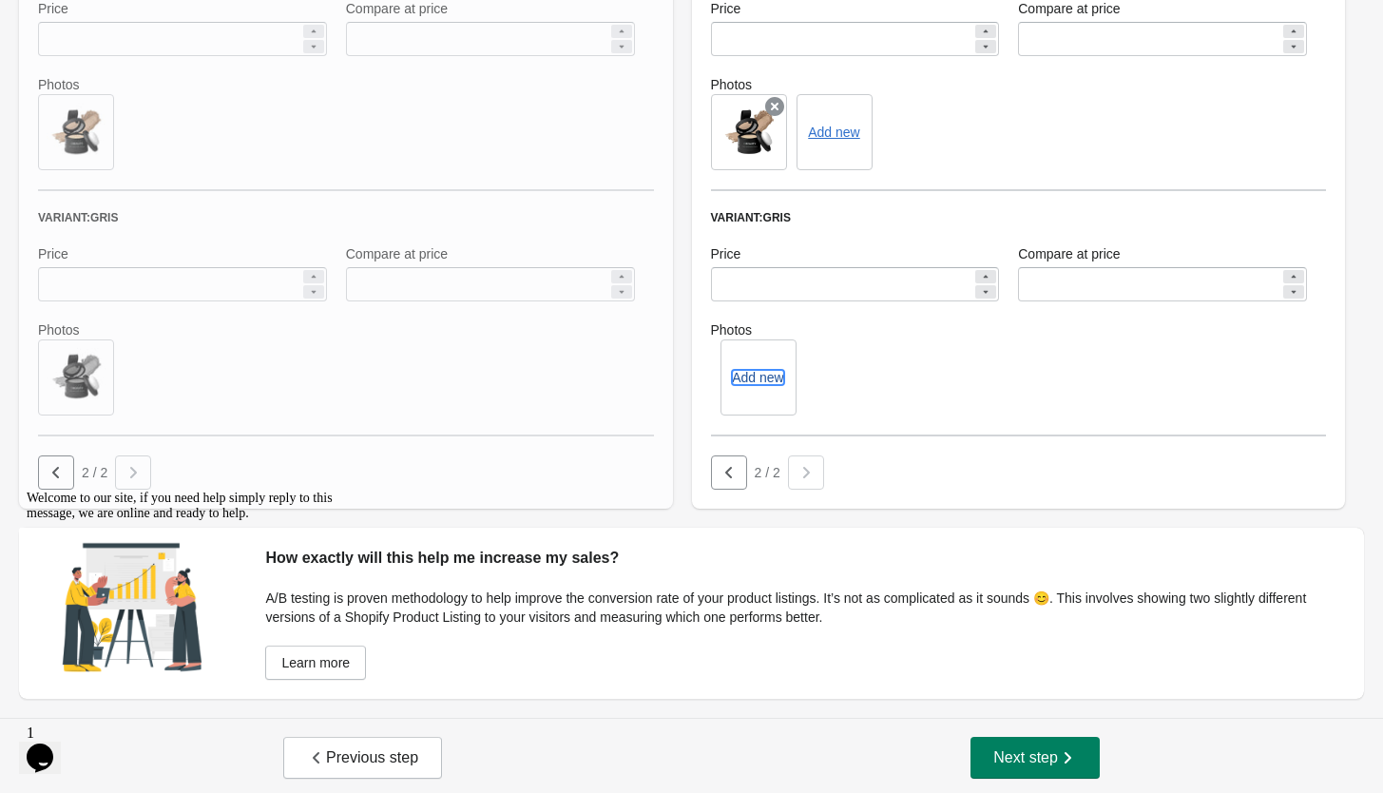
click at [766, 385] on button "Add new" at bounding box center [757, 377] width 51 height 15
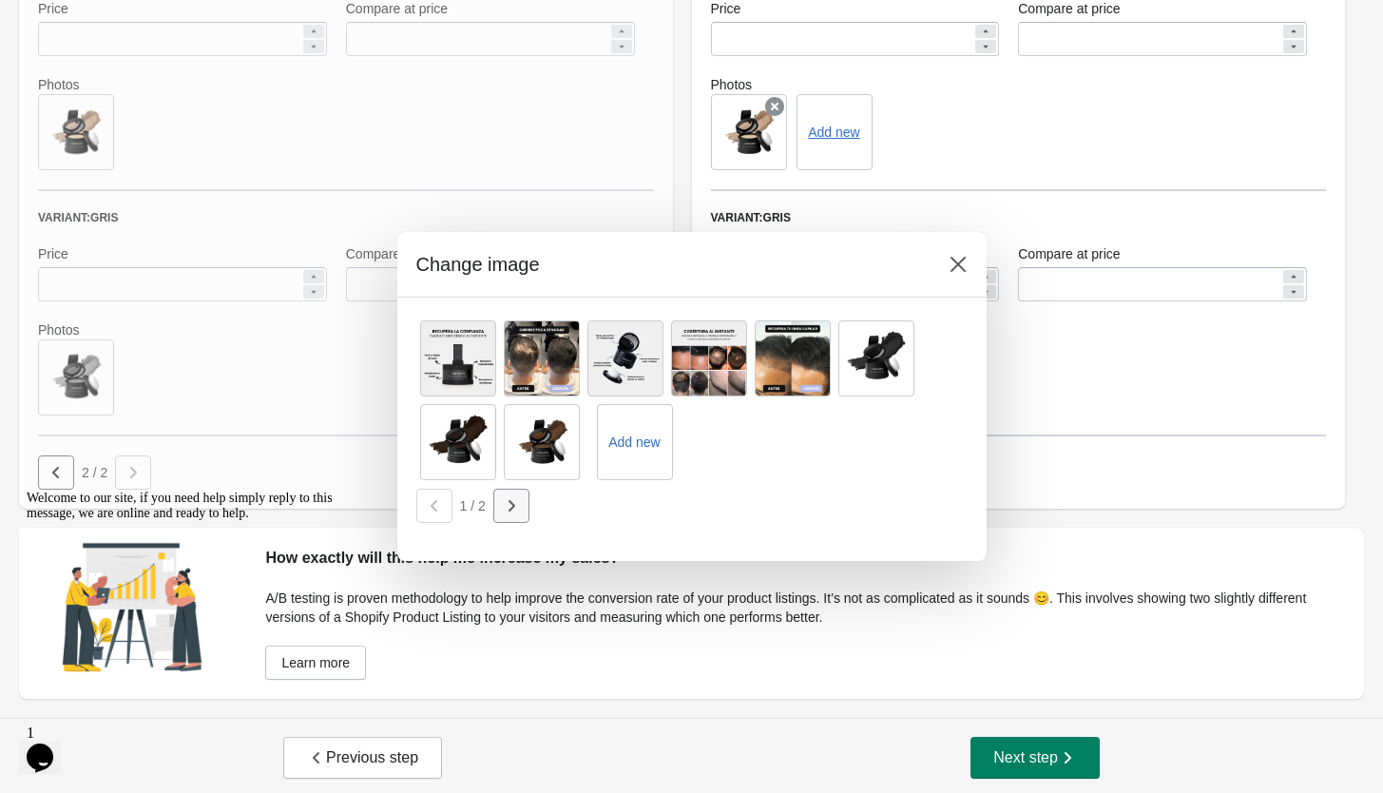
click at [517, 512] on icon "button" at bounding box center [511, 505] width 19 height 19
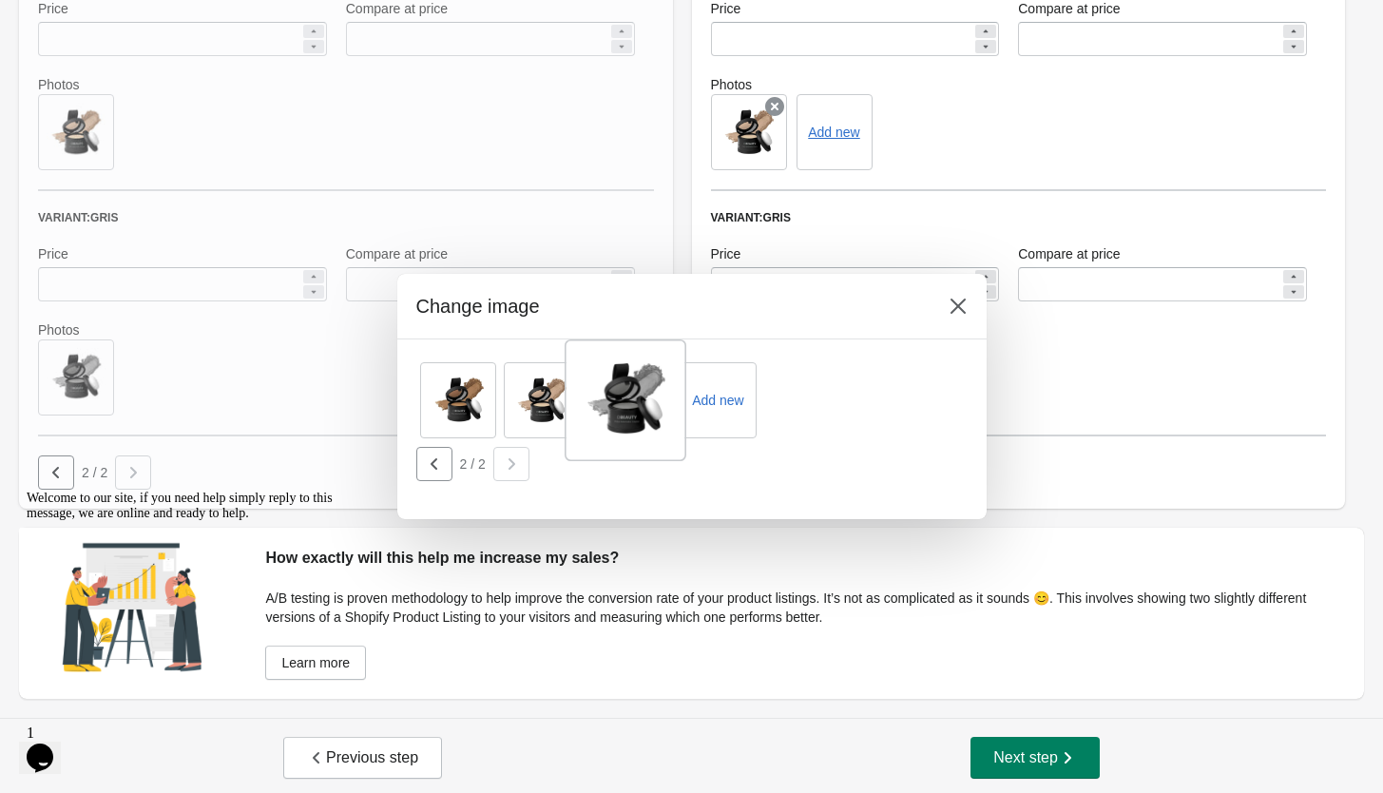
click at [650, 393] on div at bounding box center [626, 400] width 122 height 122
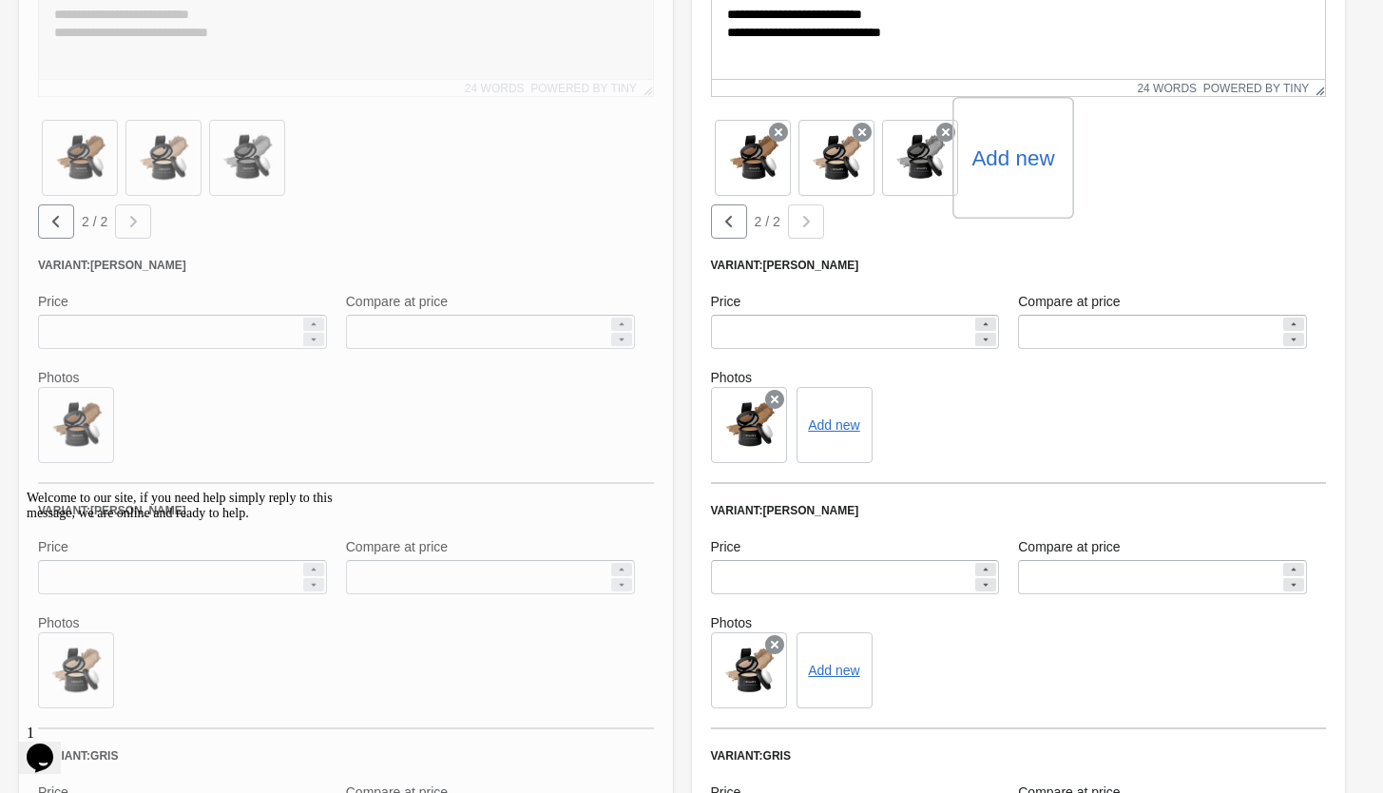
scroll to position [612, 0]
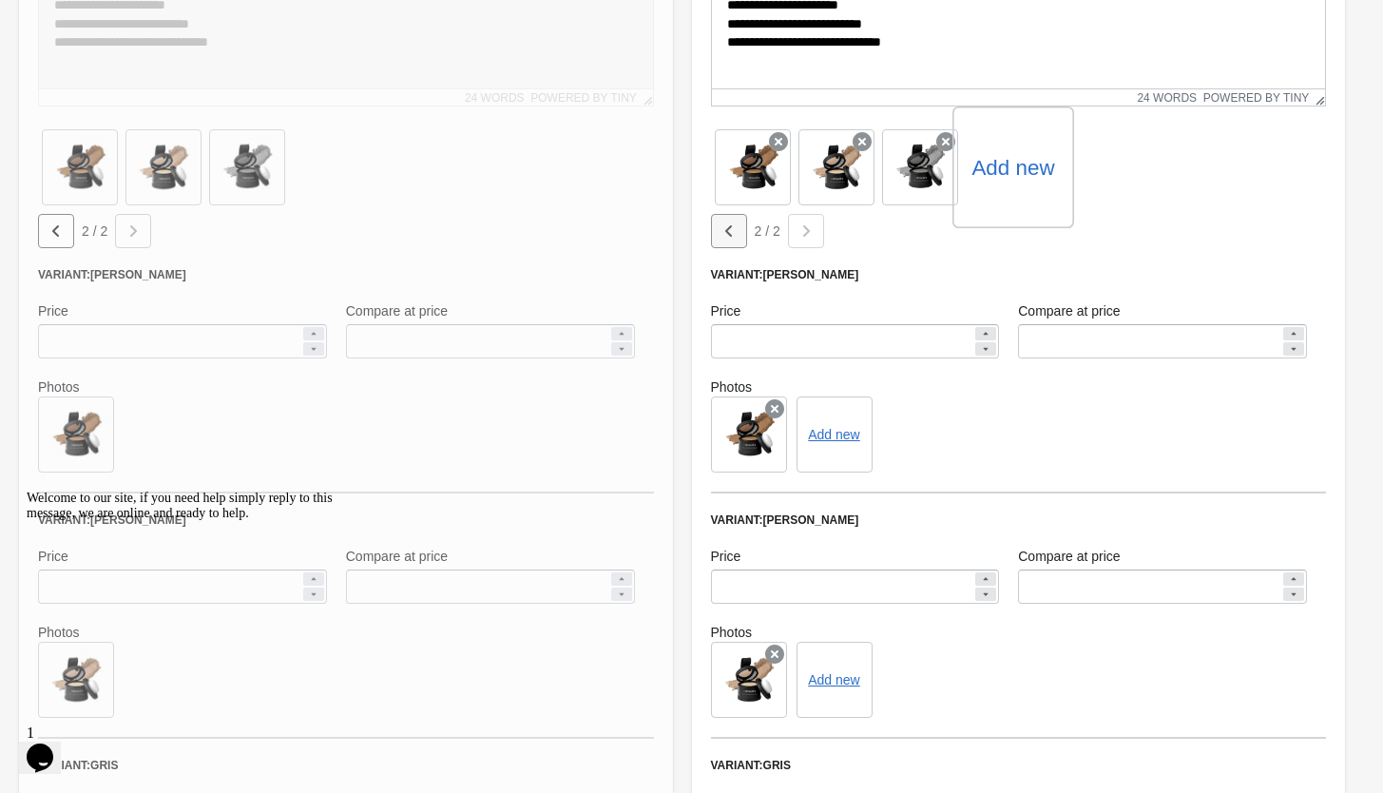
click at [736, 222] on icon "button" at bounding box center [729, 231] width 19 height 19
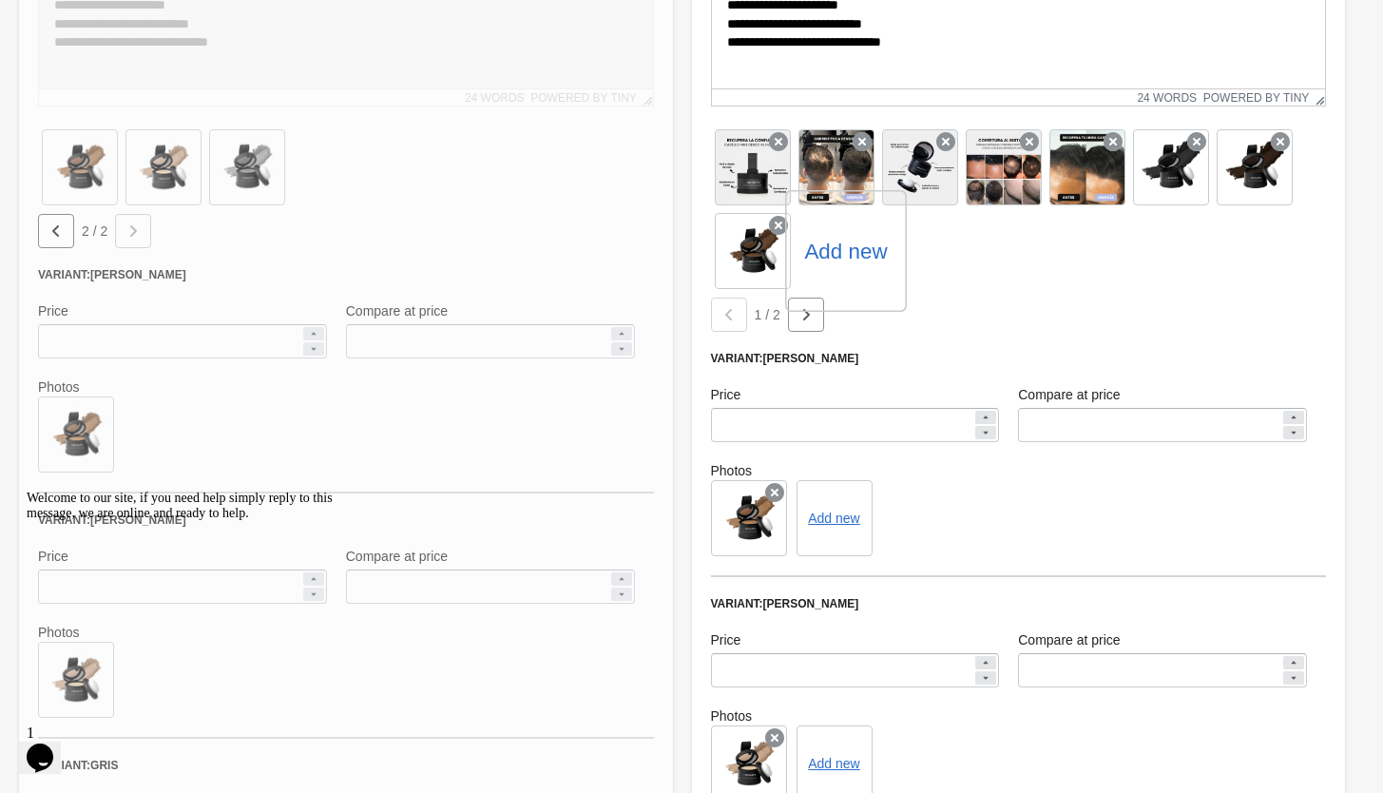
click at [40, 228] on button "button" at bounding box center [56, 231] width 36 height 34
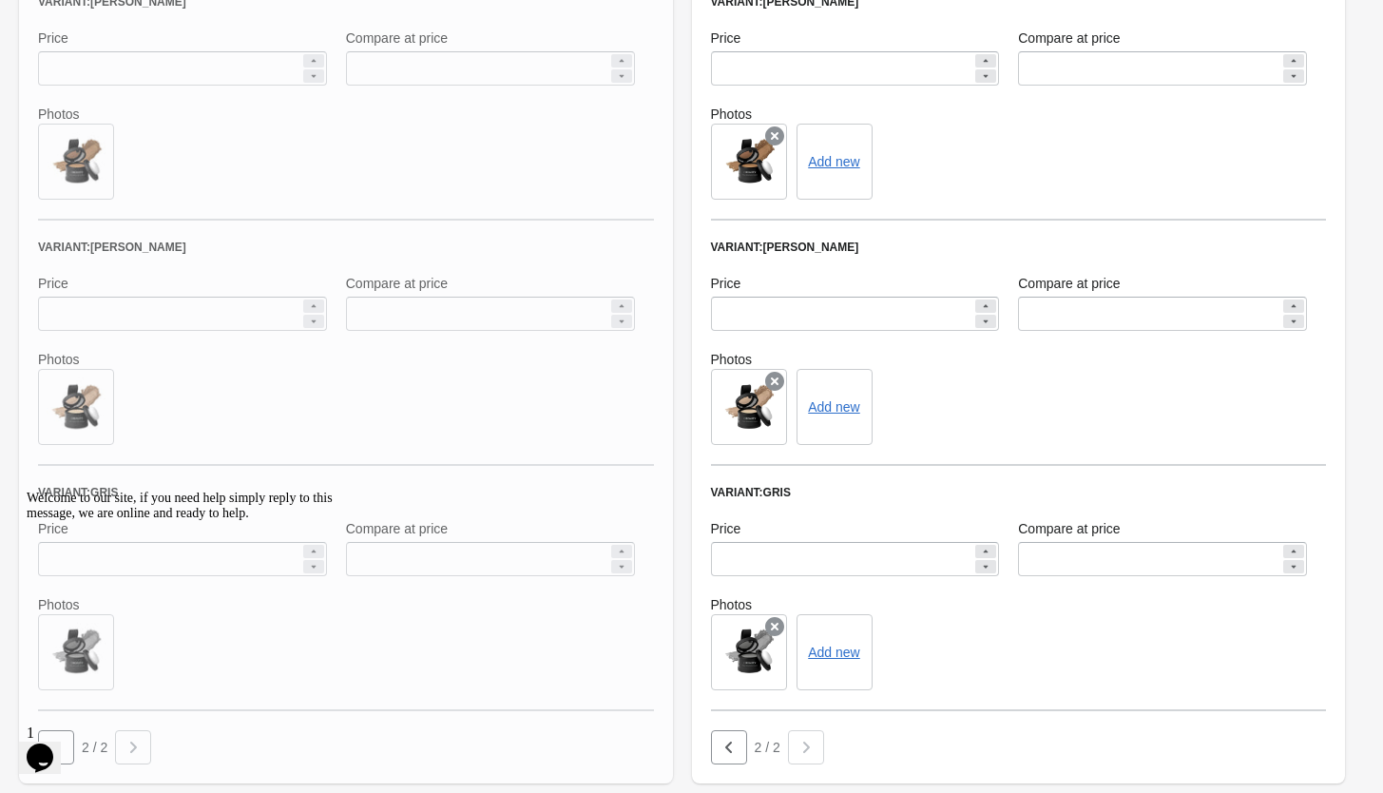
scroll to position [1248, 0]
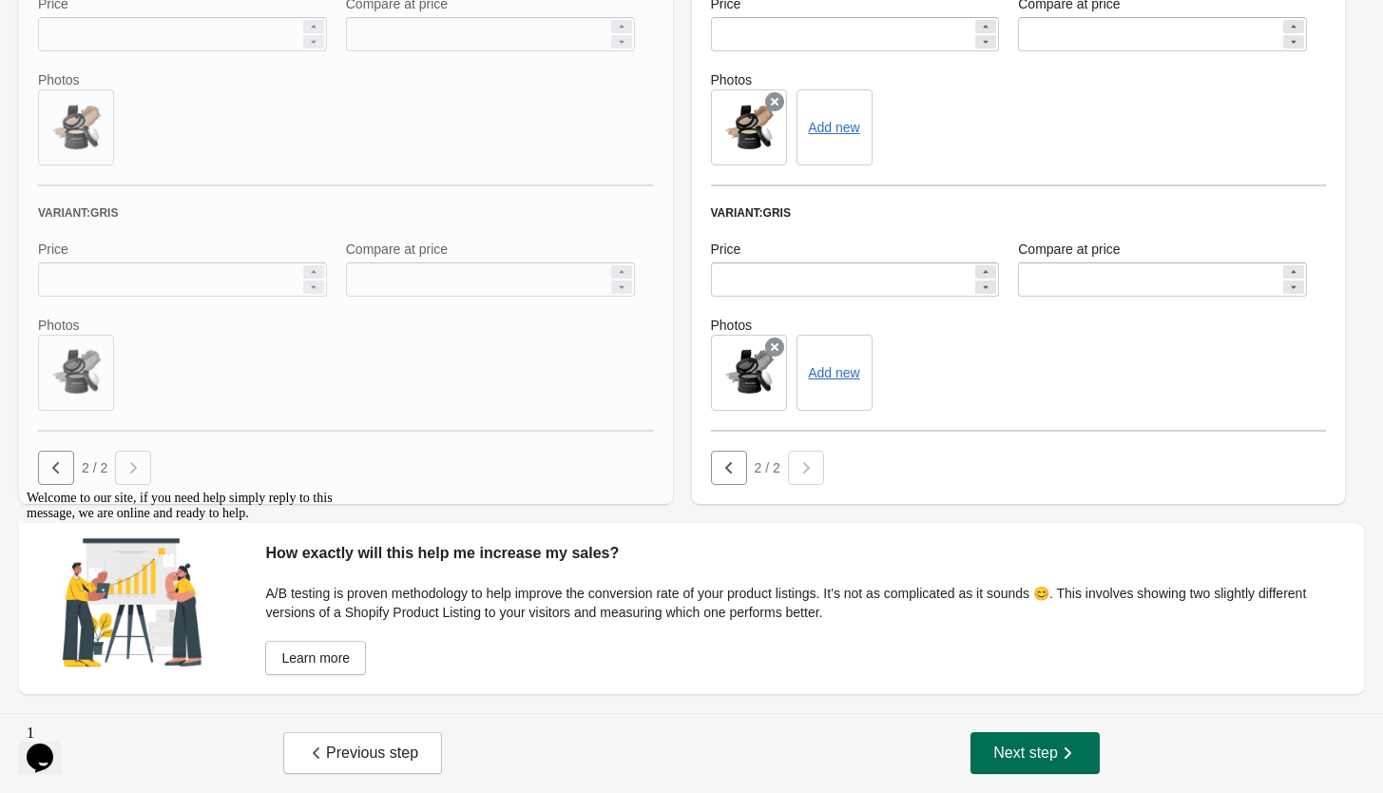
click at [1055, 747] on span "Next step" at bounding box center [1036, 753] width 84 height 19
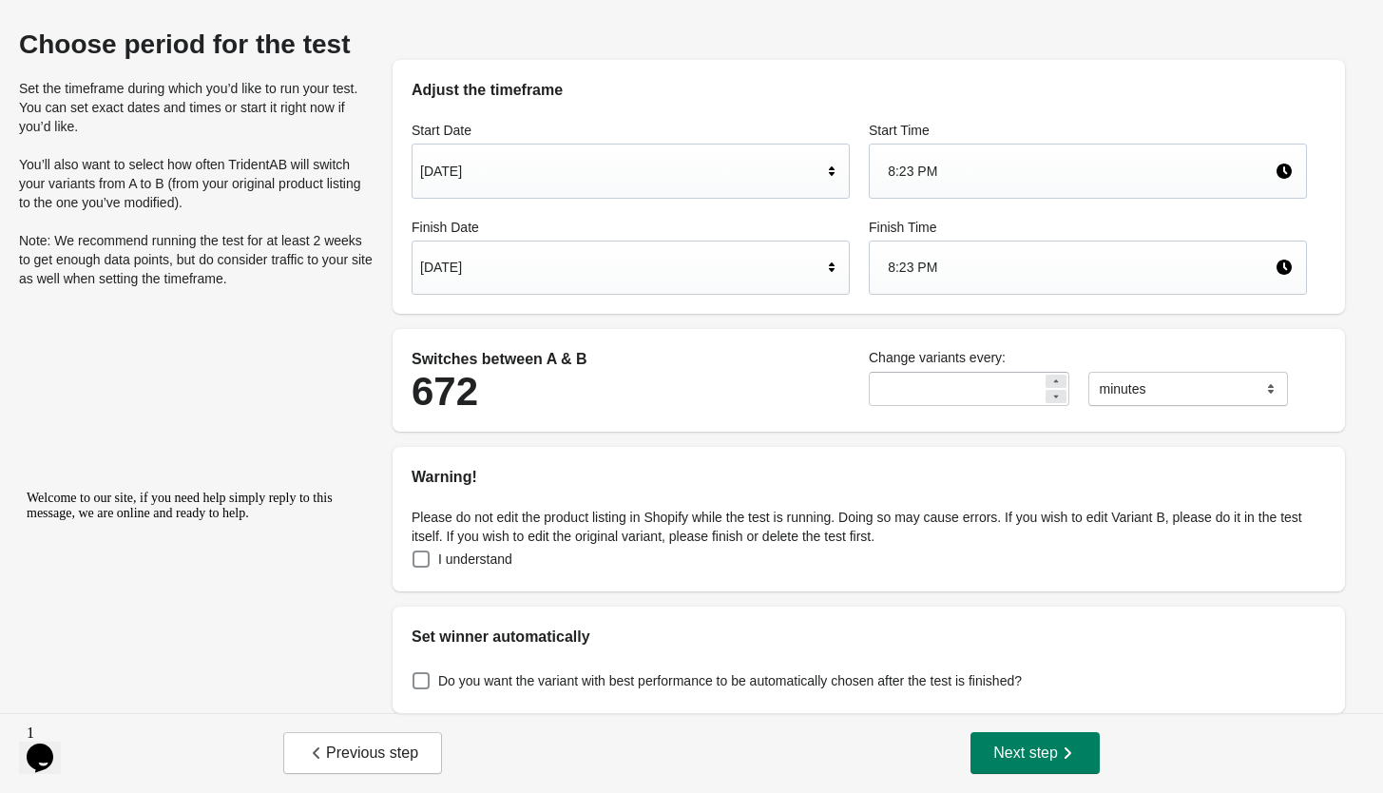
scroll to position [0, 0]
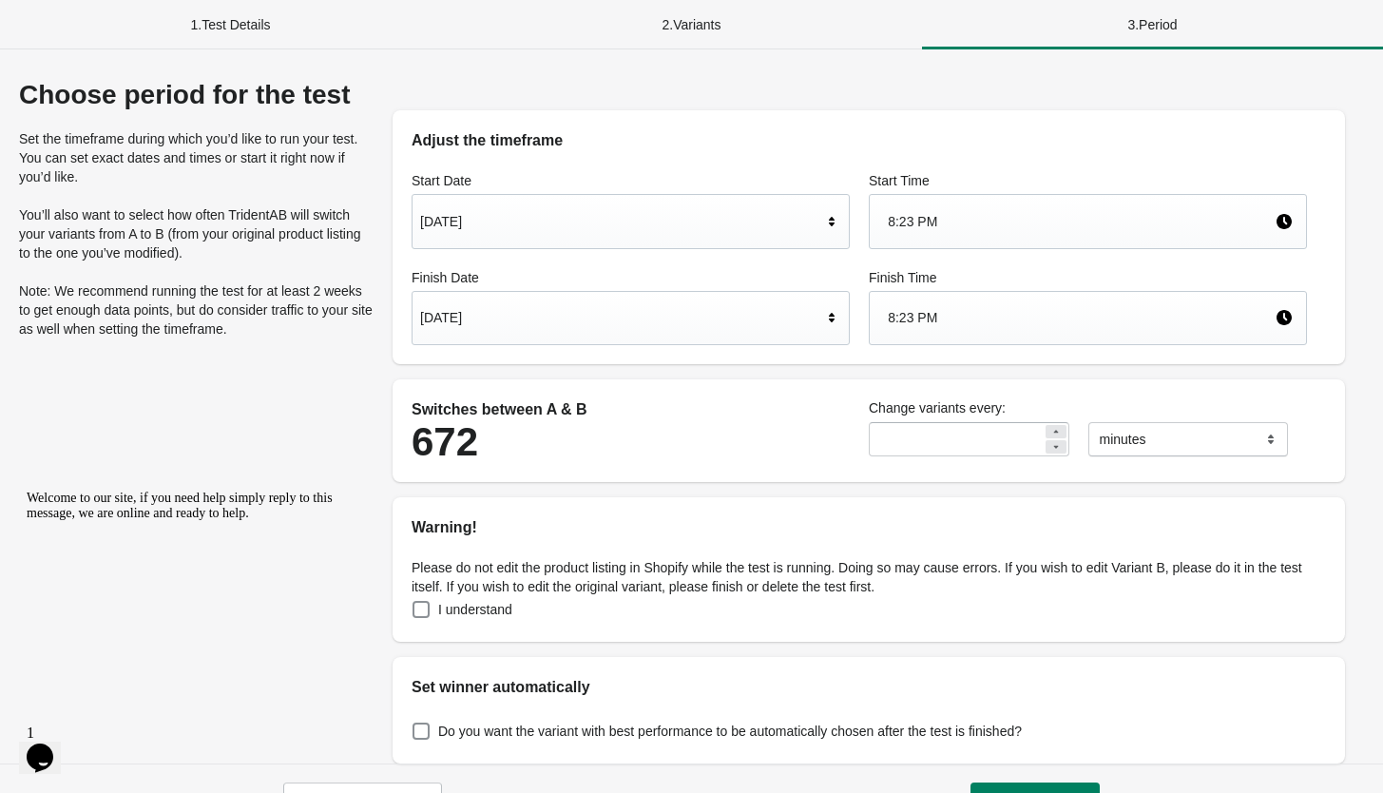
click at [516, 311] on div "[DATE]" at bounding box center [621, 318] width 402 height 36
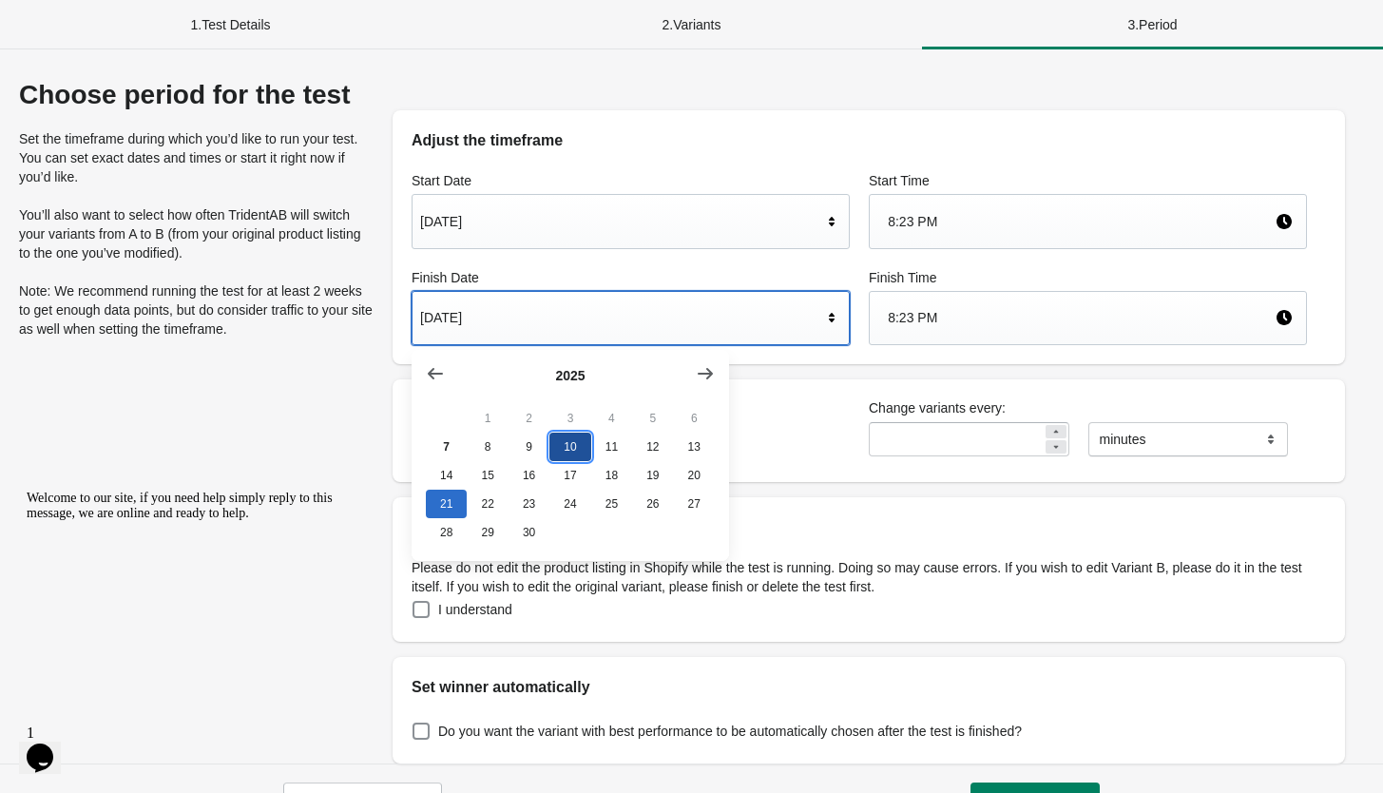
click at [563, 450] on button "10" at bounding box center [570, 447] width 41 height 29
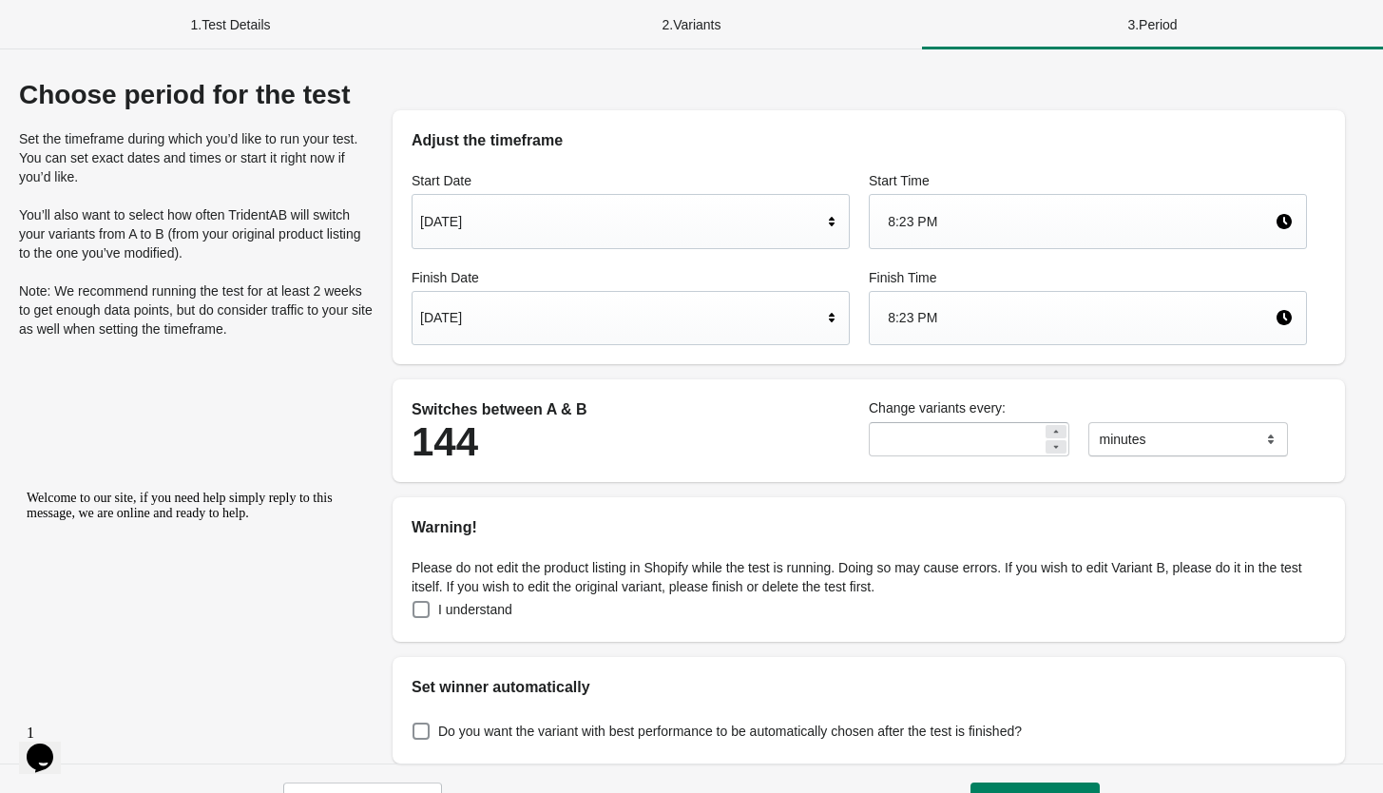
click at [927, 317] on div "8:23 PM" at bounding box center [1081, 318] width 387 height 36
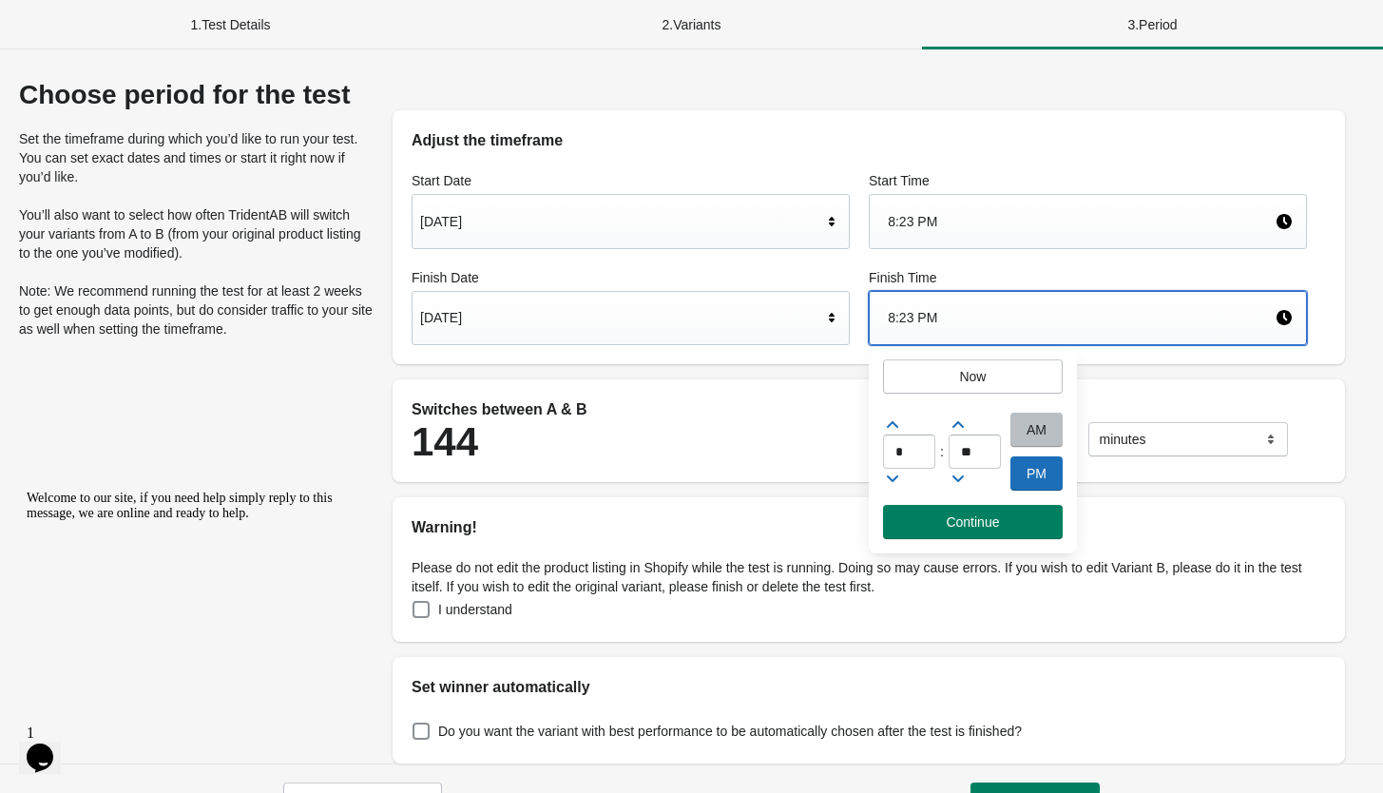
click at [1015, 427] on div "AM" at bounding box center [1037, 430] width 52 height 34
drag, startPoint x: 896, startPoint y: 455, endPoint x: 909, endPoint y: 456, distance: 13.3
click at [896, 455] on input "*" at bounding box center [909, 452] width 52 height 34
drag, startPoint x: 917, startPoint y: 452, endPoint x: 870, endPoint y: 441, distance: 47.7
click at [874, 442] on div "* : ** AM PM" at bounding box center [973, 456] width 208 height 97
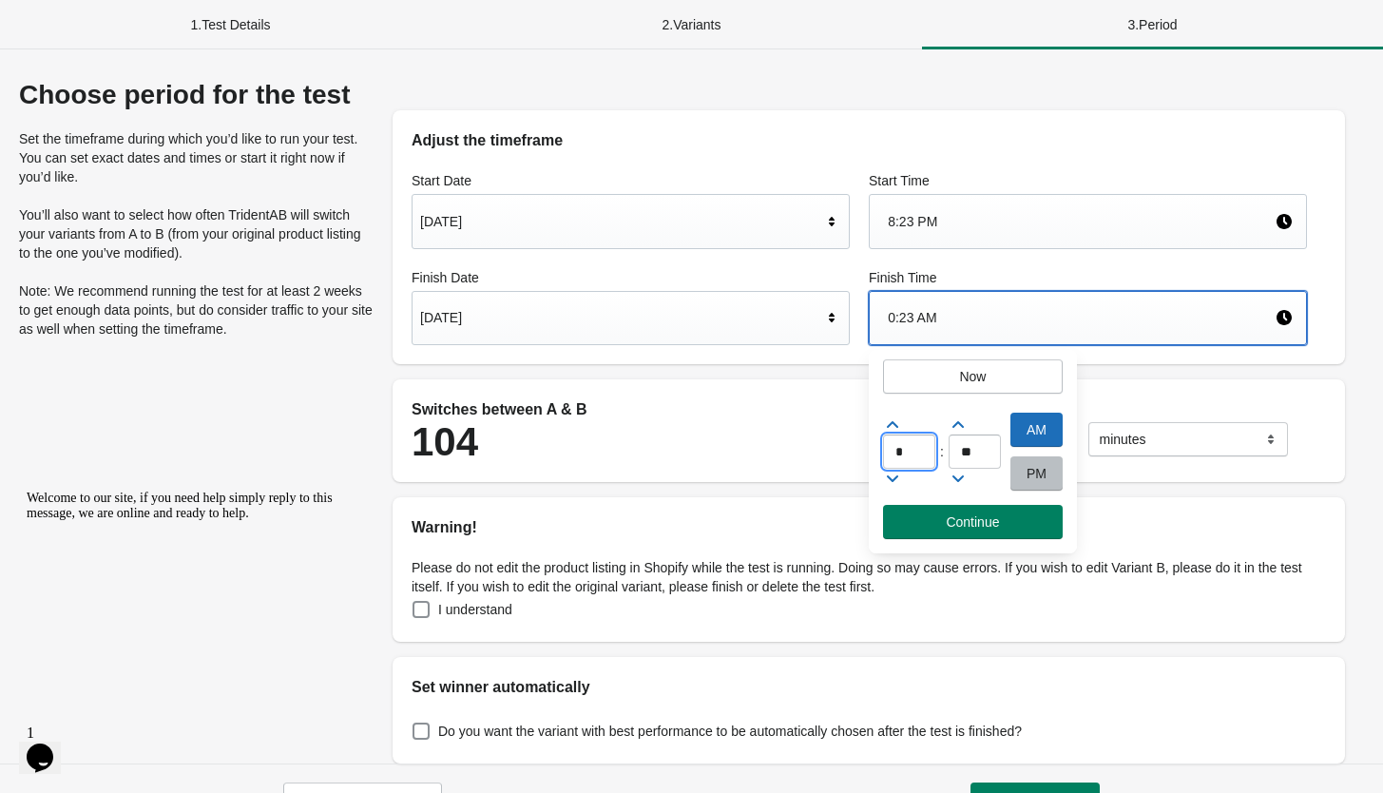
type input "*"
drag, startPoint x: 954, startPoint y: 451, endPoint x: 943, endPoint y: 444, distance: 12.4
click at [943, 444] on div "* : ** AM PM" at bounding box center [973, 456] width 208 height 97
type input "**"
click at [831, 358] on div "Start Date [DATE] Start Time 8:23 PM Finish Date [DATE] Finish Time 0:00 AM" at bounding box center [869, 258] width 953 height 212
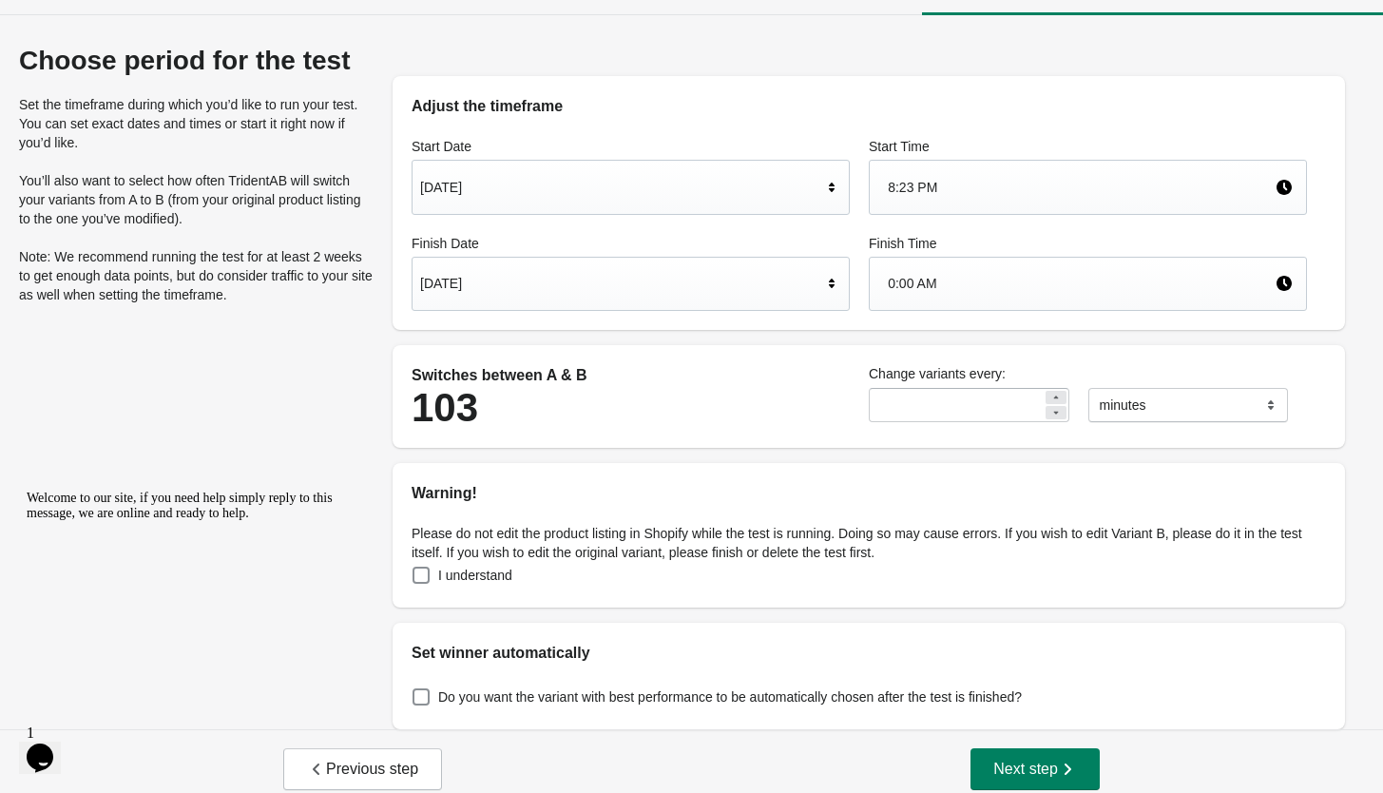
scroll to position [50, 0]
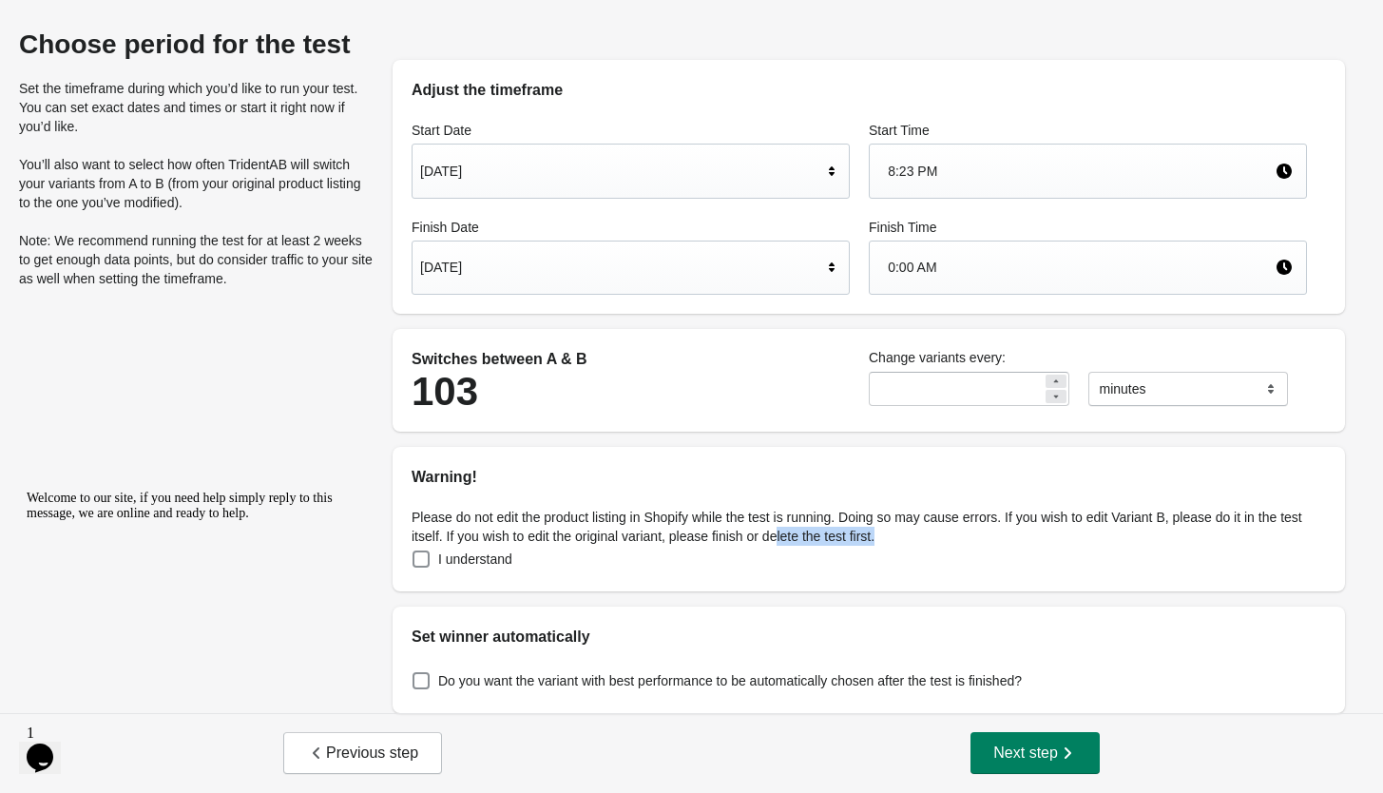
drag, startPoint x: 839, startPoint y: 528, endPoint x: 1182, endPoint y: 532, distance: 343.3
click at [1182, 532] on p "Please do not edit the product listing in Shopify while the test is running. Do…" at bounding box center [869, 527] width 915 height 38
click at [428, 560] on span at bounding box center [421, 559] width 17 height 17
click at [1040, 758] on span "Next step" at bounding box center [1036, 753] width 84 height 19
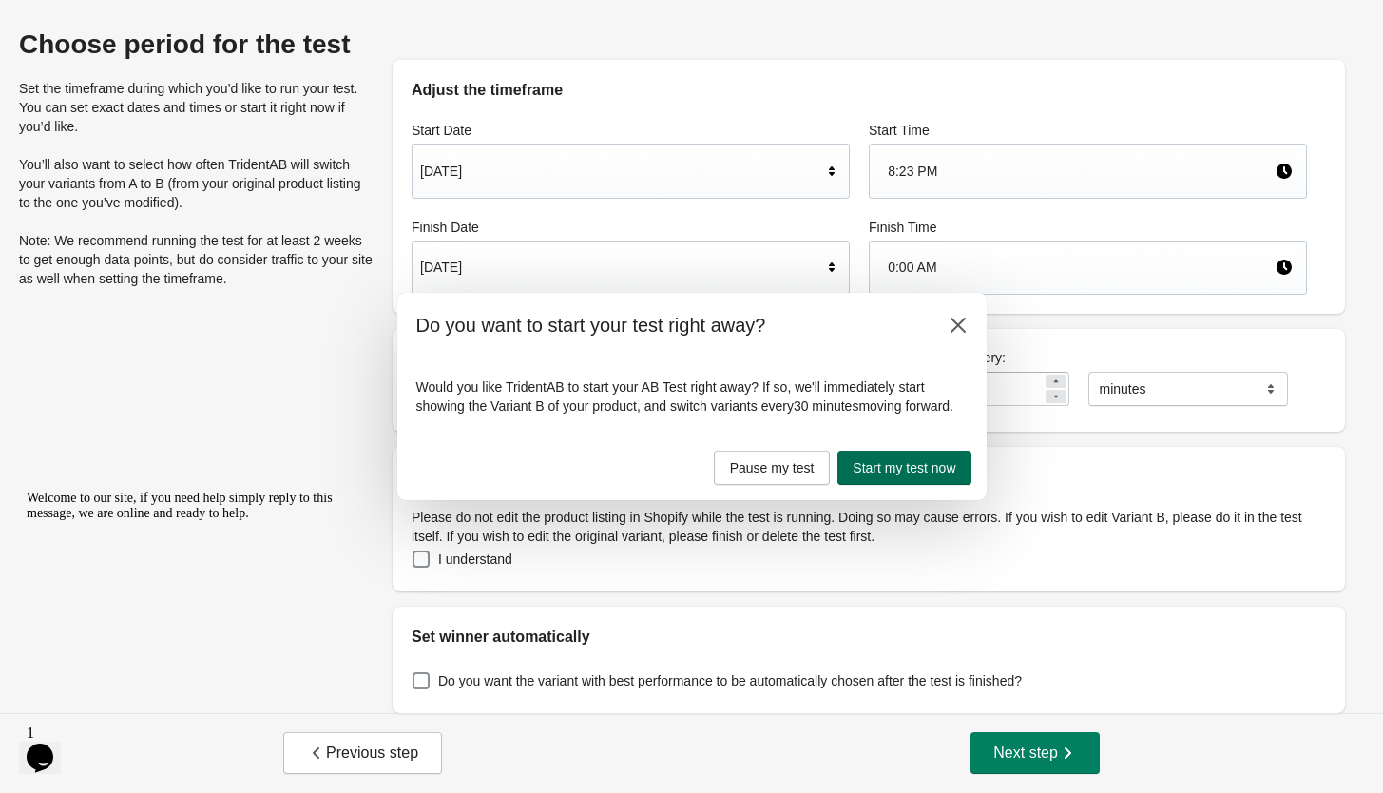
click at [870, 475] on span "Start my test now" at bounding box center [904, 467] width 103 height 15
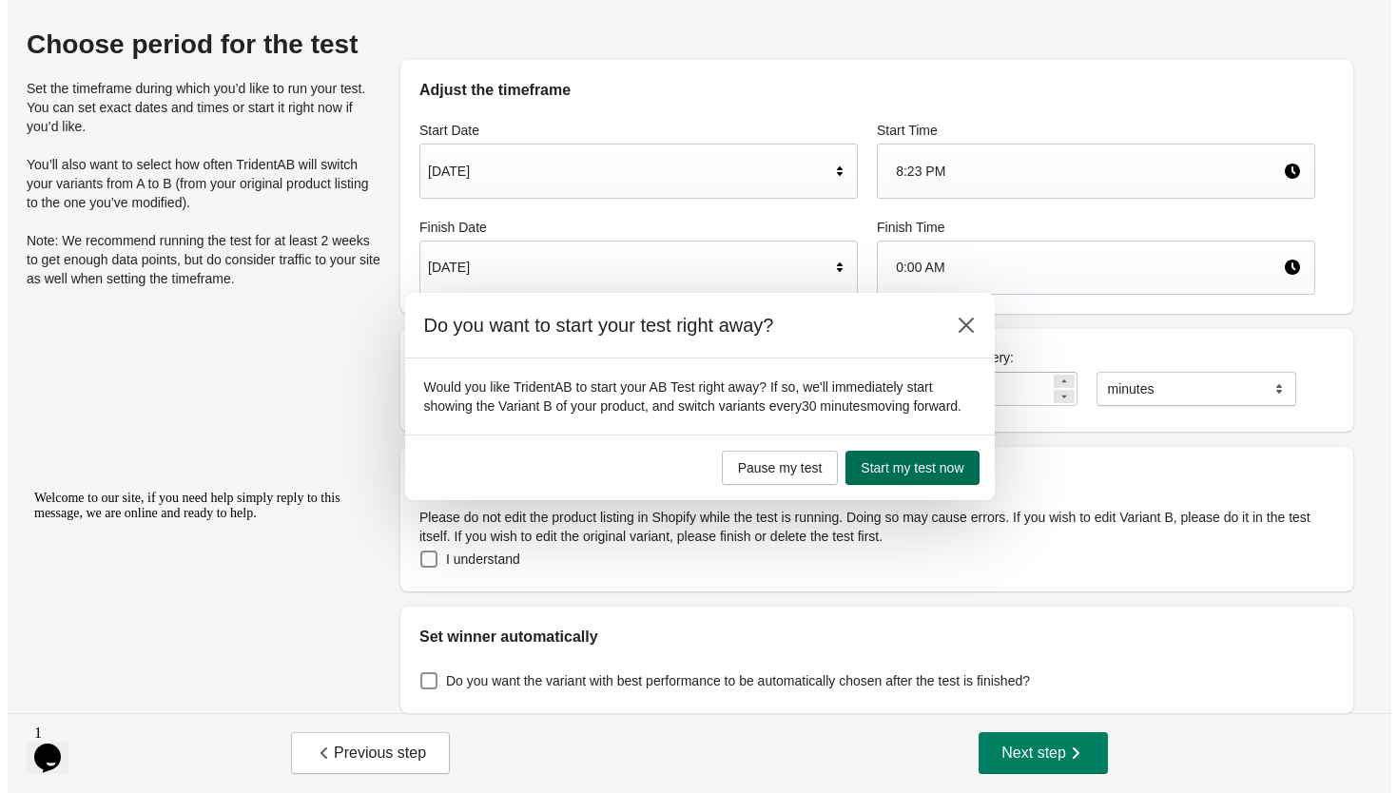
scroll to position [0, 0]
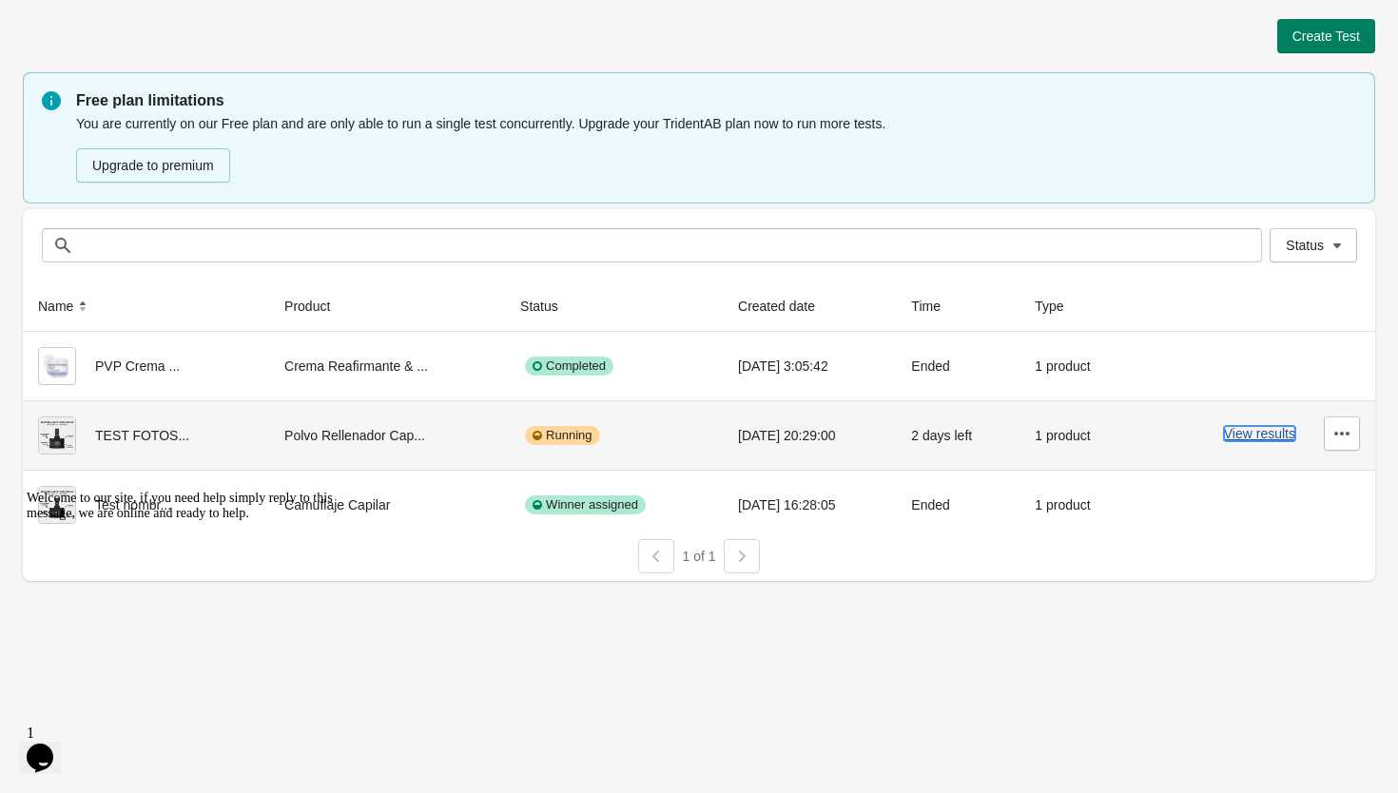
click at [1227, 432] on button "View results" at bounding box center [1259, 433] width 71 height 15
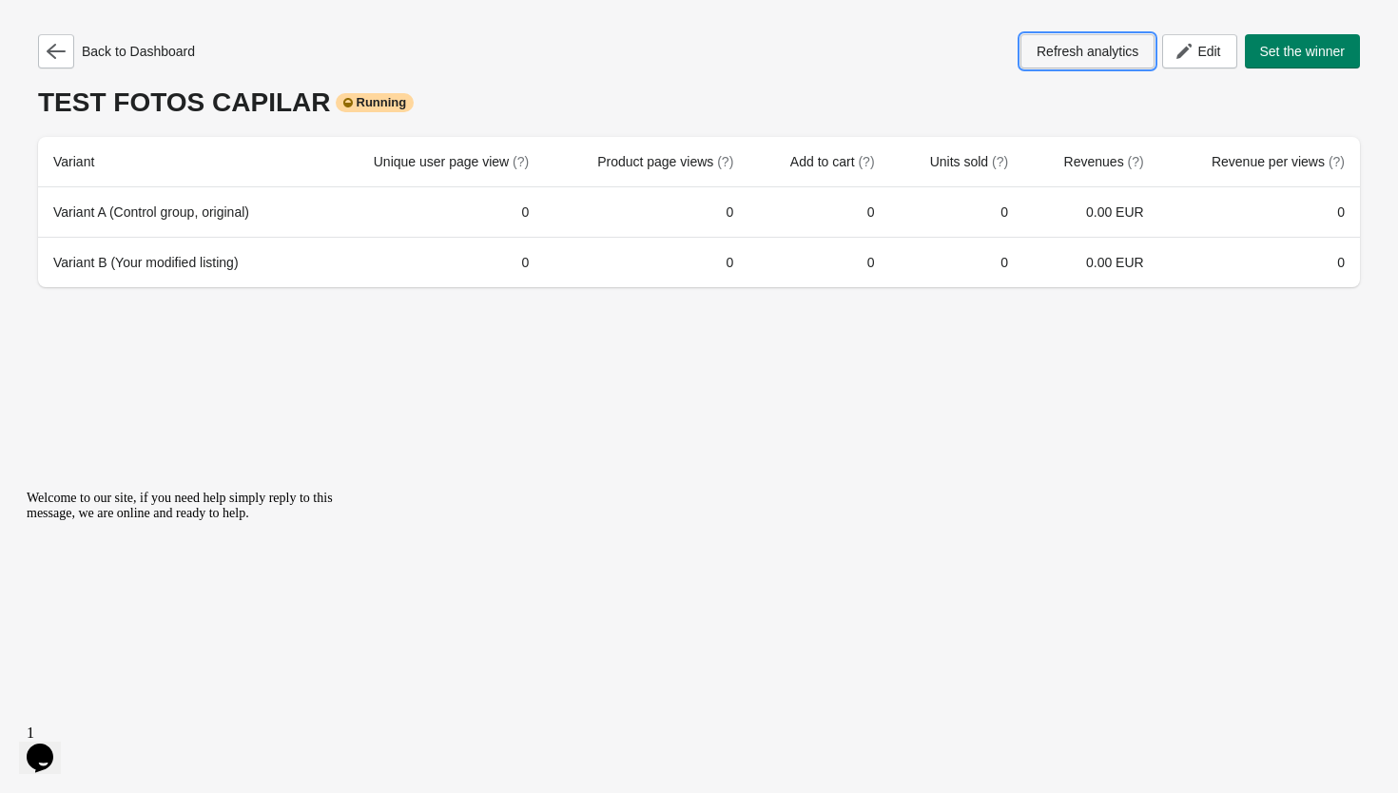
click at [1020, 63] on button "Refresh analytics" at bounding box center [1087, 51] width 134 height 34
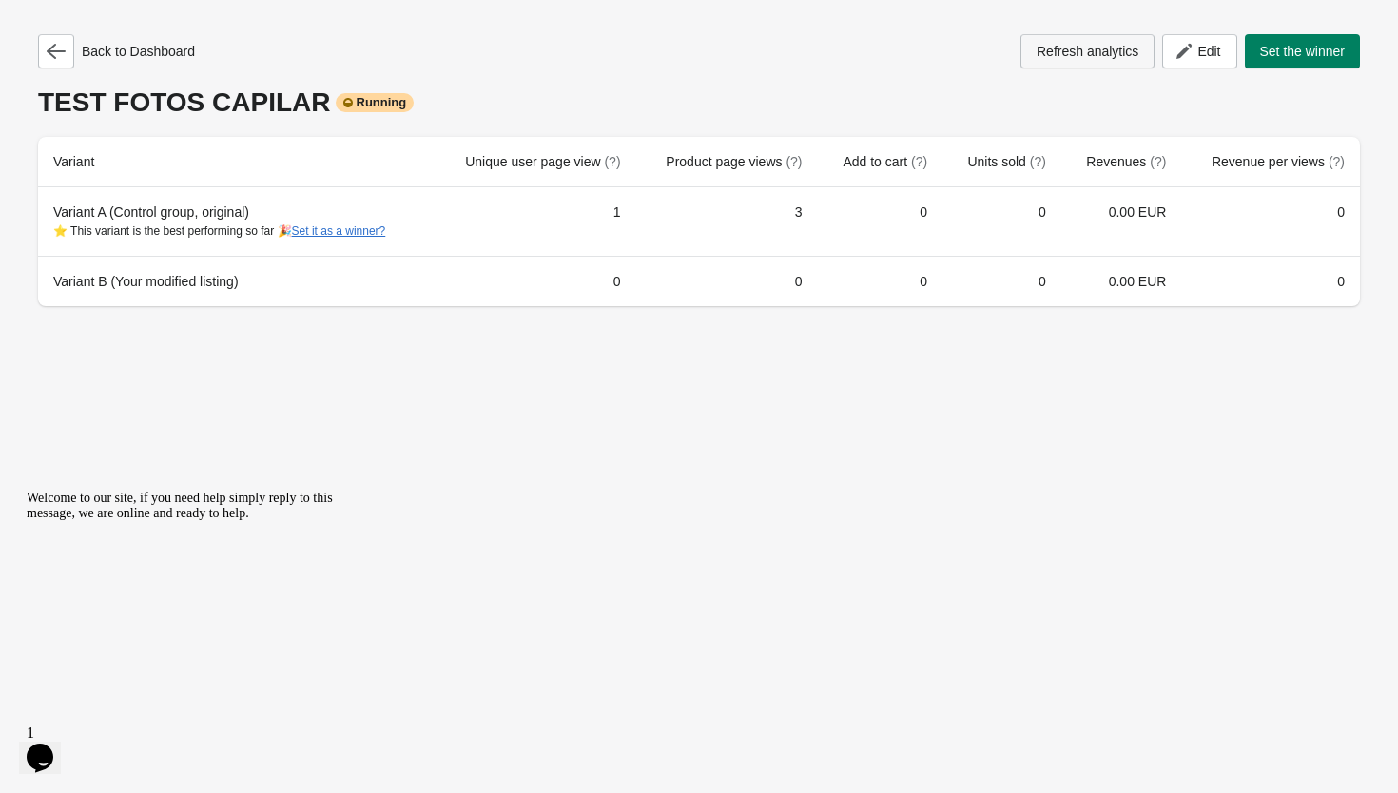
click at [1085, 59] on button "Refresh analytics" at bounding box center [1087, 51] width 134 height 34
